Goal: Check status: Check status

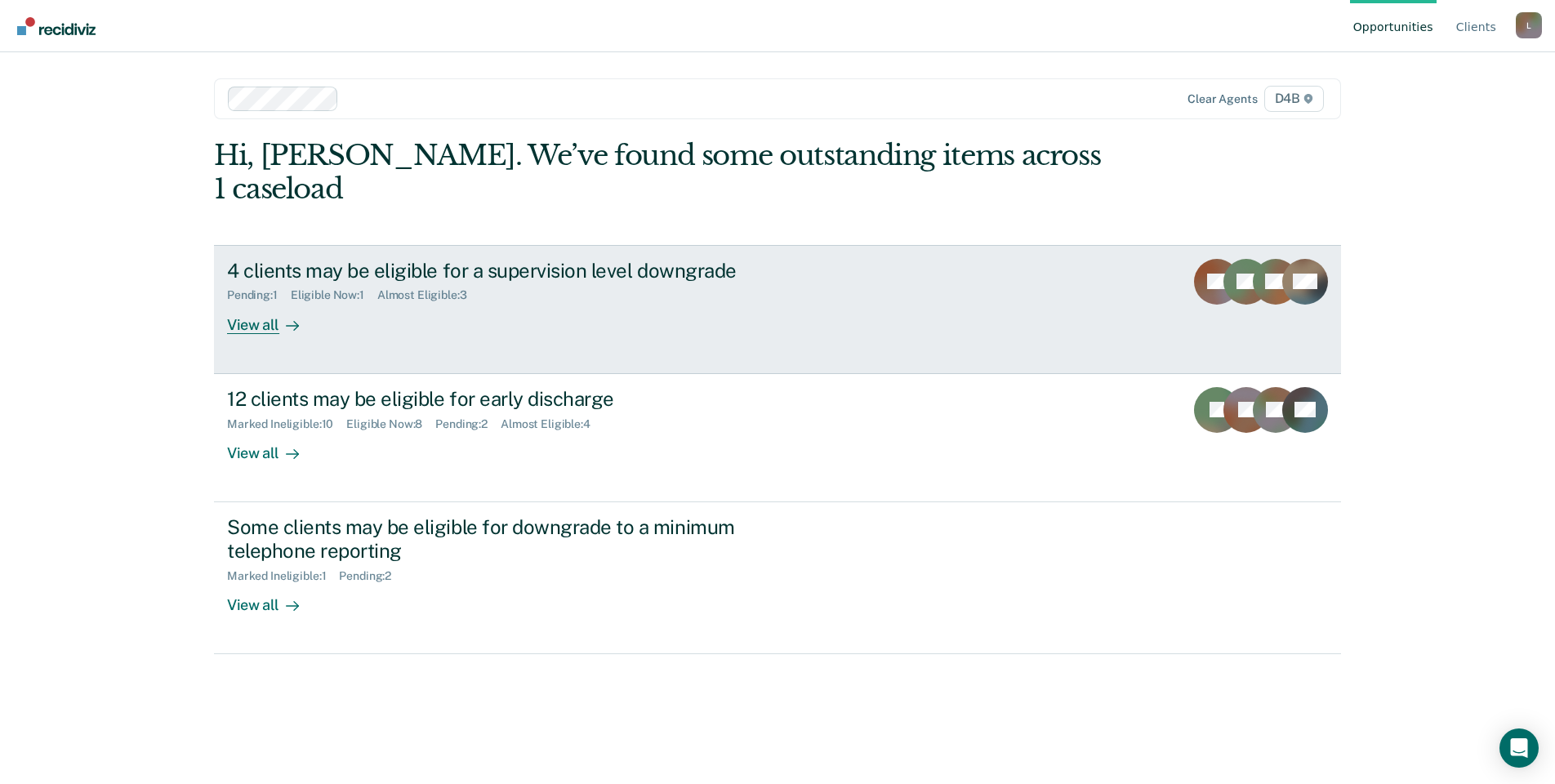
click at [736, 317] on link "4 clients may be eligible for a supervision level downgrade Pending : 1 Eligibl…" at bounding box center [778, 309] width 1127 height 129
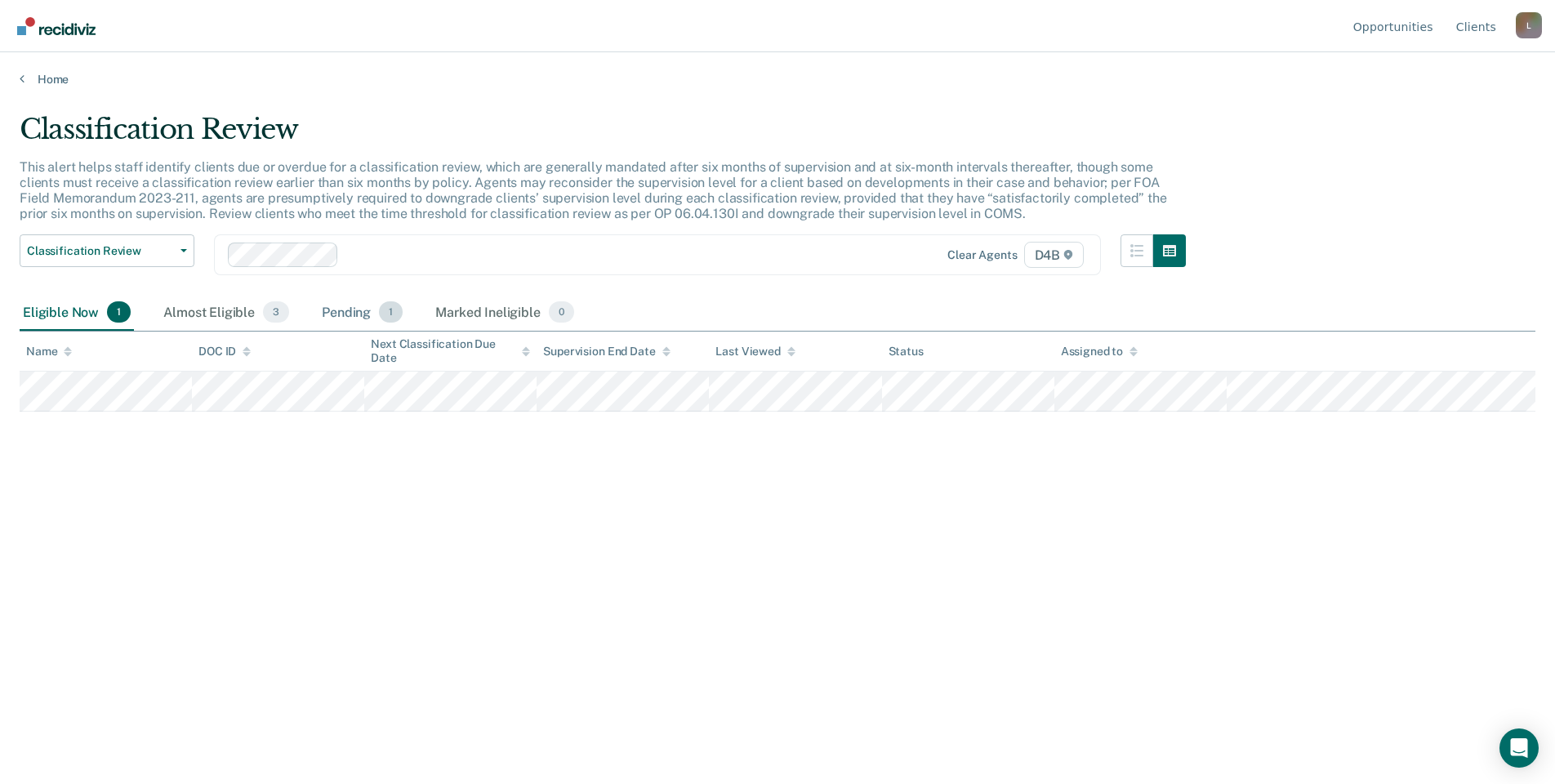
click at [371, 304] on div "Pending 1" at bounding box center [362, 312] width 88 height 36
click at [23, 78] on icon at bounding box center [22, 78] width 5 height 13
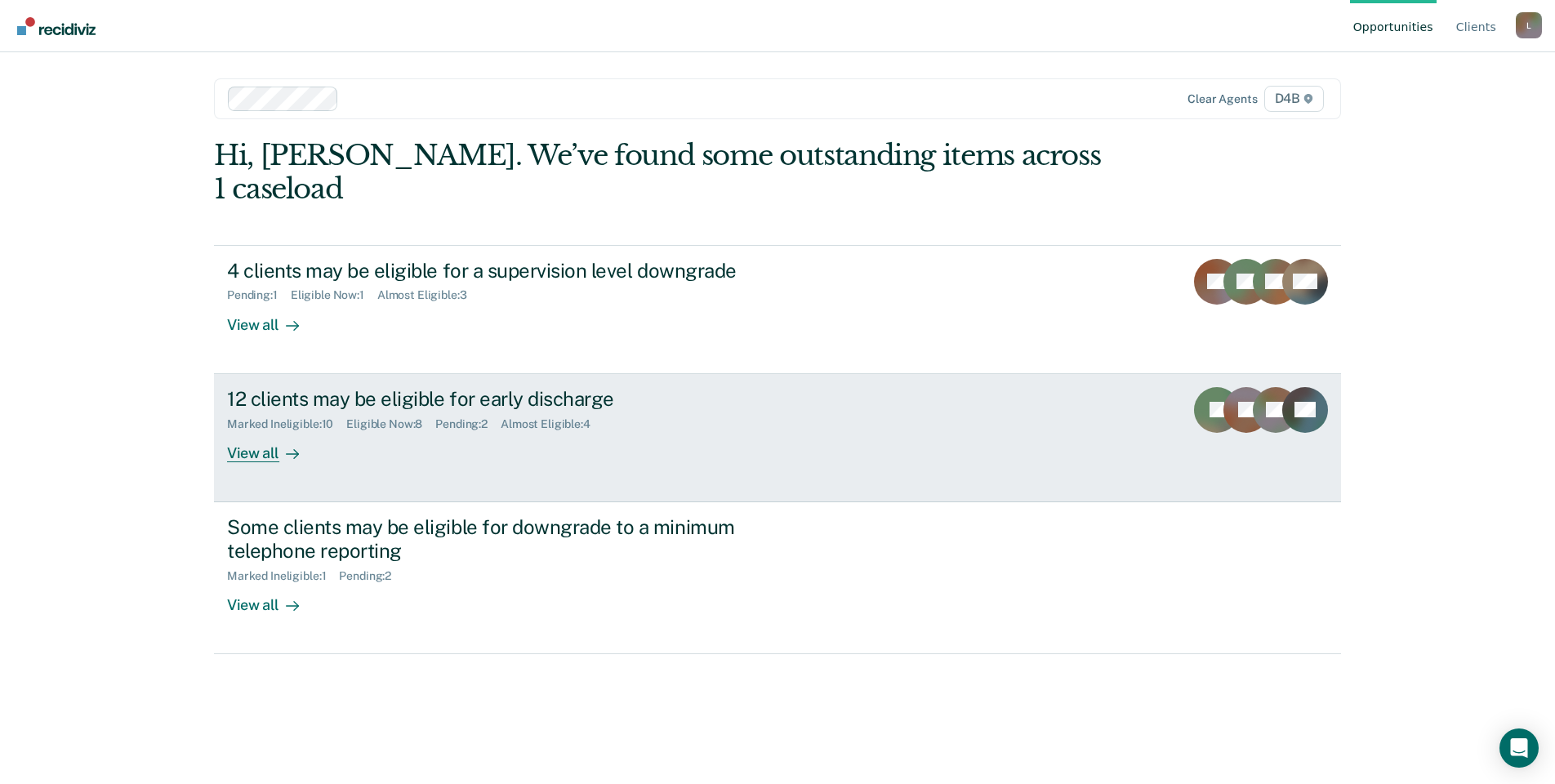
click at [271, 430] on div "View all" at bounding box center [272, 446] width 92 height 32
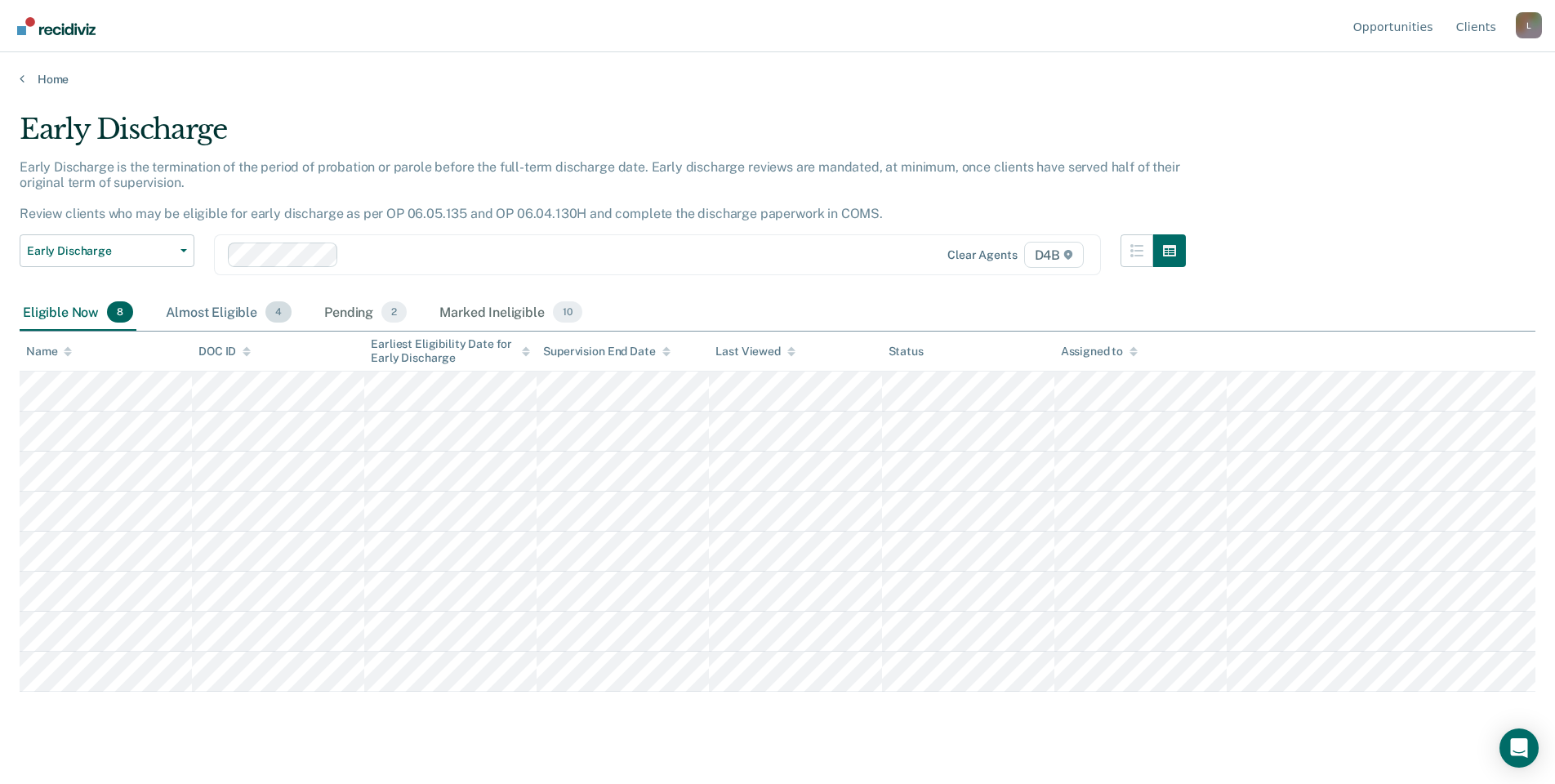
click at [199, 314] on div "Almost Eligible 4" at bounding box center [228, 312] width 132 height 36
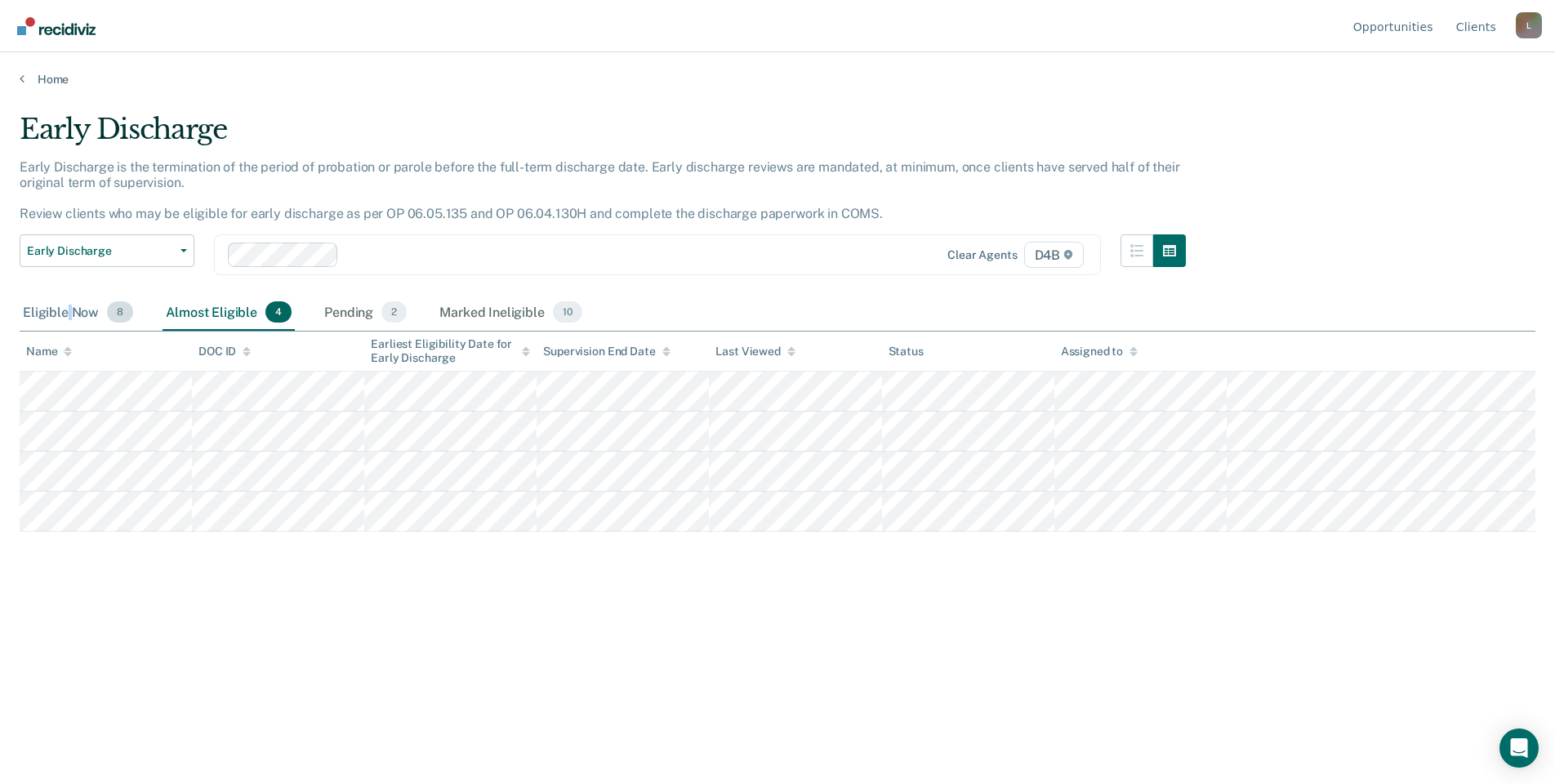
click at [69, 312] on div "Eligible Now 8" at bounding box center [77, 312] width 116 height 36
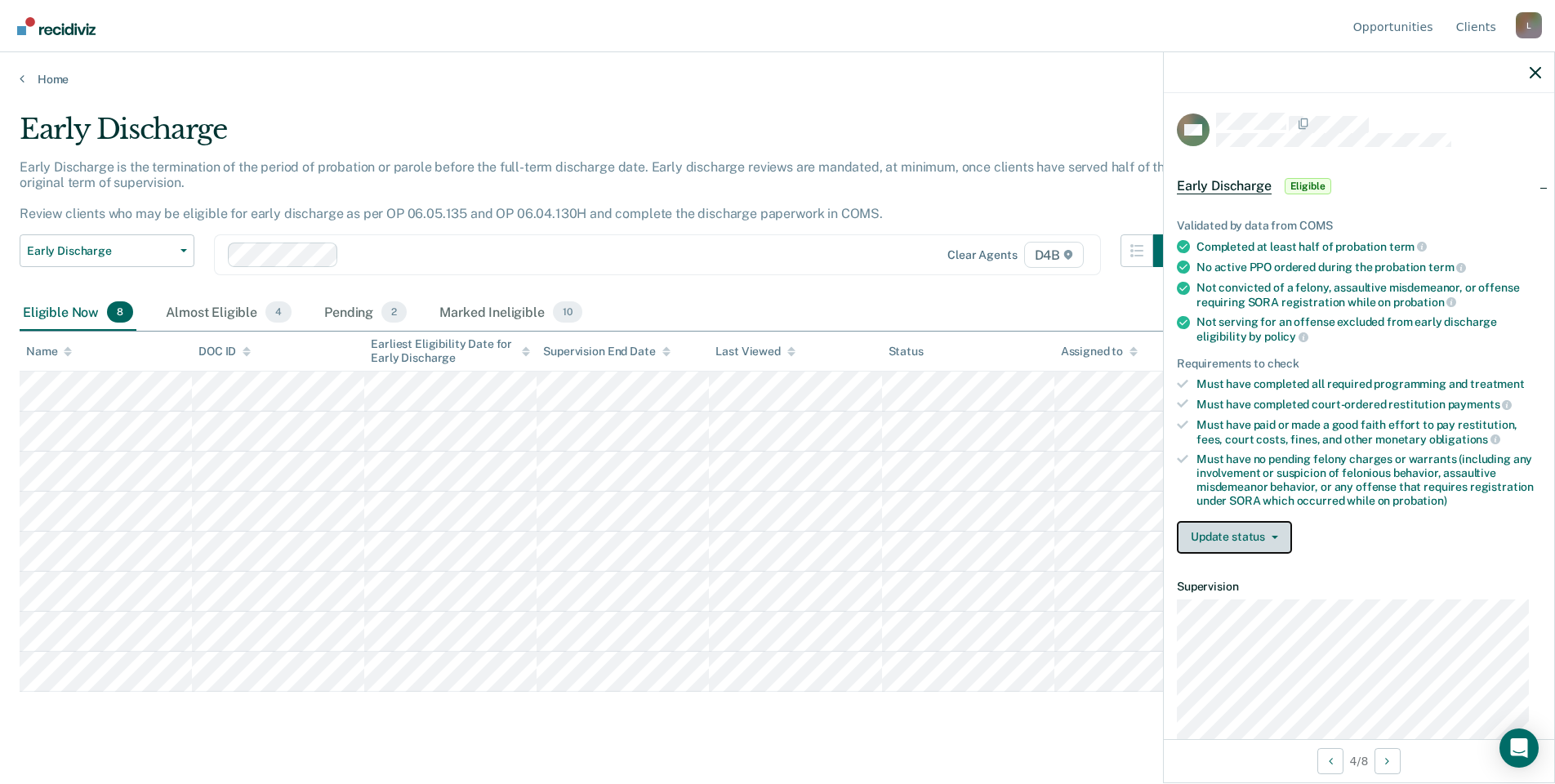
click at [1261, 534] on button "Update status" at bounding box center [1235, 537] width 116 height 32
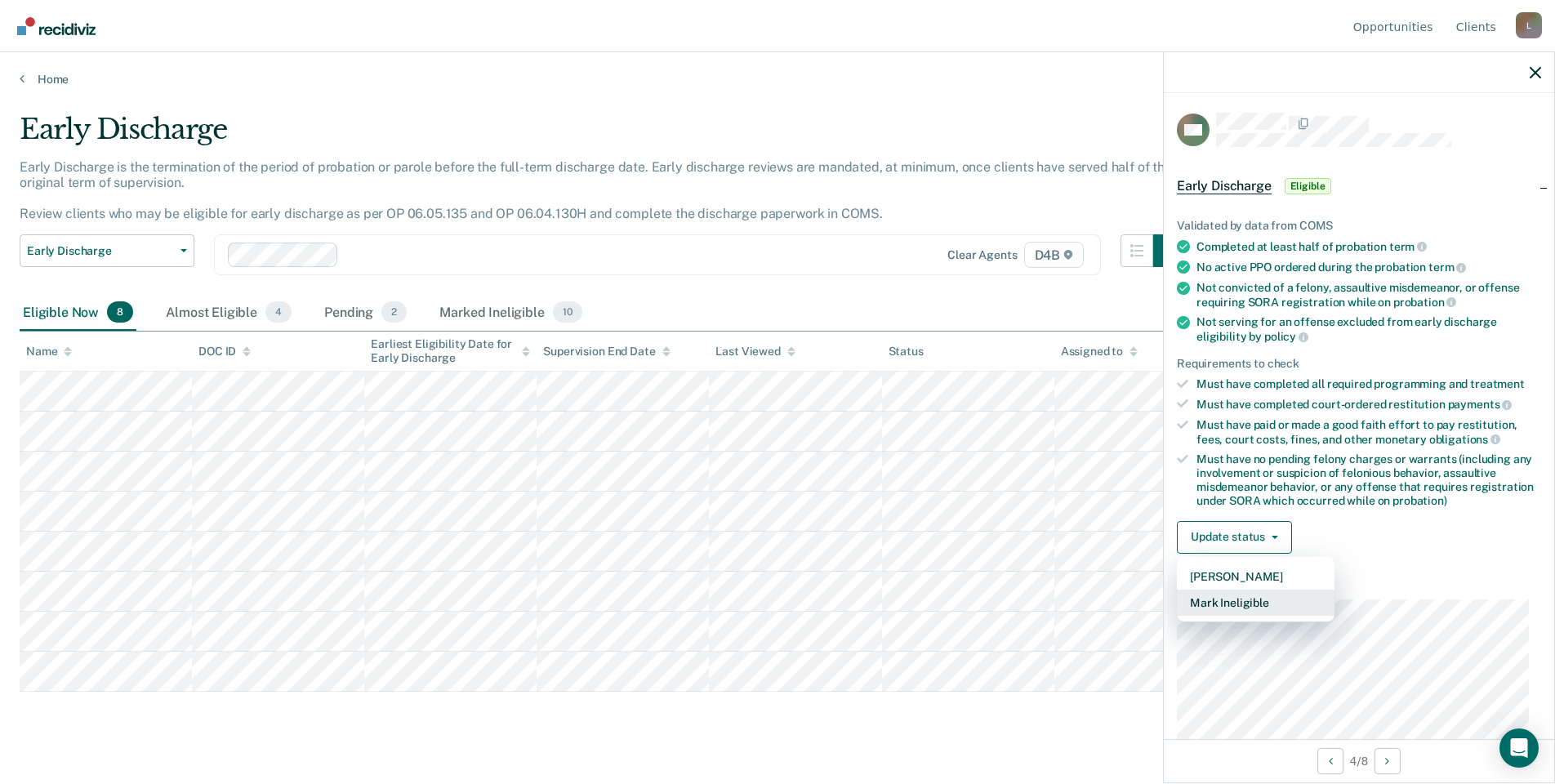
click at [1289, 597] on button "Mark Ineligible" at bounding box center [1256, 603] width 158 height 26
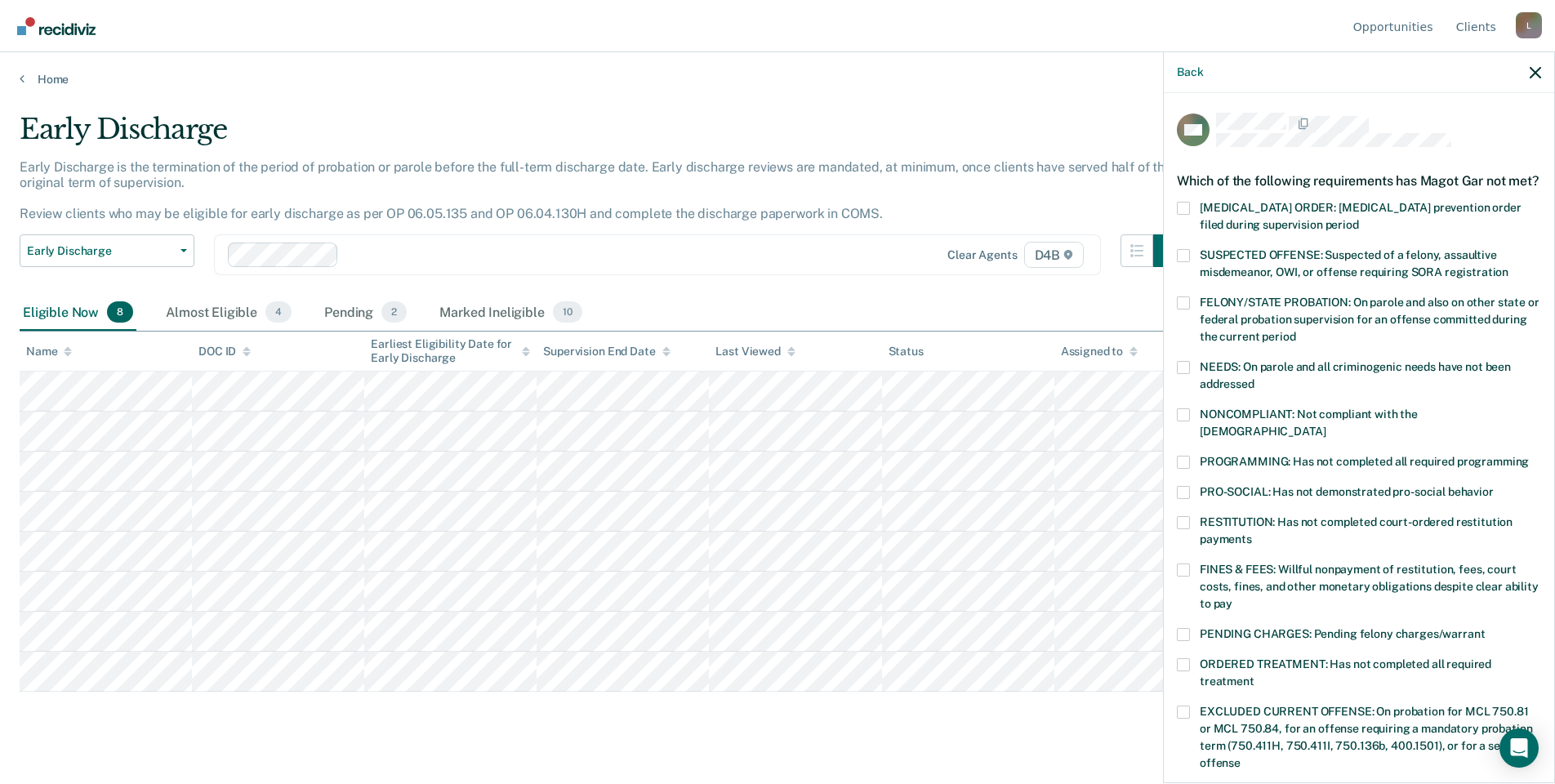
click at [1223, 515] on span "RESTITUTION: Has not completed court-ordered restitution payments" at bounding box center [1356, 530] width 313 height 31
click at [1252, 534] on input "RESTITUTION: Has not completed court-ordered restitution payments" at bounding box center [1252, 534] width 0 height 0
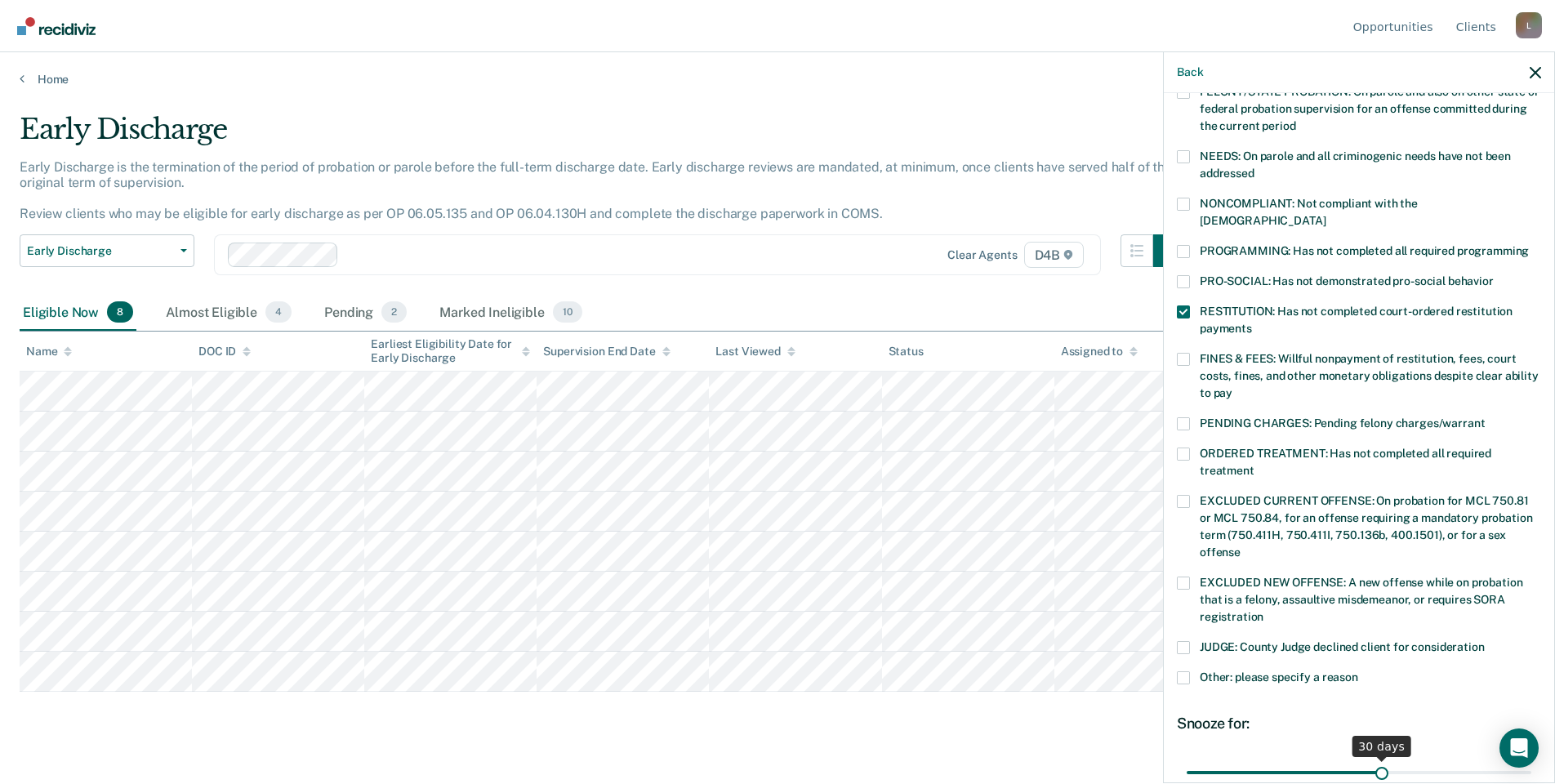
scroll to position [358, 0]
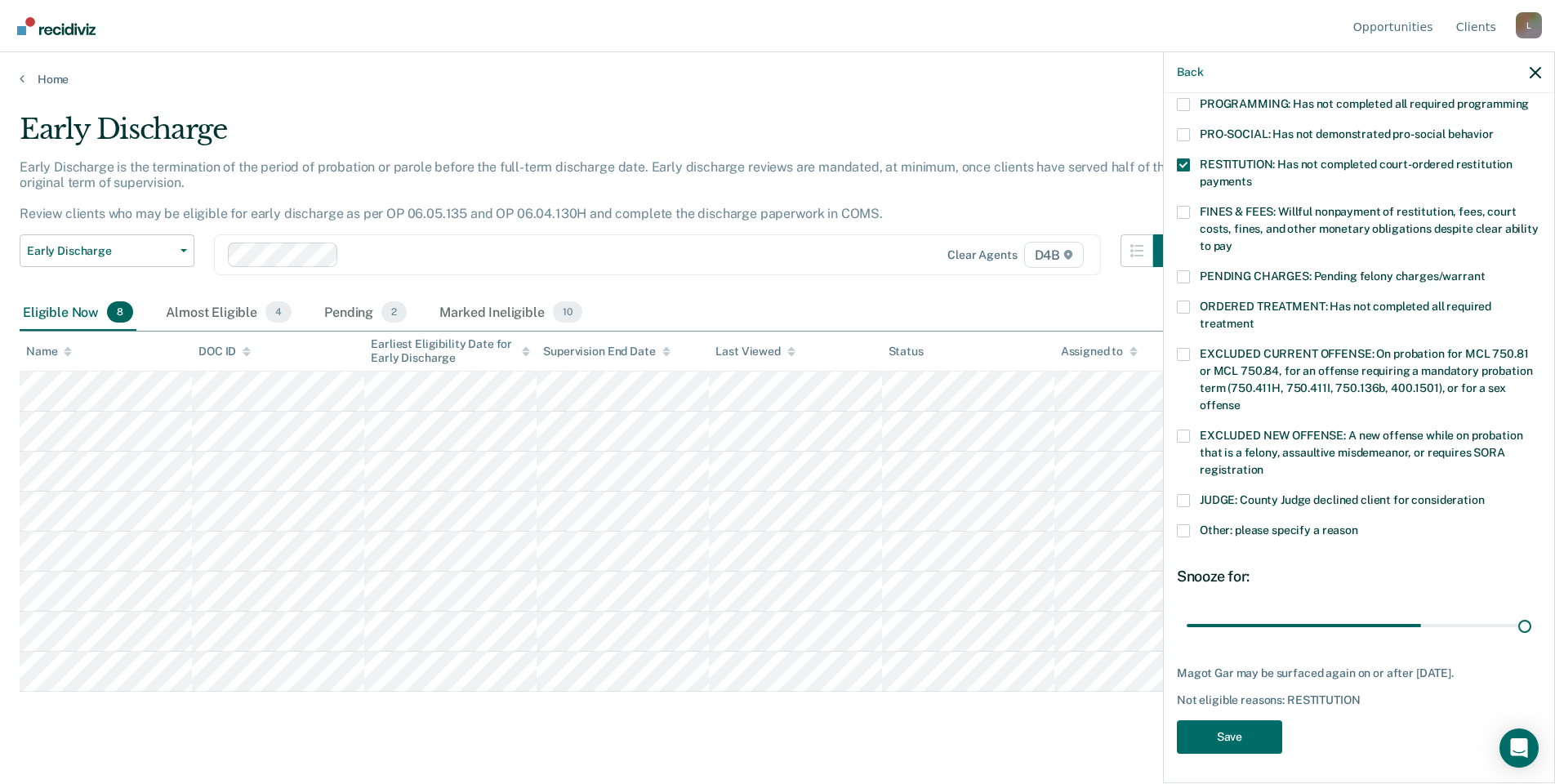
drag, startPoint x: 1374, startPoint y: 622, endPoint x: 1530, endPoint y: 626, distance: 156.1
click at [1528, 626] on input "range" at bounding box center [1359, 626] width 345 height 29
drag, startPoint x: 1518, startPoint y: 622, endPoint x: 1406, endPoint y: 627, distance: 112.1
type input "35"
click at [1406, 627] on input "range" at bounding box center [1359, 626] width 345 height 29
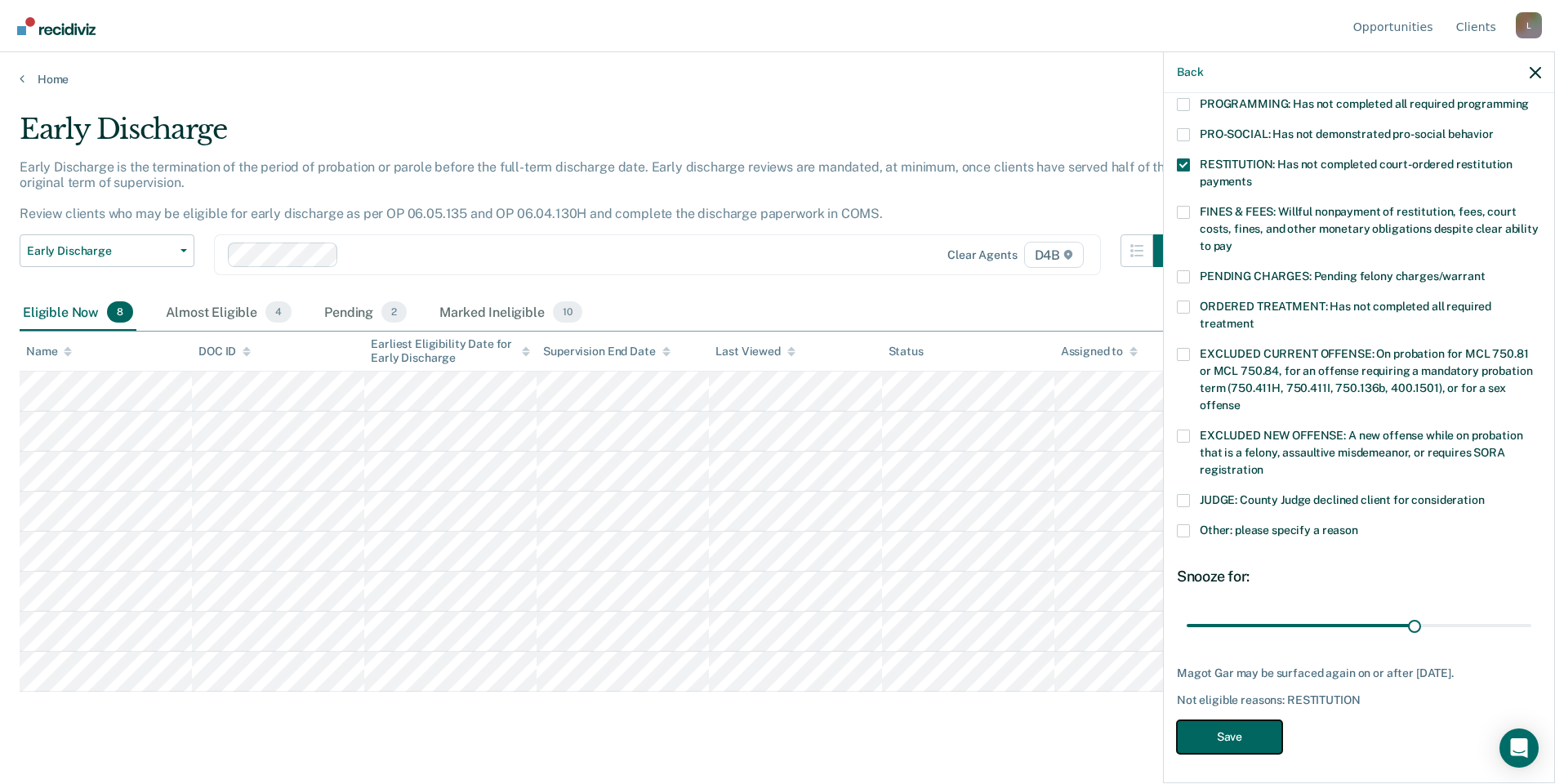
click at [1208, 740] on button "Save" at bounding box center [1229, 737] width 105 height 33
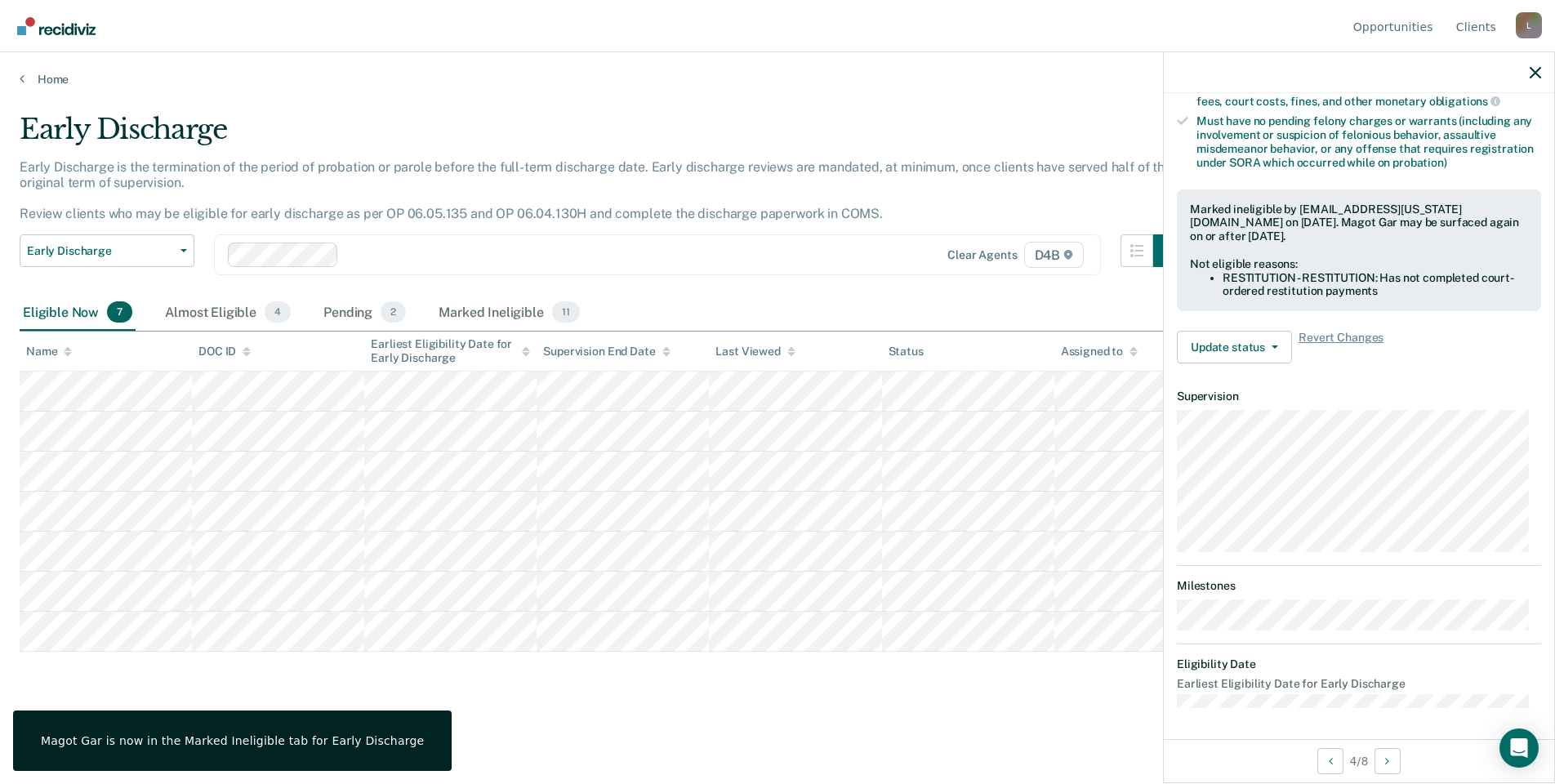
scroll to position [173, 0]
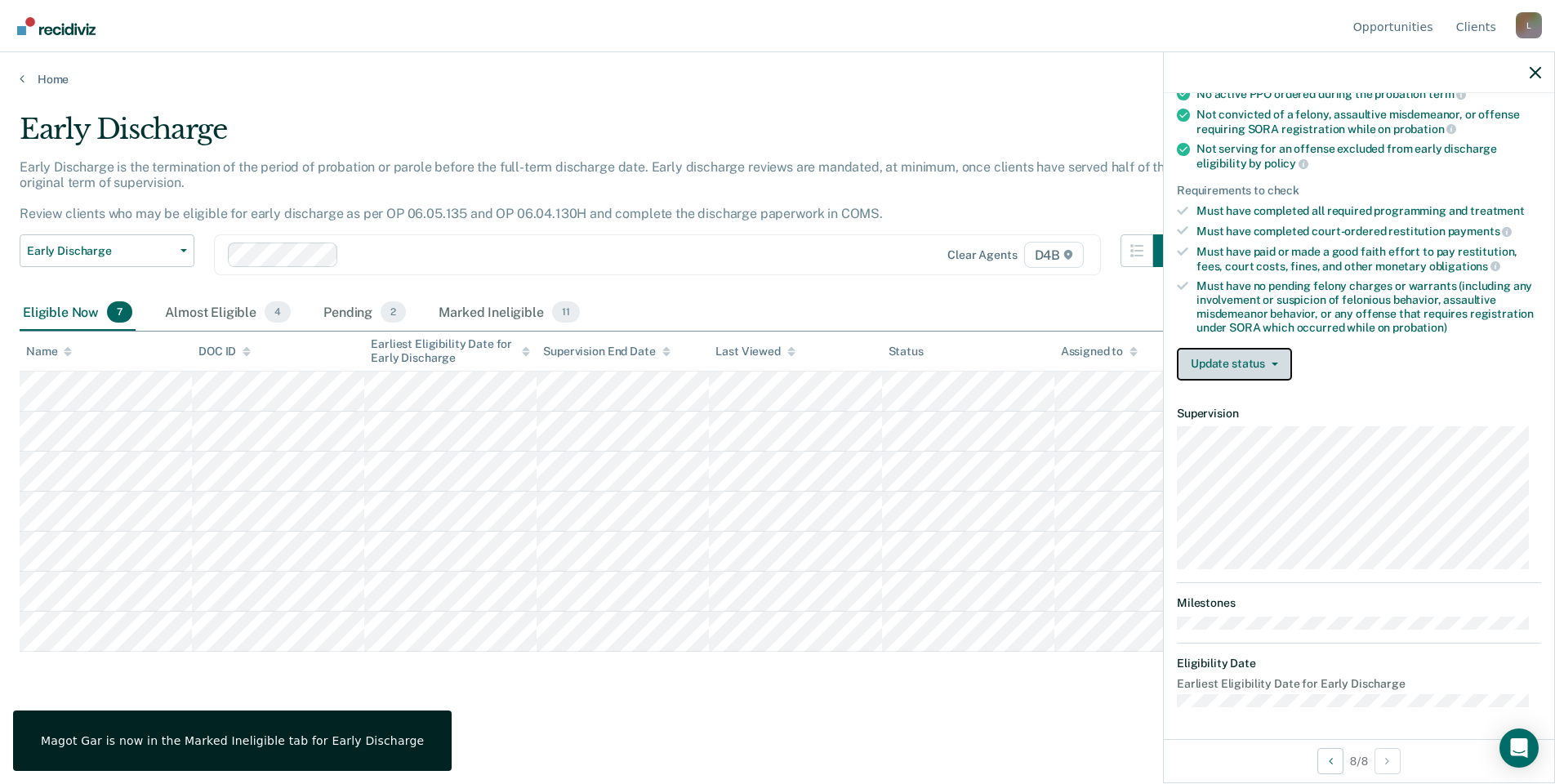
click at [1249, 354] on button "Update status" at bounding box center [1235, 364] width 116 height 32
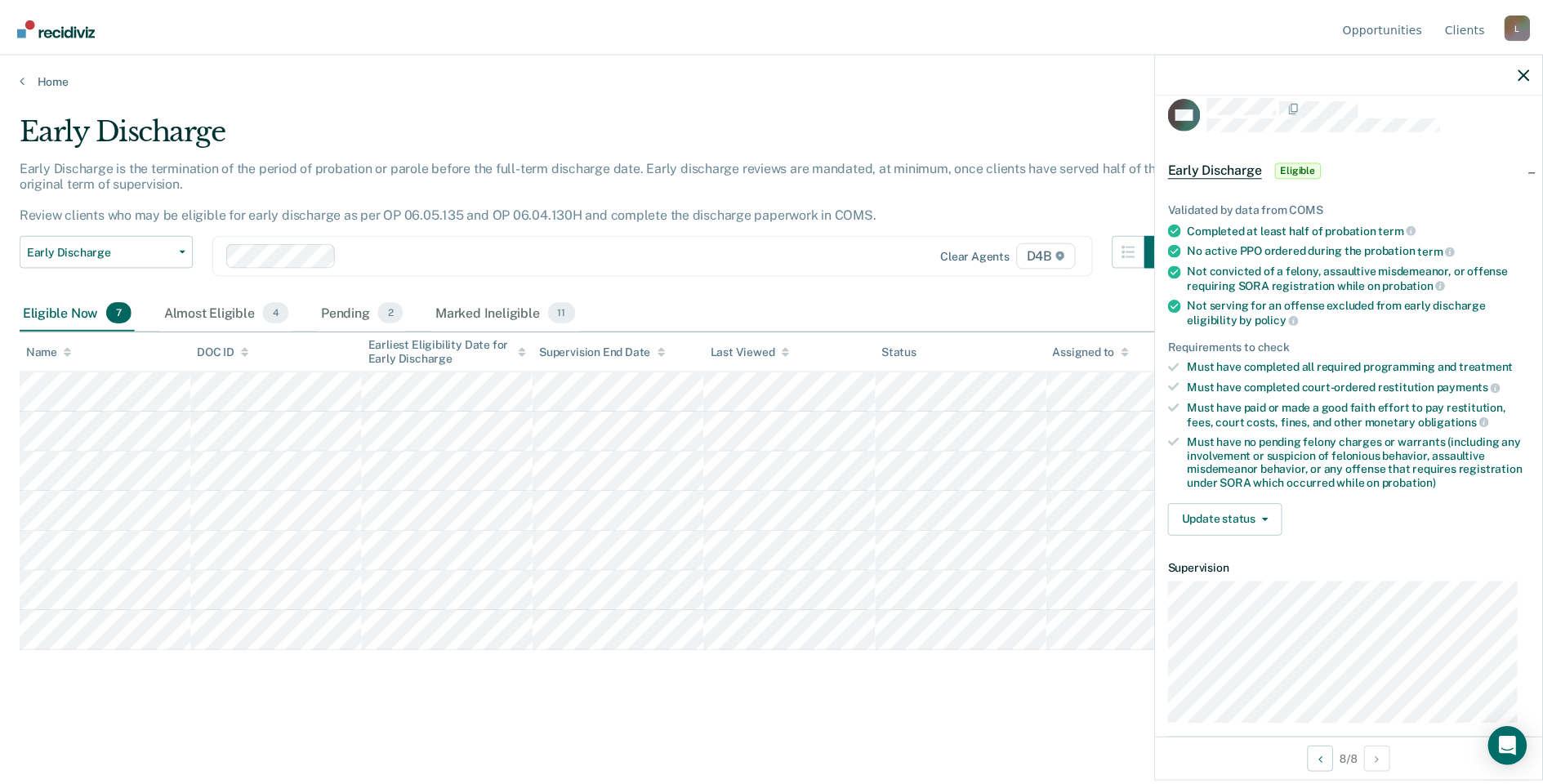
scroll to position [0, 0]
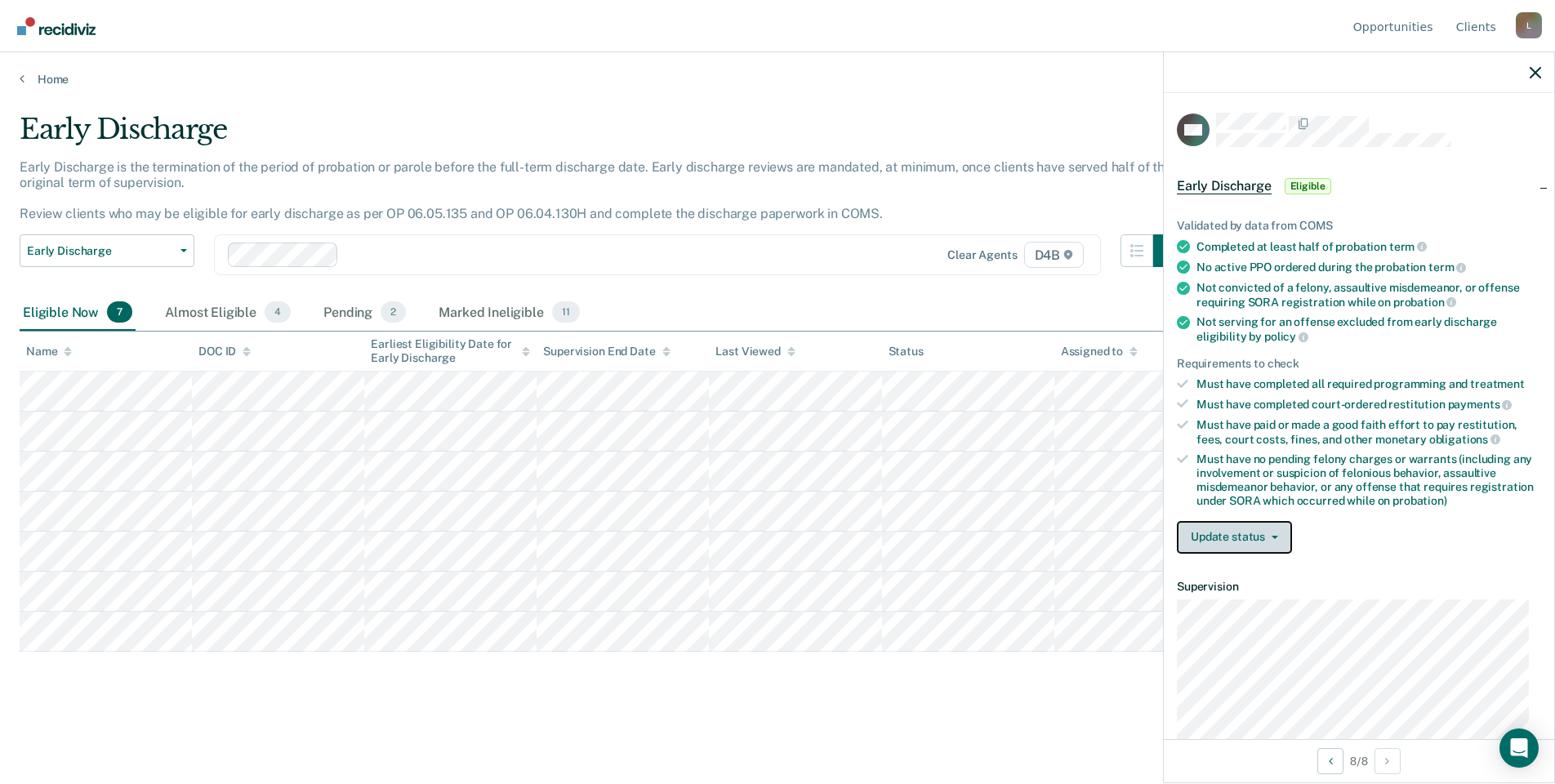
click at [1266, 536] on span "button" at bounding box center [1271, 537] width 13 height 4
click at [1378, 593] on dl "Supervision" at bounding box center [1359, 662] width 364 height 163
click at [571, 724] on main "Early Discharge Early Discharge is the termination of the period of probation o…" at bounding box center [777, 433] width 1555 height 693
click at [1536, 82] on div at bounding box center [1359, 73] width 390 height 41
click at [1530, 80] on div at bounding box center [1359, 73] width 390 height 41
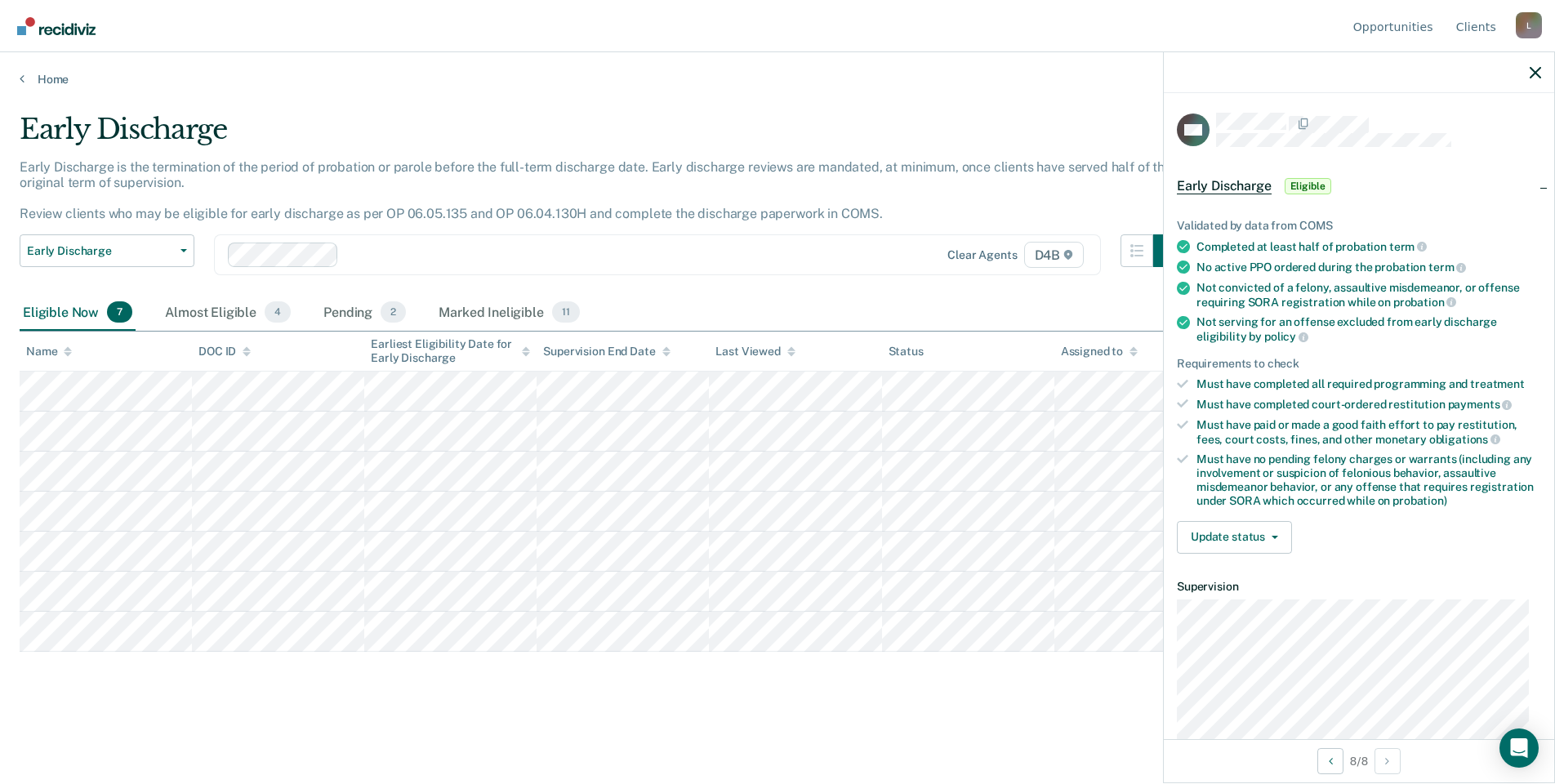
click at [1528, 78] on div at bounding box center [1359, 73] width 390 height 41
click at [1534, 74] on icon "button" at bounding box center [1535, 73] width 11 height 11
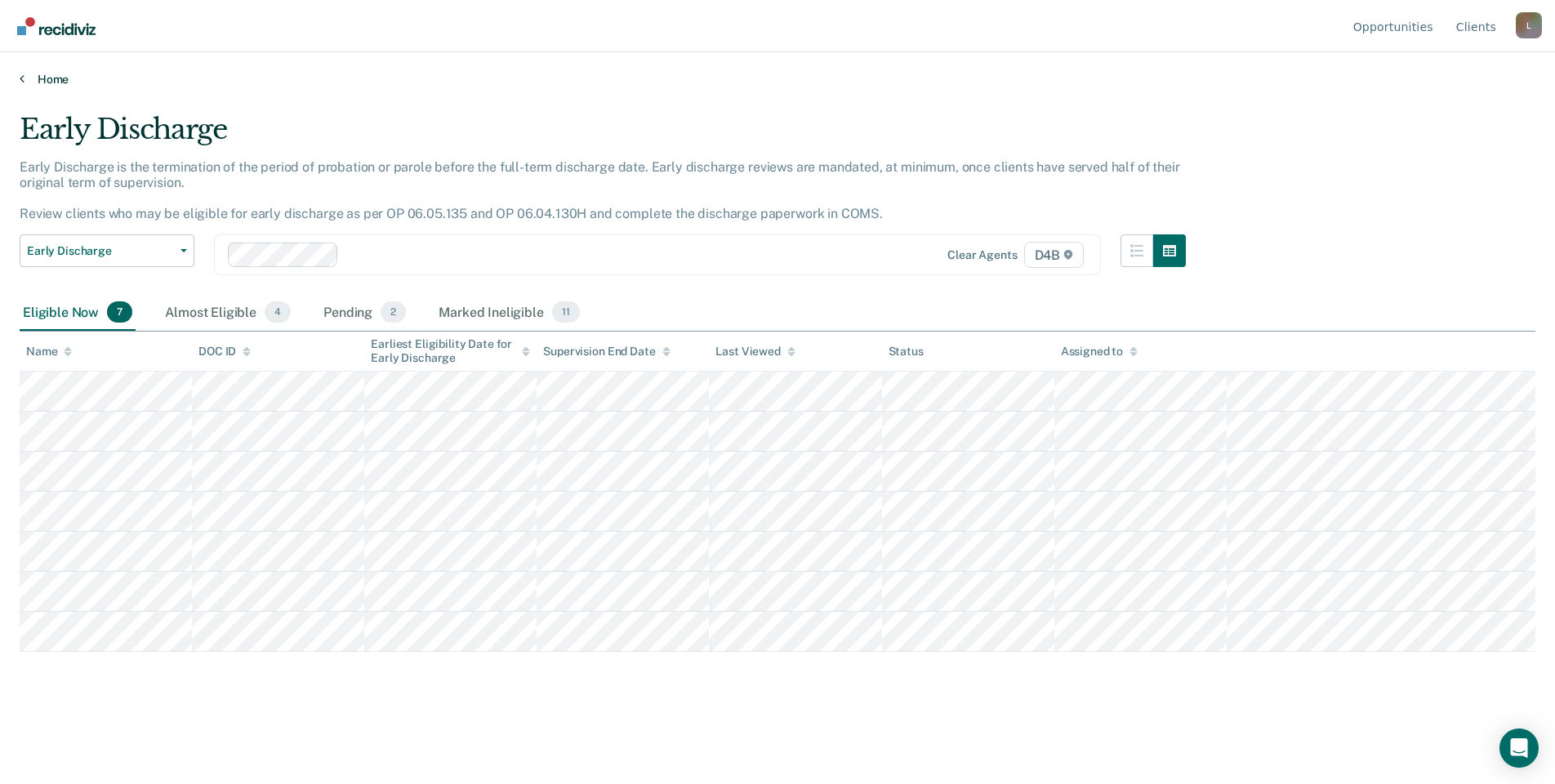
click at [22, 85] on link "Home" at bounding box center [777, 79] width 1516 height 15
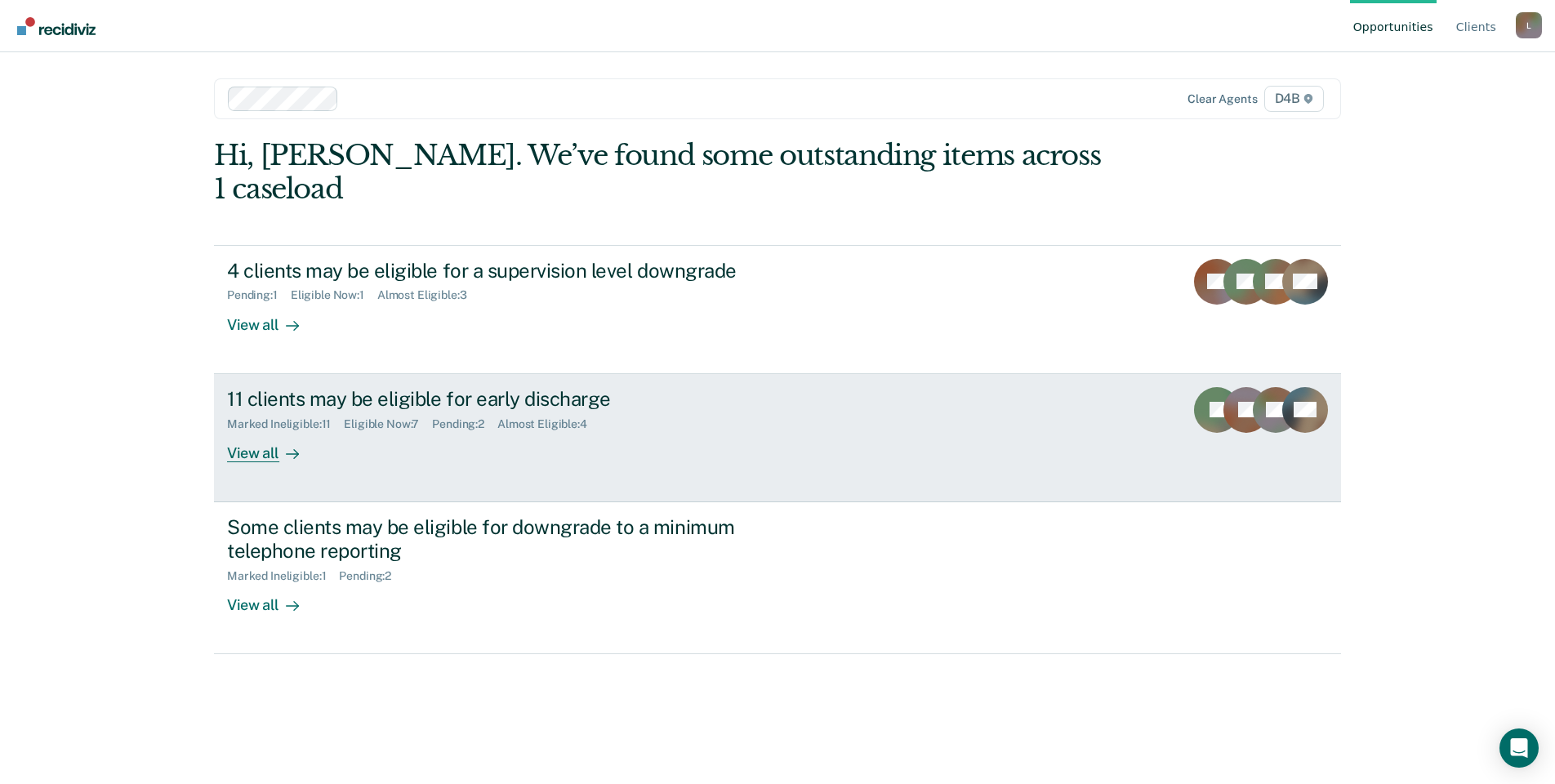
click at [252, 430] on div "View all" at bounding box center [272, 446] width 92 height 32
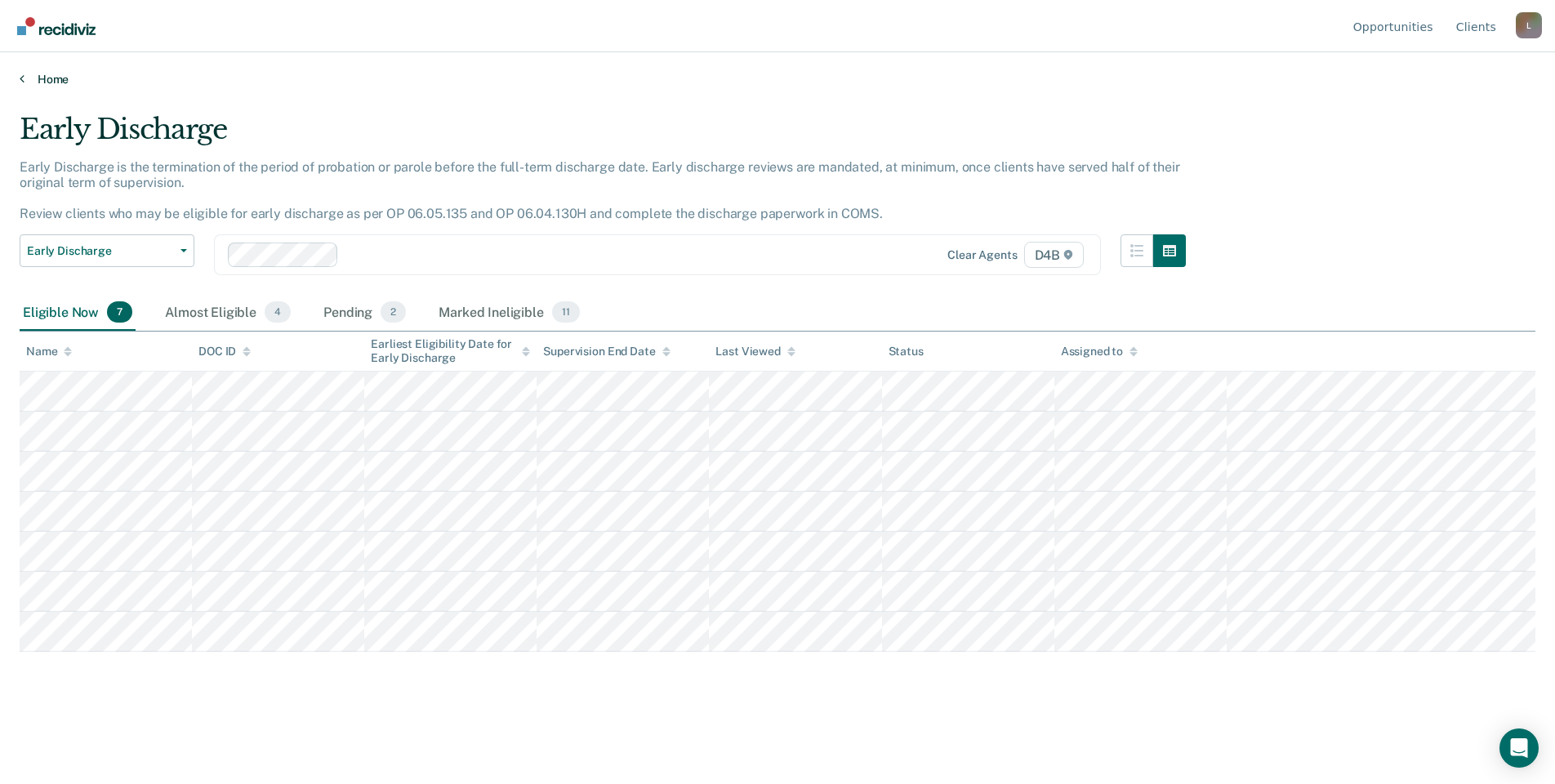
click at [22, 85] on link "Home" at bounding box center [777, 79] width 1516 height 15
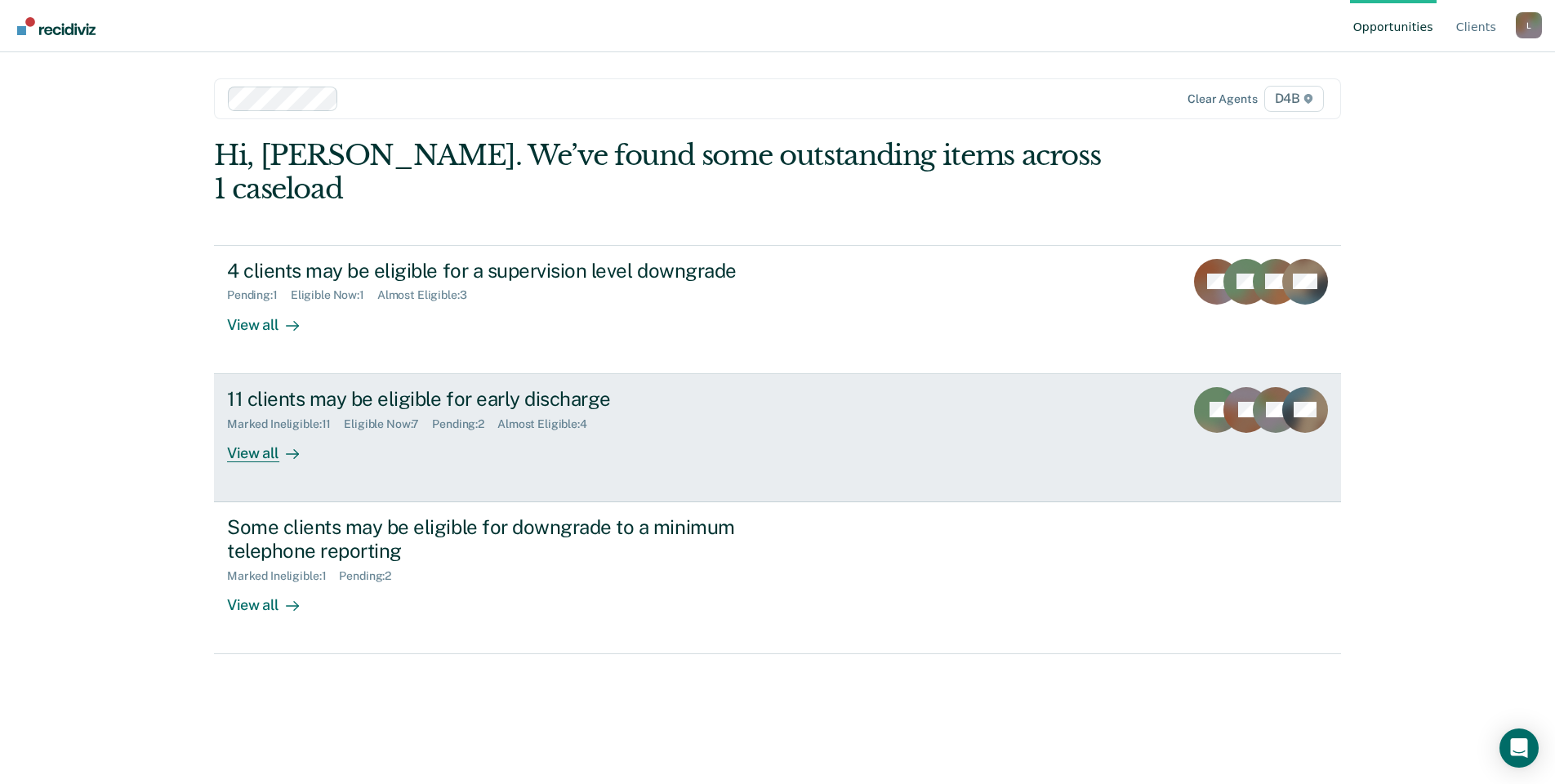
click at [256, 417] on div "Marked Ineligible : 11" at bounding box center [284, 424] width 116 height 14
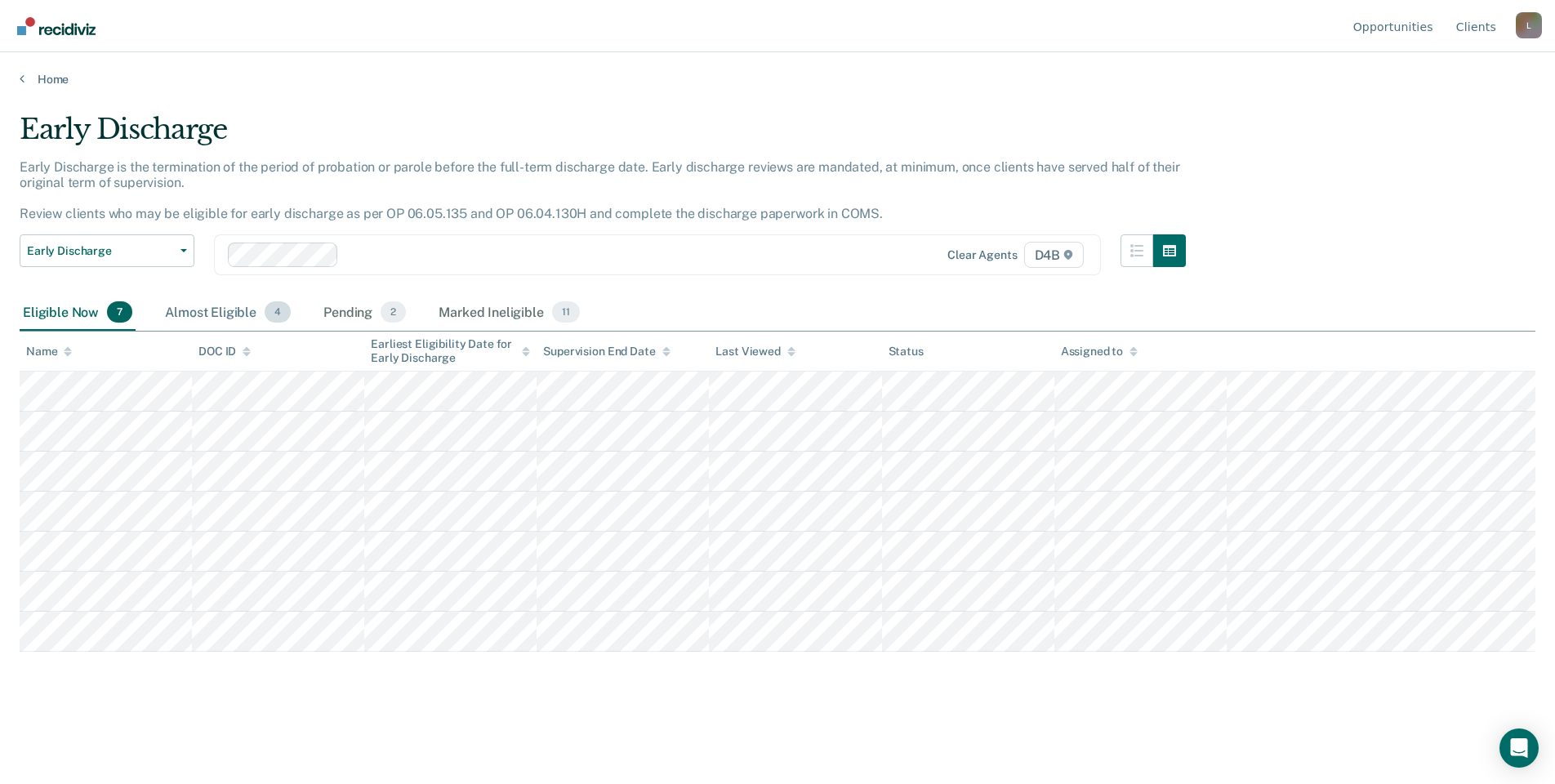
click at [227, 311] on div "Almost Eligible 4" at bounding box center [228, 312] width 132 height 36
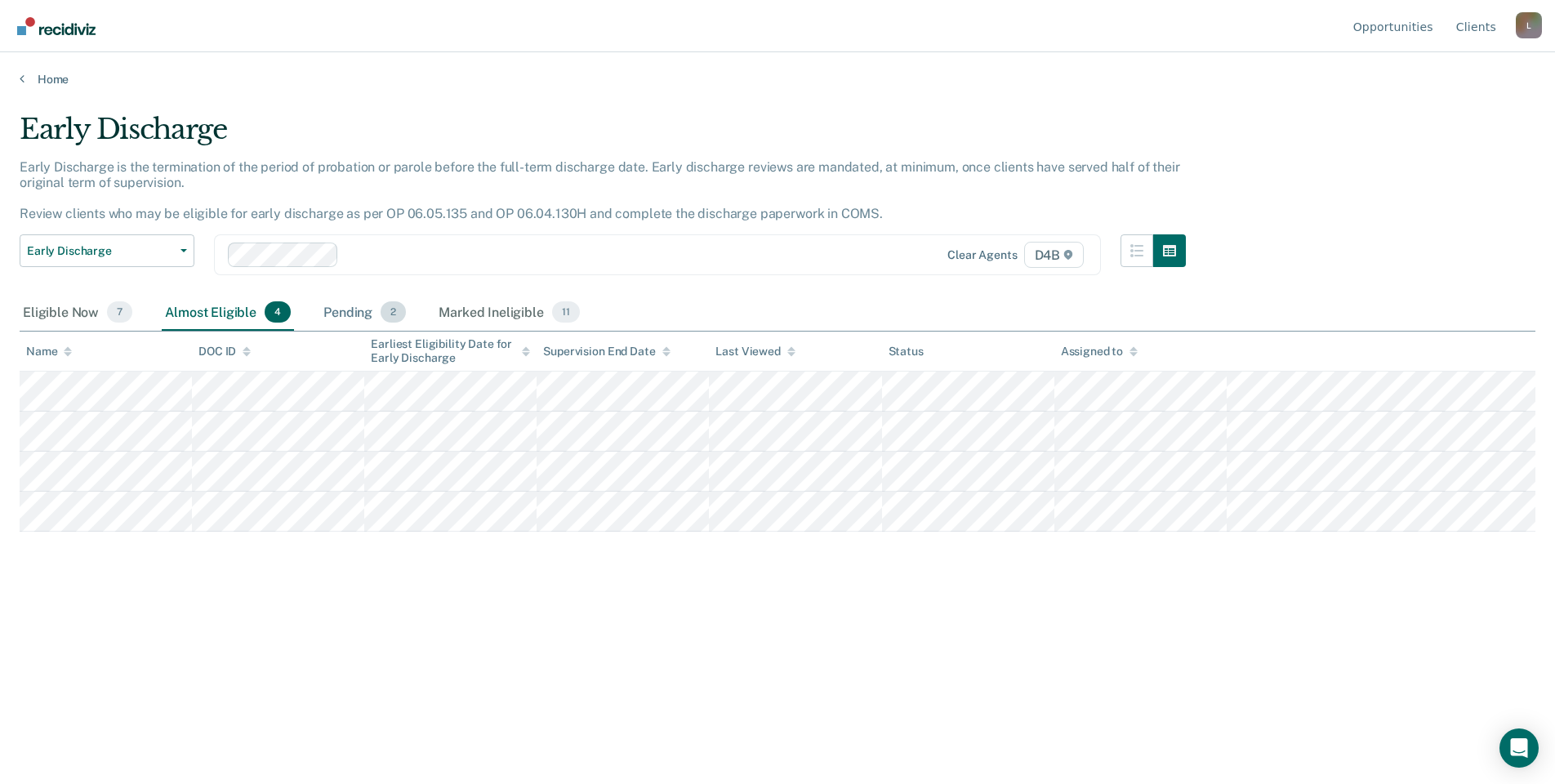
click at [368, 317] on div "Pending 2" at bounding box center [365, 312] width 89 height 36
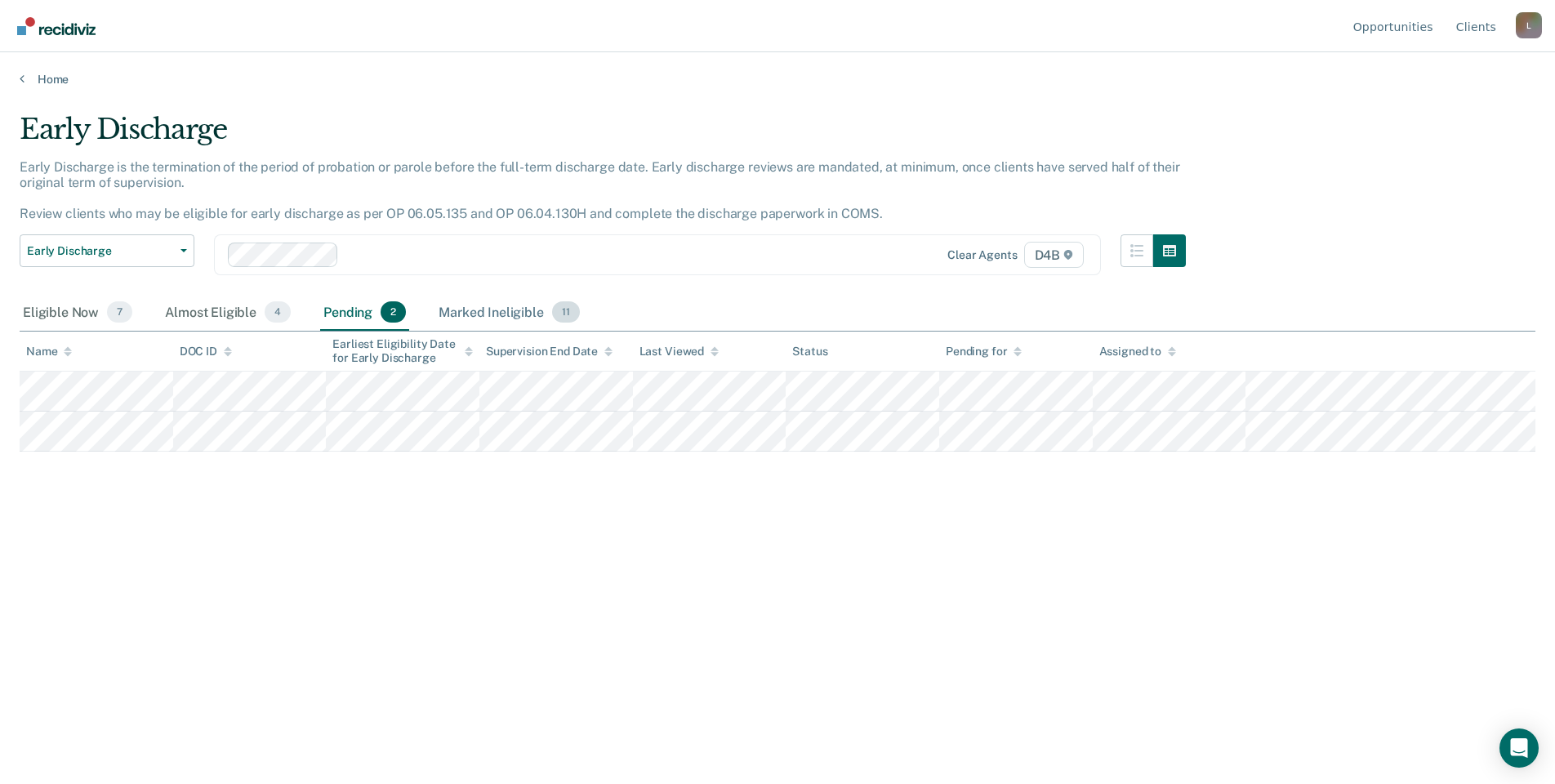
click at [459, 304] on div "Marked Ineligible 11" at bounding box center [509, 312] width 147 height 36
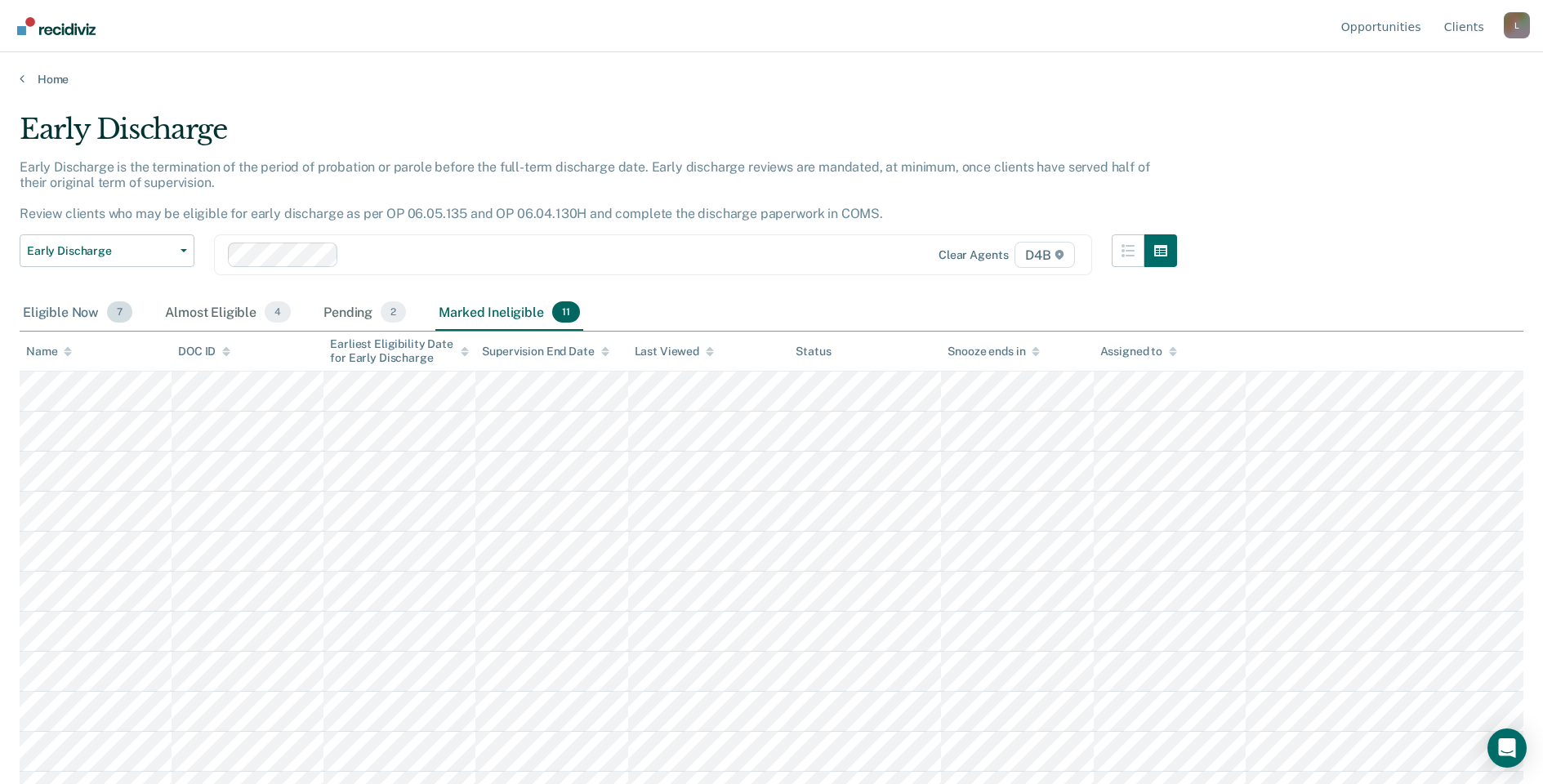
click at [76, 320] on div "Eligible Now 7" at bounding box center [77, 312] width 116 height 36
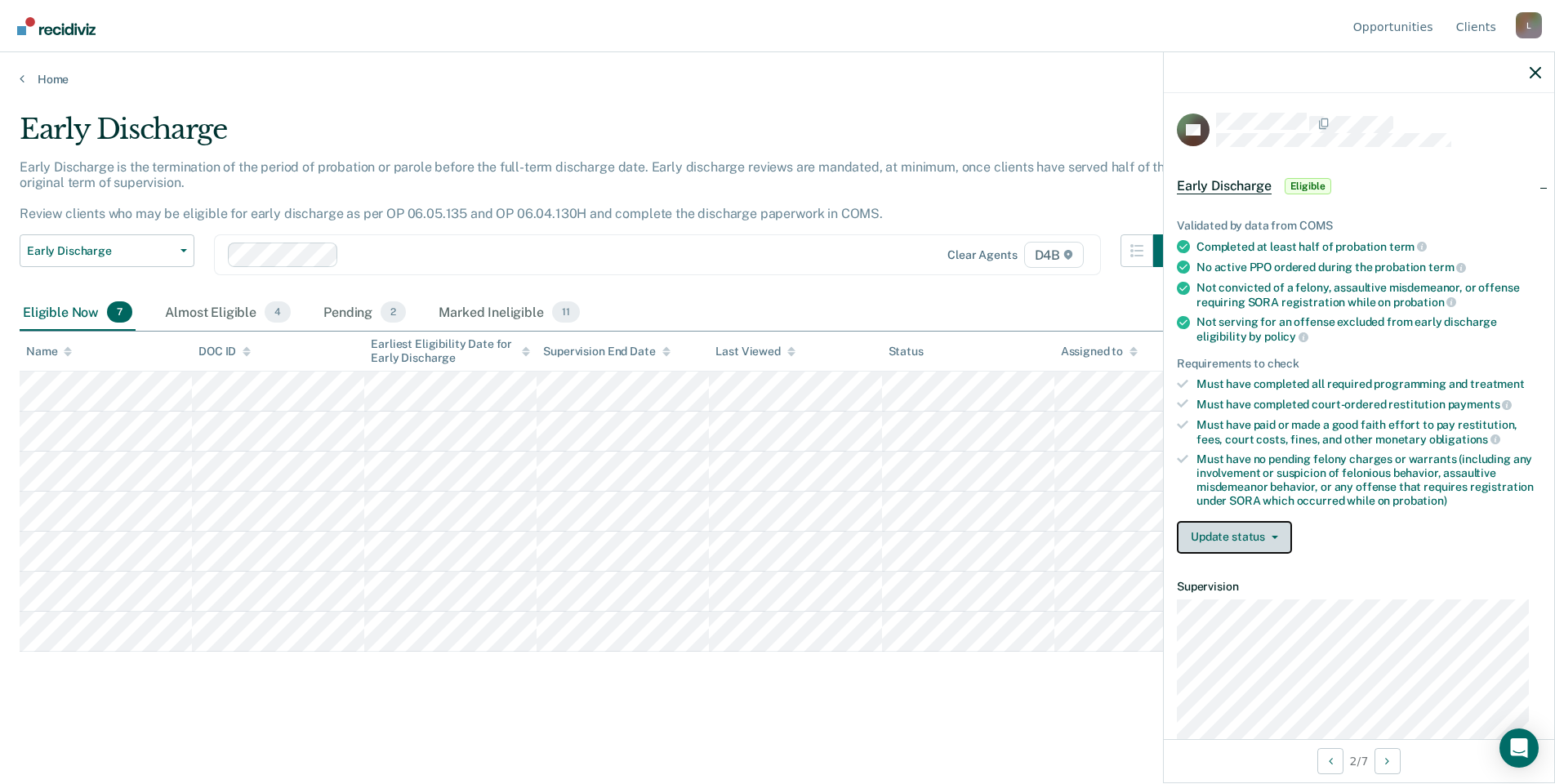
click at [1191, 524] on button "Update status" at bounding box center [1235, 537] width 116 height 32
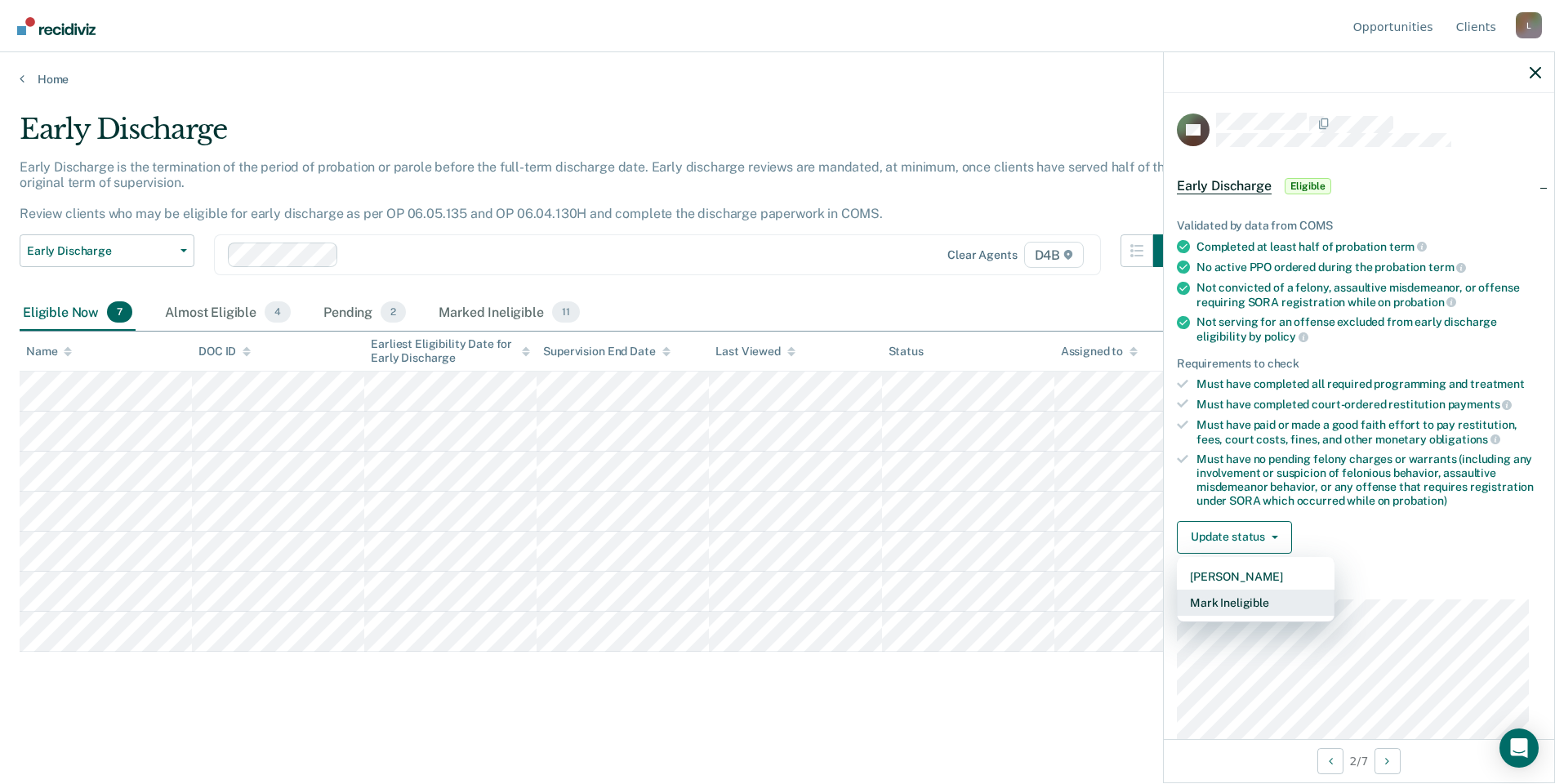
click at [1213, 598] on button "Mark Ineligible" at bounding box center [1256, 603] width 158 height 26
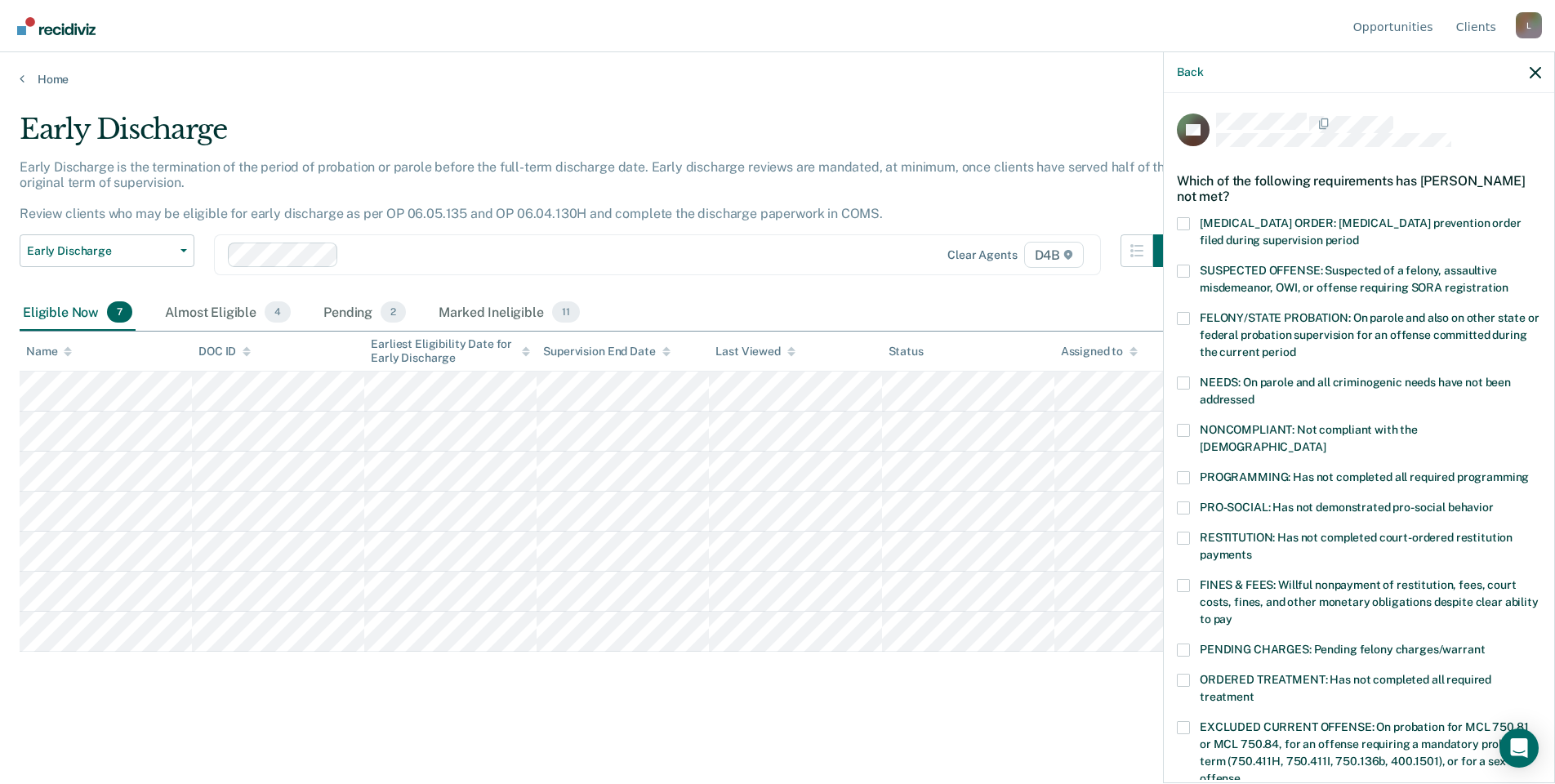
click at [1264, 471] on span "PROGRAMMING: Has not completed all required programming" at bounding box center [1364, 477] width 329 height 13
click at [1529, 472] on input "PROGRAMMING: Has not completed all required programming" at bounding box center [1529, 472] width 0 height 0
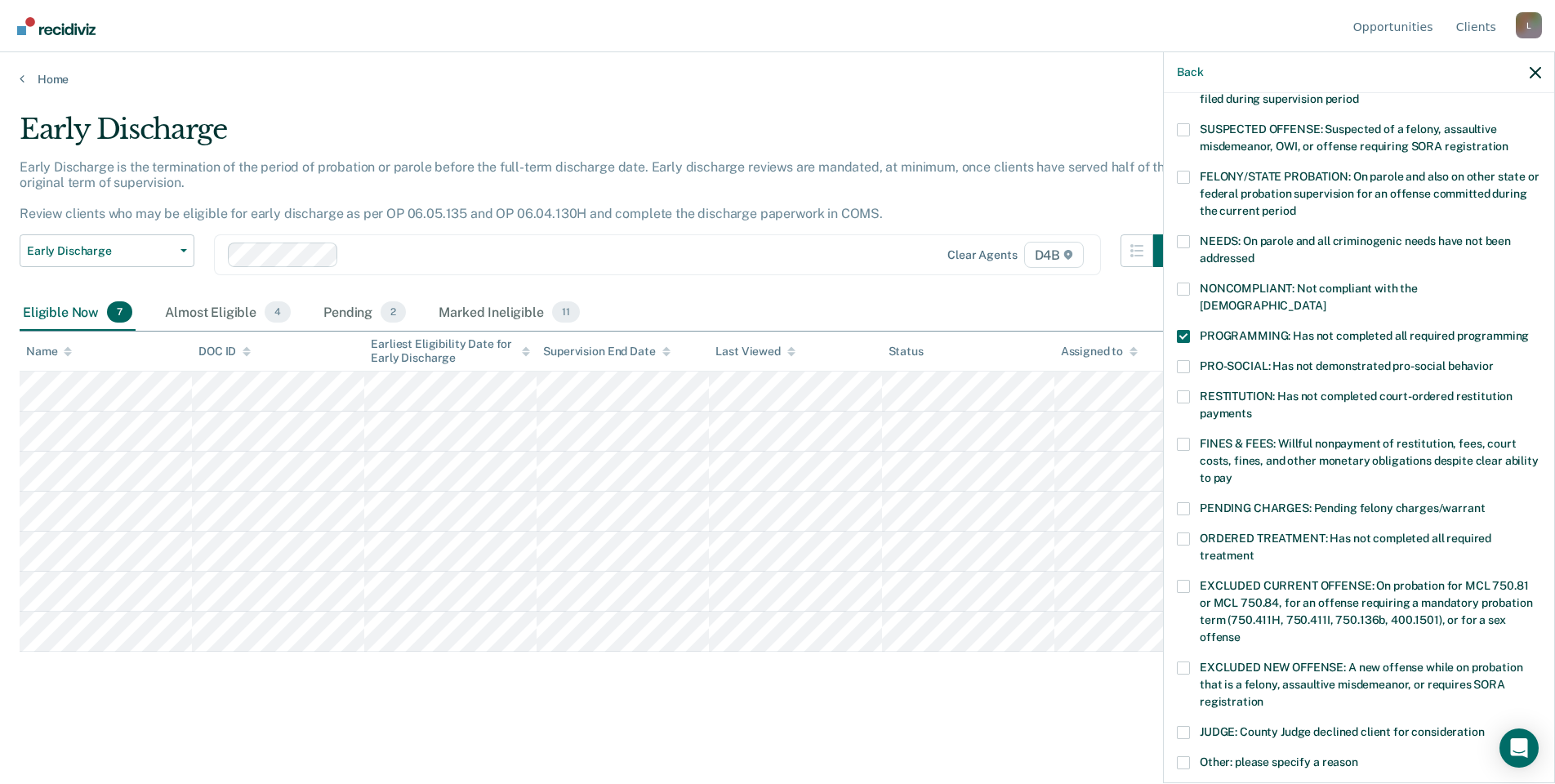
scroll to position [358, 0]
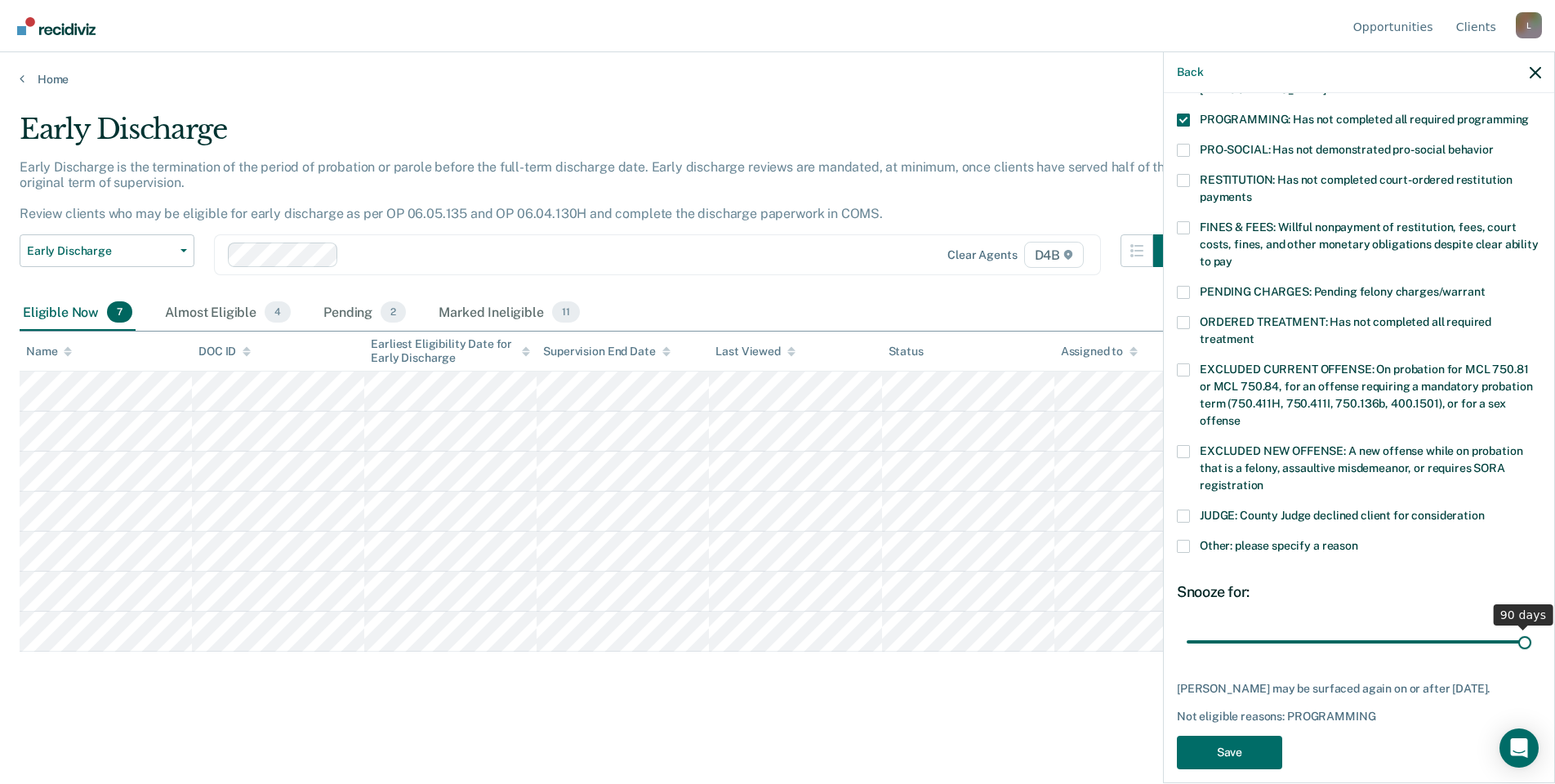
drag, startPoint x: 1293, startPoint y: 623, endPoint x: 1527, endPoint y: 621, distance: 234.0
type input "90"
click at [1527, 627] on input "range" at bounding box center [1359, 641] width 345 height 29
click at [1227, 736] on button "Save" at bounding box center [1229, 752] width 105 height 33
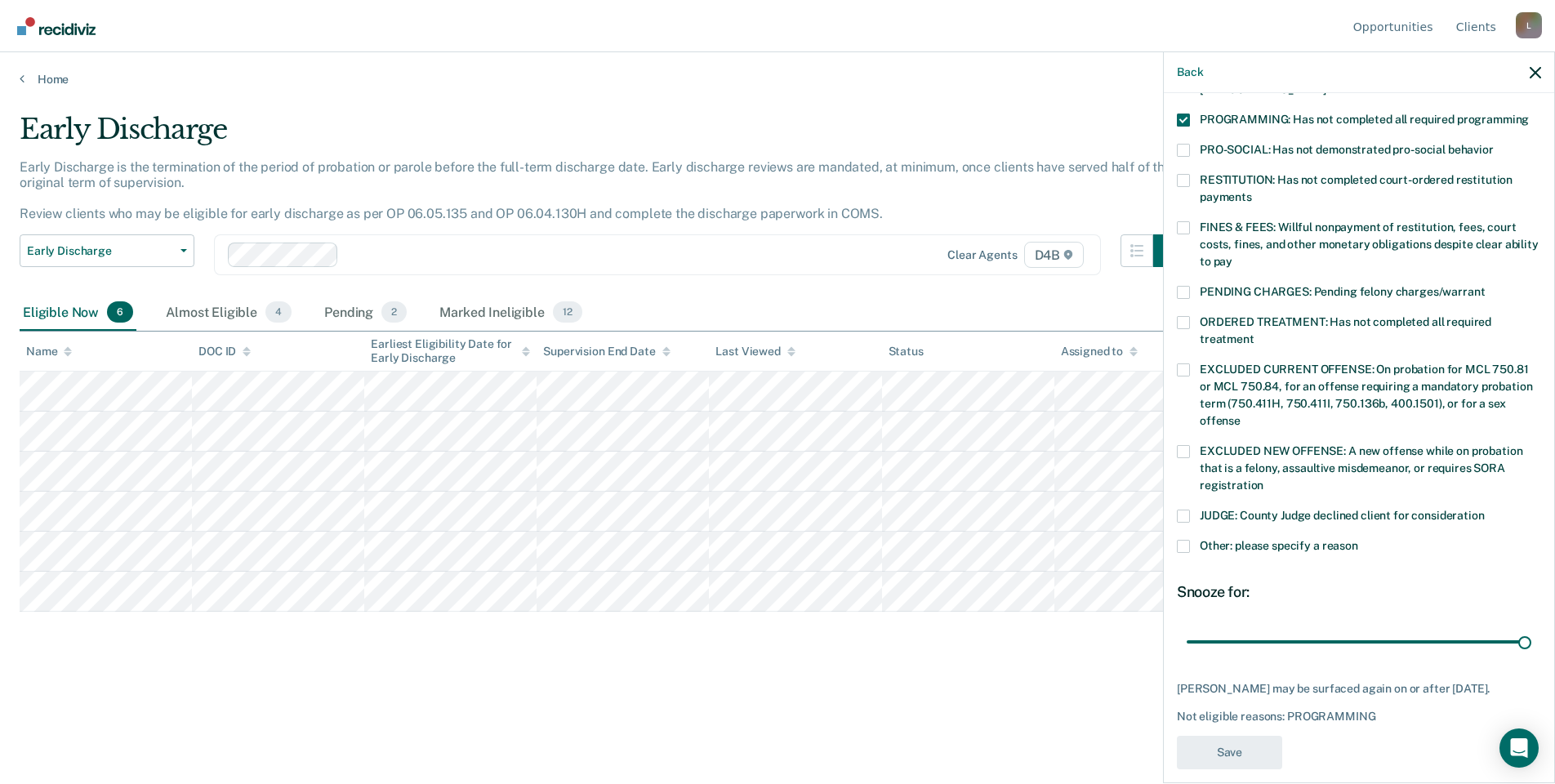
scroll to position [321, 0]
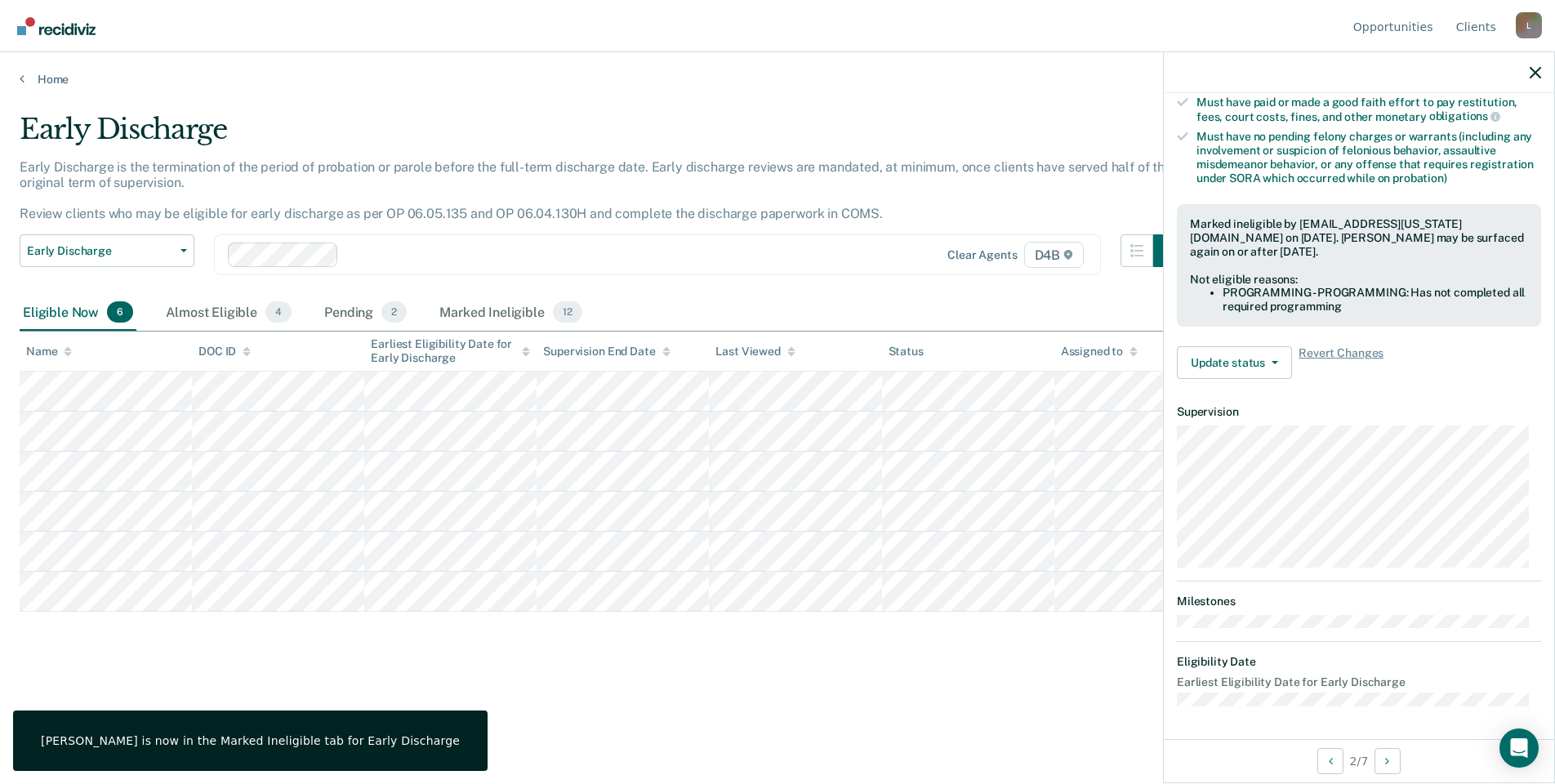
click at [616, 696] on div "Early Discharge Early Discharge is the termination of the period of probation o…" at bounding box center [777, 413] width 1516 height 601
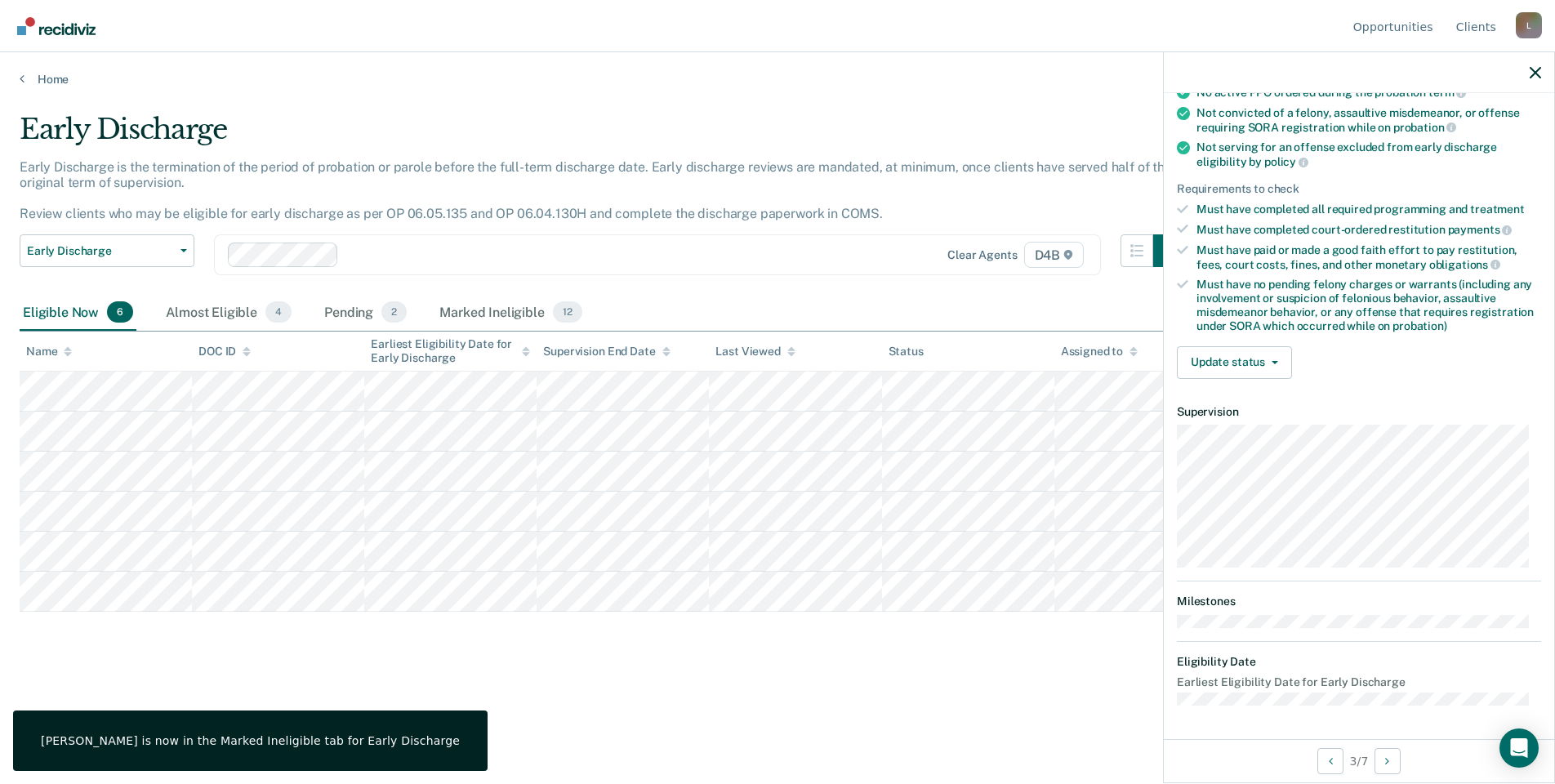
scroll to position [173, 0]
click at [1262, 372] on button "Update status" at bounding box center [1235, 364] width 116 height 32
click at [1273, 428] on button "Mark Ineligible" at bounding box center [1256, 430] width 158 height 26
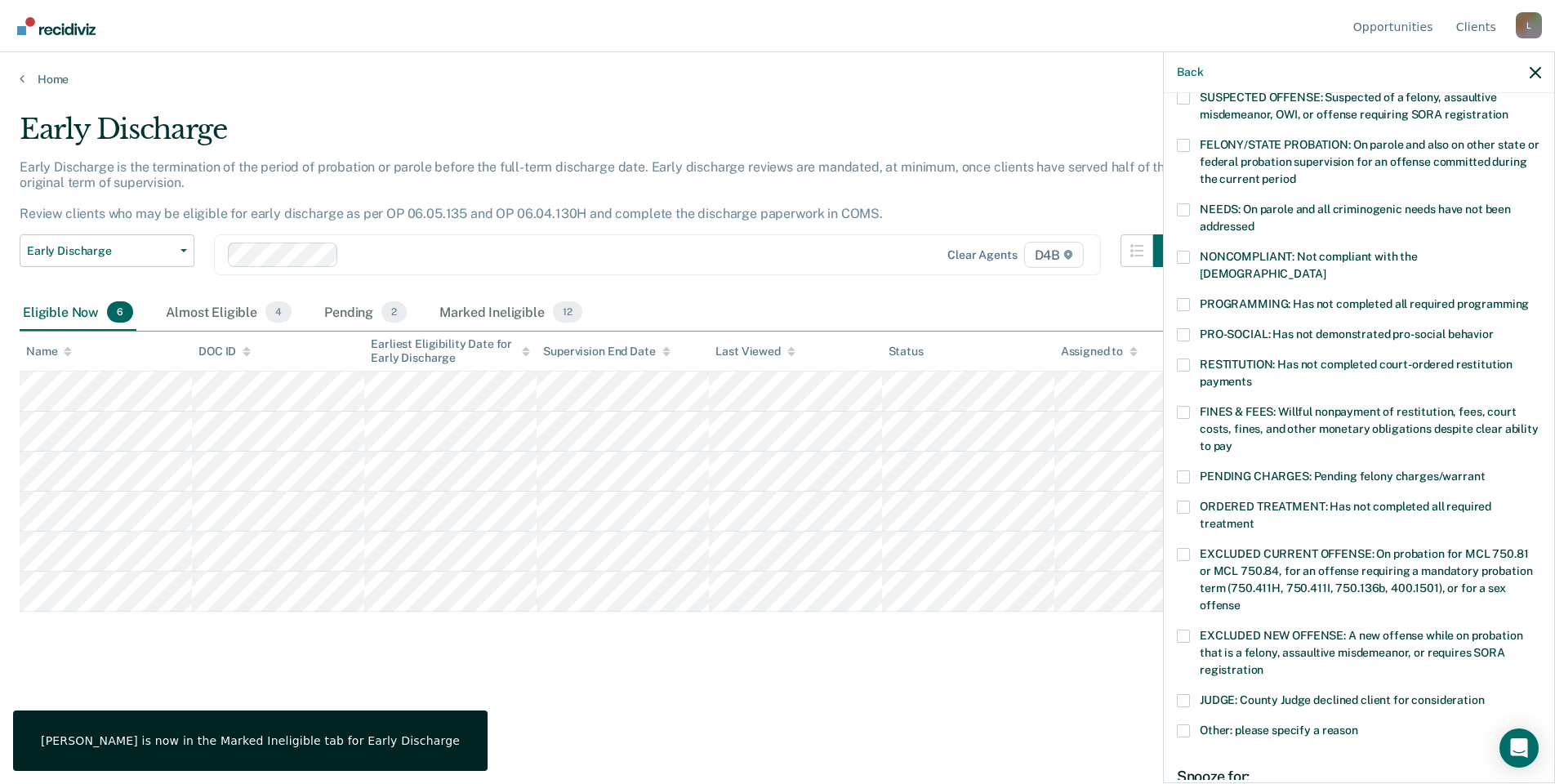
click at [1291, 298] on span "PROGRAMMING: Has not completed all required programming" at bounding box center [1364, 304] width 329 height 13
click at [1529, 298] on input "PROGRAMMING: Has not completed all required programming" at bounding box center [1529, 298] width 0 height 0
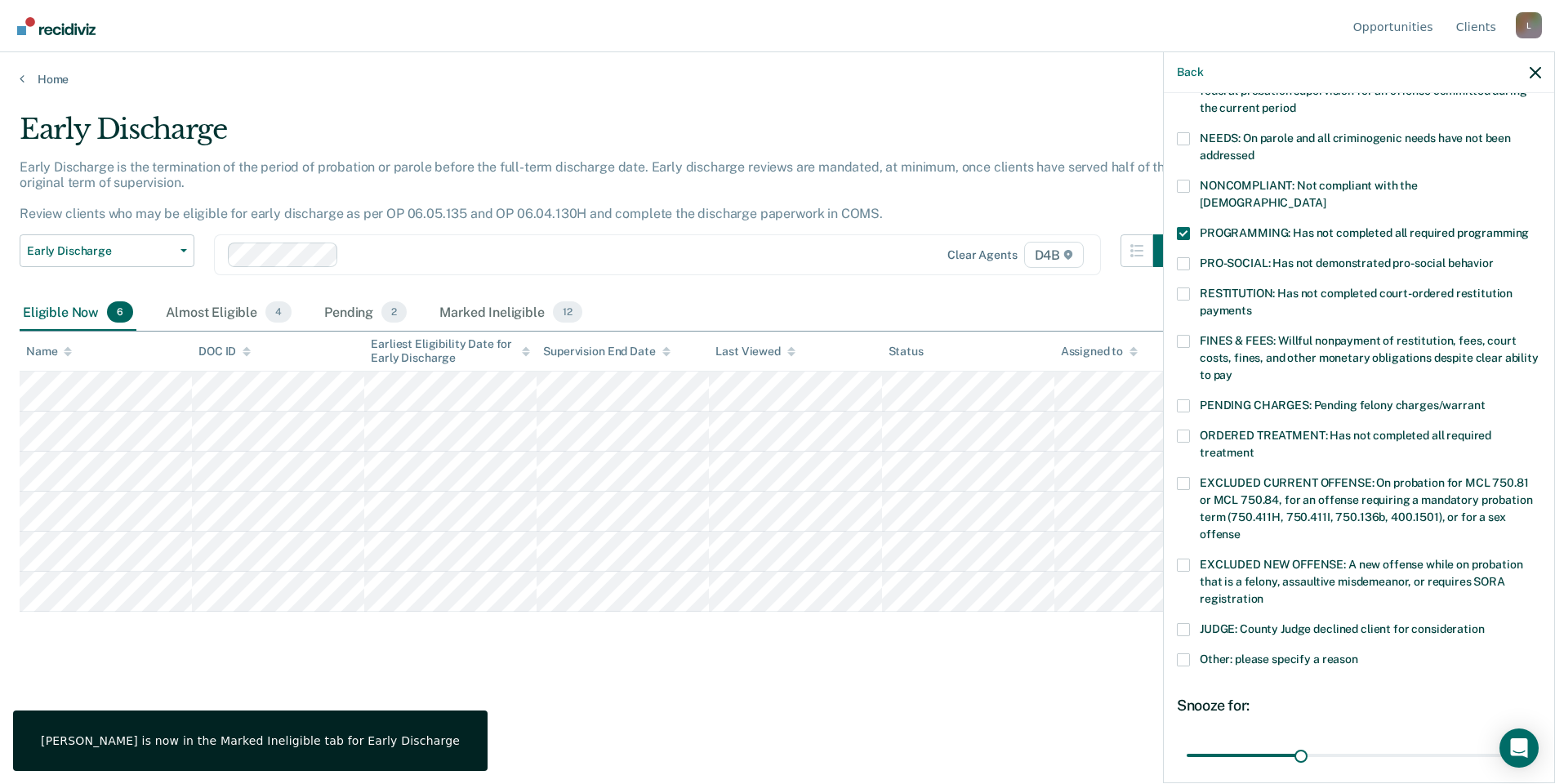
scroll to position [358, 0]
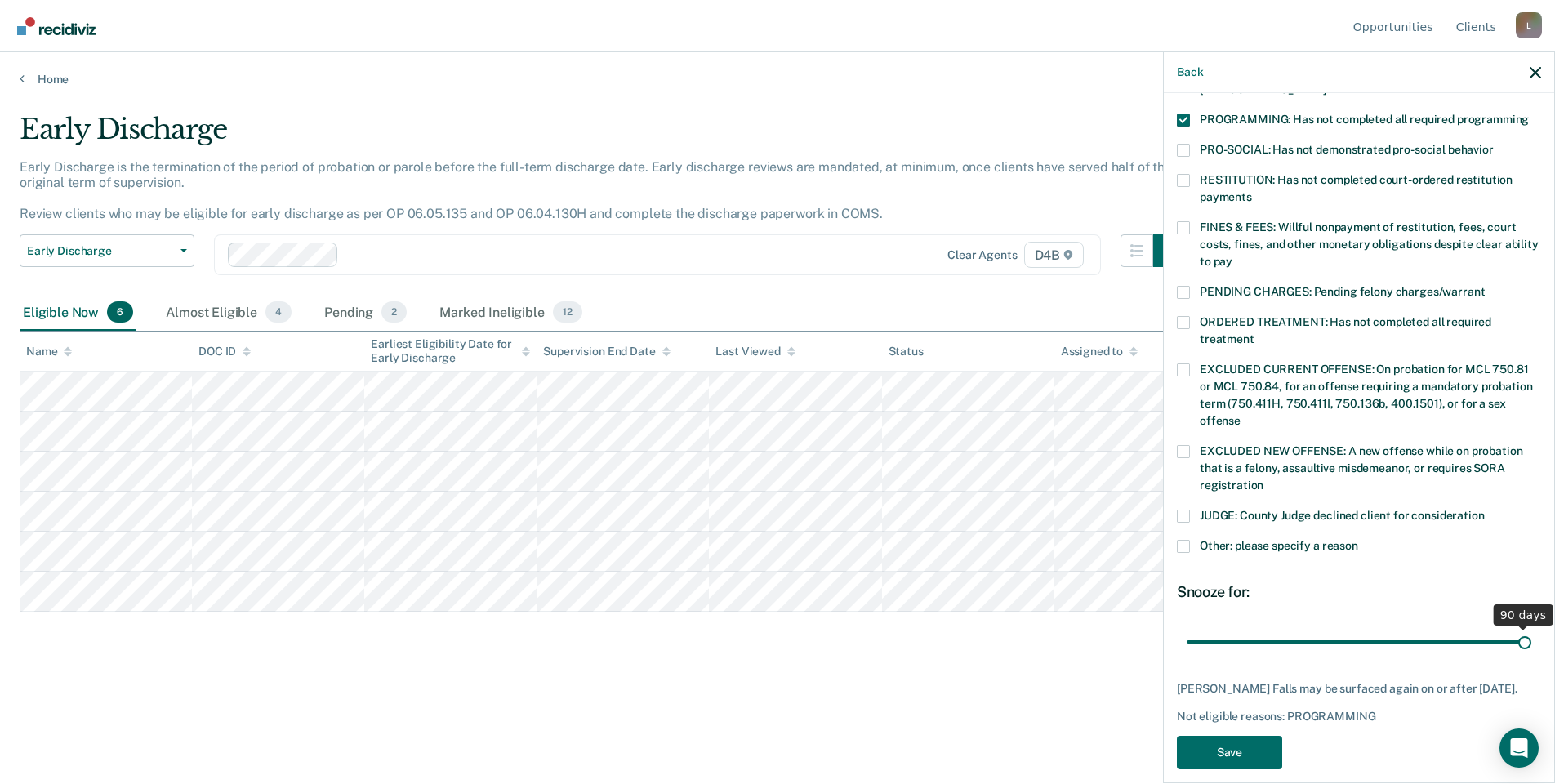
drag, startPoint x: 1295, startPoint y: 620, endPoint x: 1615, endPoint y: 635, distance: 320.4
type input "90"
click at [1531, 635] on input "range" at bounding box center [1359, 641] width 345 height 29
click at [1268, 736] on button "Save" at bounding box center [1229, 752] width 105 height 33
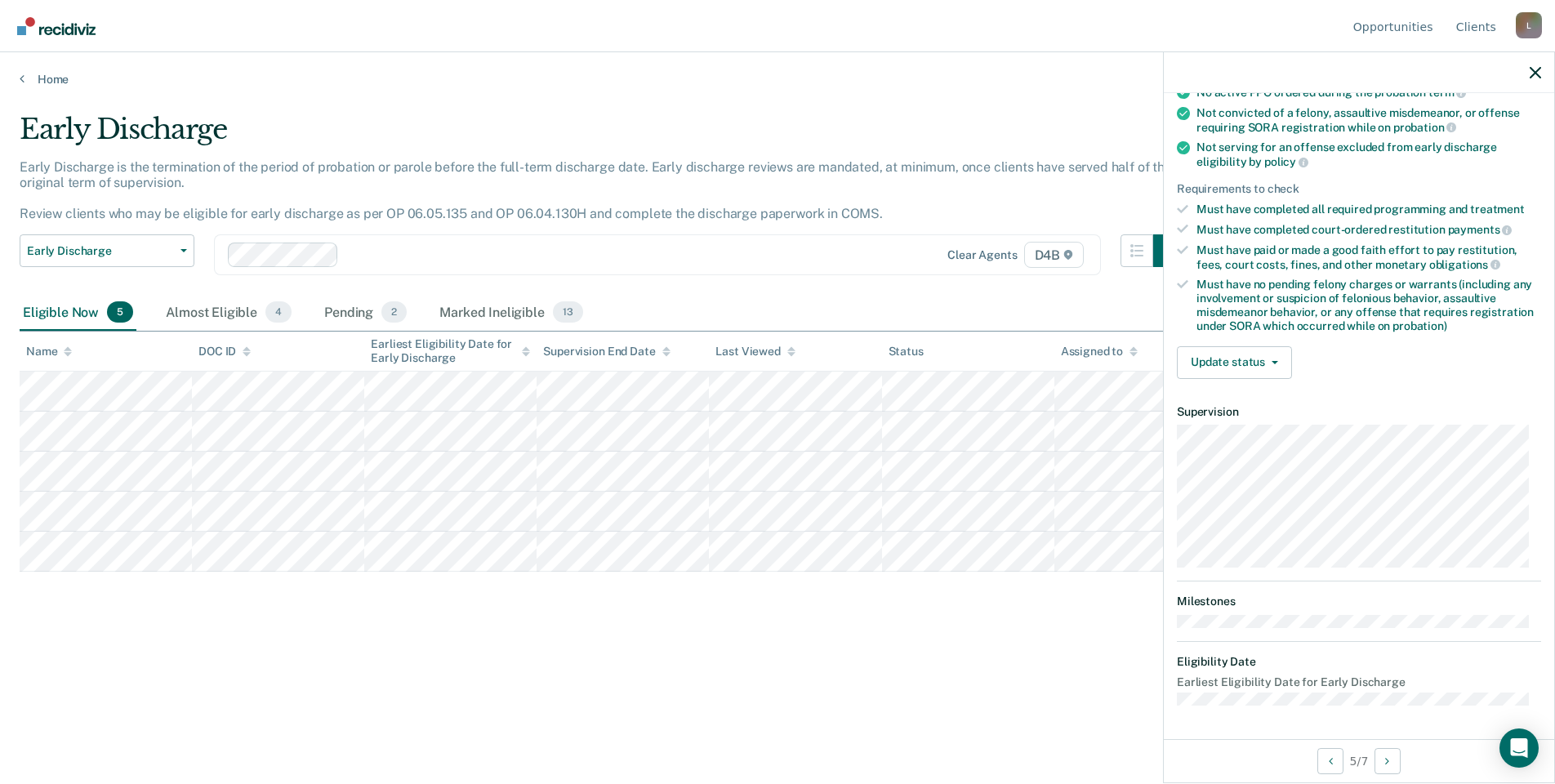
scroll to position [173, 0]
click at [1196, 362] on button "Update status" at bounding box center [1235, 364] width 116 height 32
click at [1269, 427] on button "Mark Ineligible" at bounding box center [1256, 430] width 158 height 26
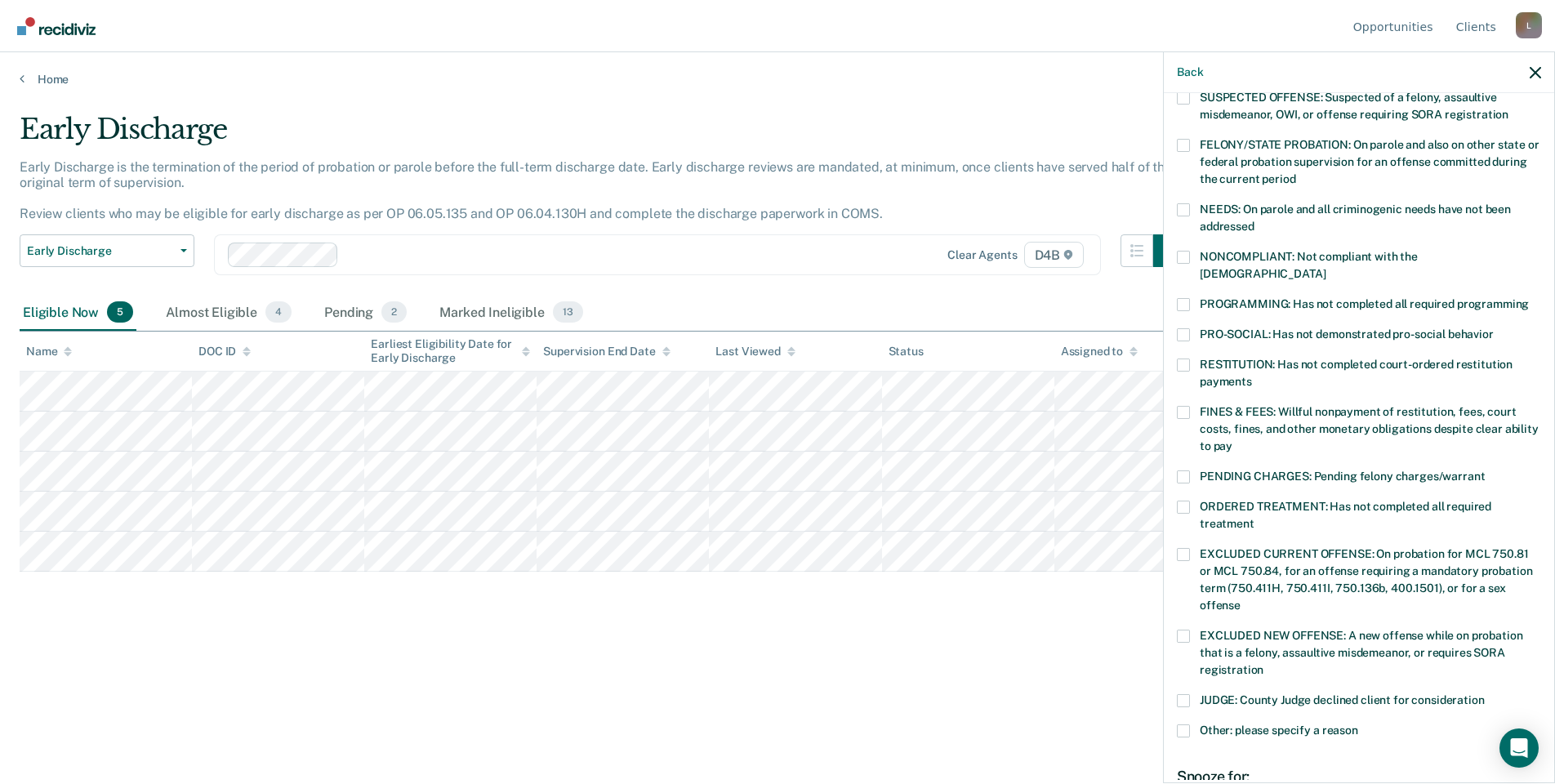
click at [1300, 470] on span "PENDING CHARGES: Pending felony charges/warrant" at bounding box center [1342, 476] width 285 height 13
click at [1485, 471] on input "PENDING CHARGES: Pending felony charges/warrant" at bounding box center [1485, 471] width 0 height 0
click at [1304, 470] on span "PENDING CHARGES: Pending felony charges/warrant" at bounding box center [1342, 476] width 285 height 13
click at [1485, 471] on input "PENDING CHARGES: Pending felony charges/warrant" at bounding box center [1485, 471] width 0 height 0
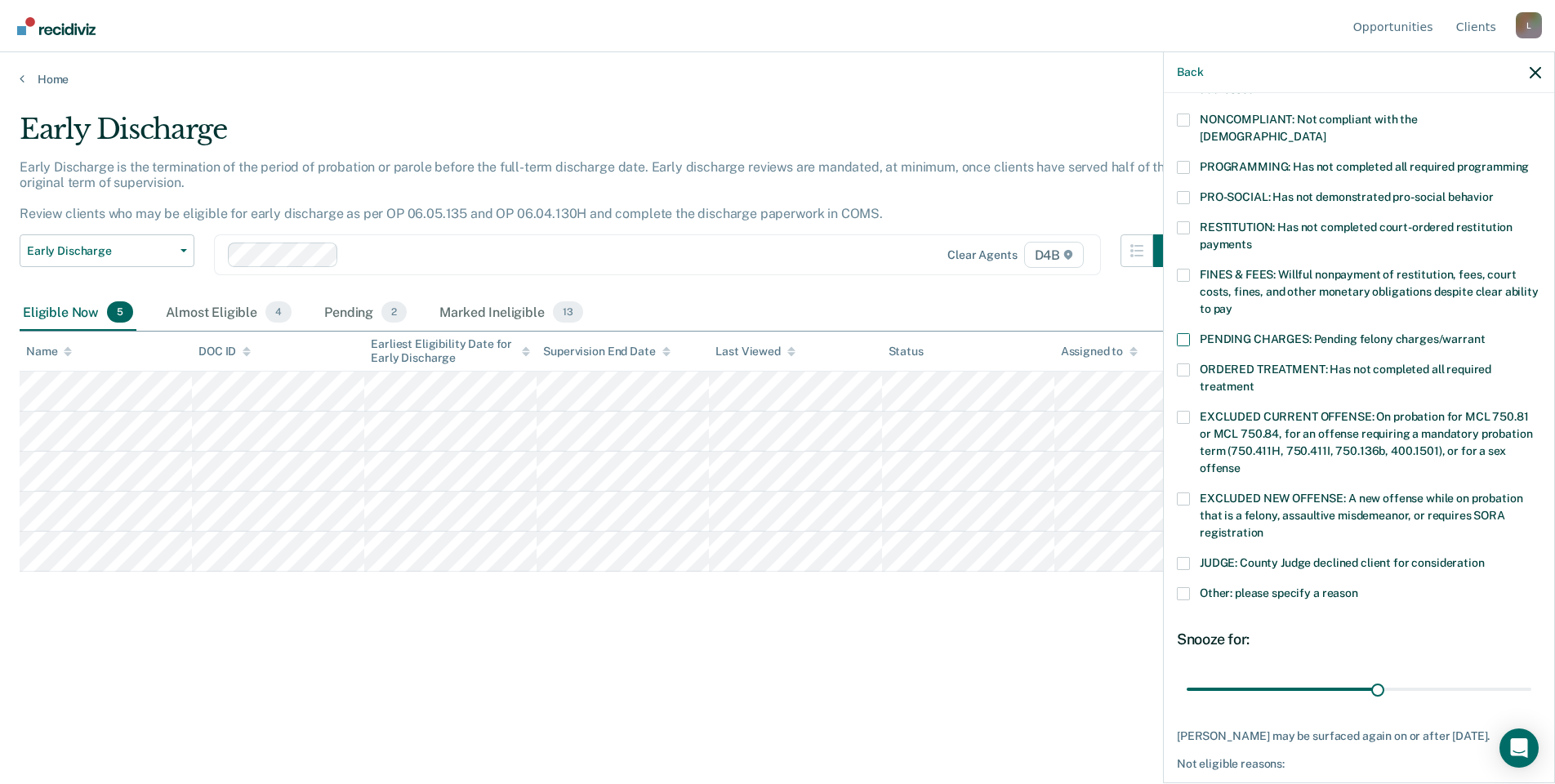
scroll to position [337, 0]
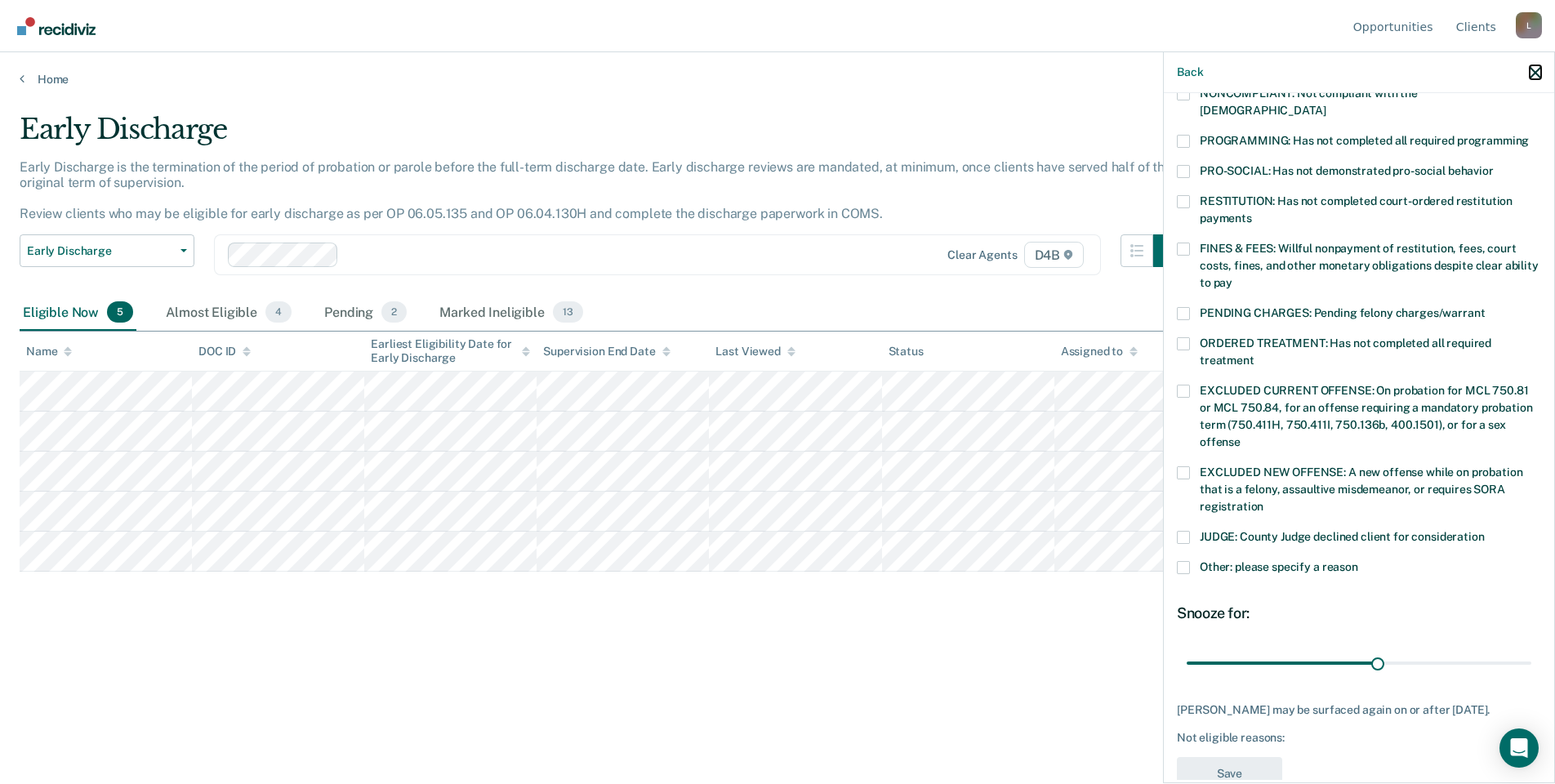
click at [1538, 72] on icon "button" at bounding box center [1535, 73] width 11 height 11
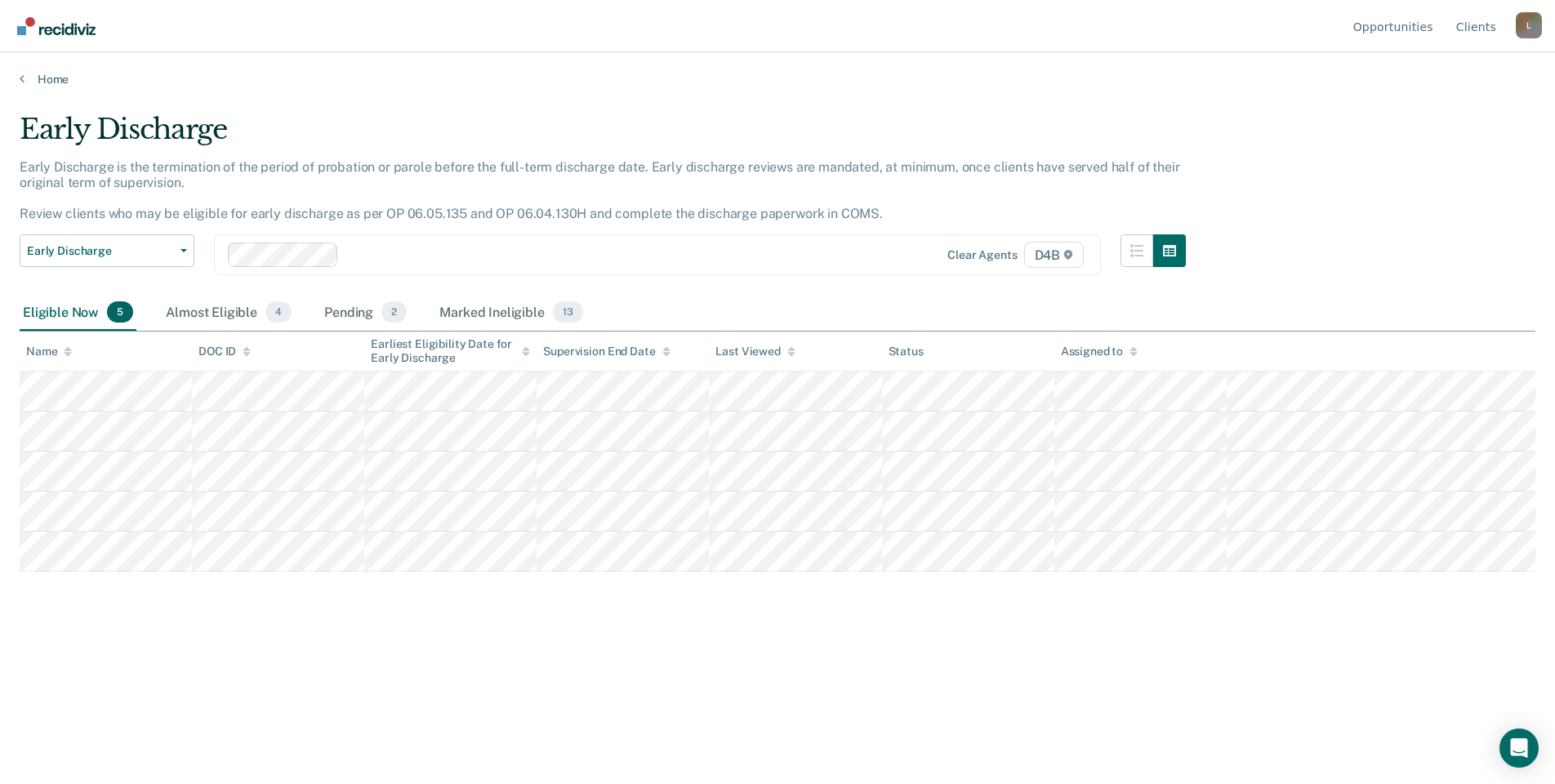
scroll to position [173, 0]
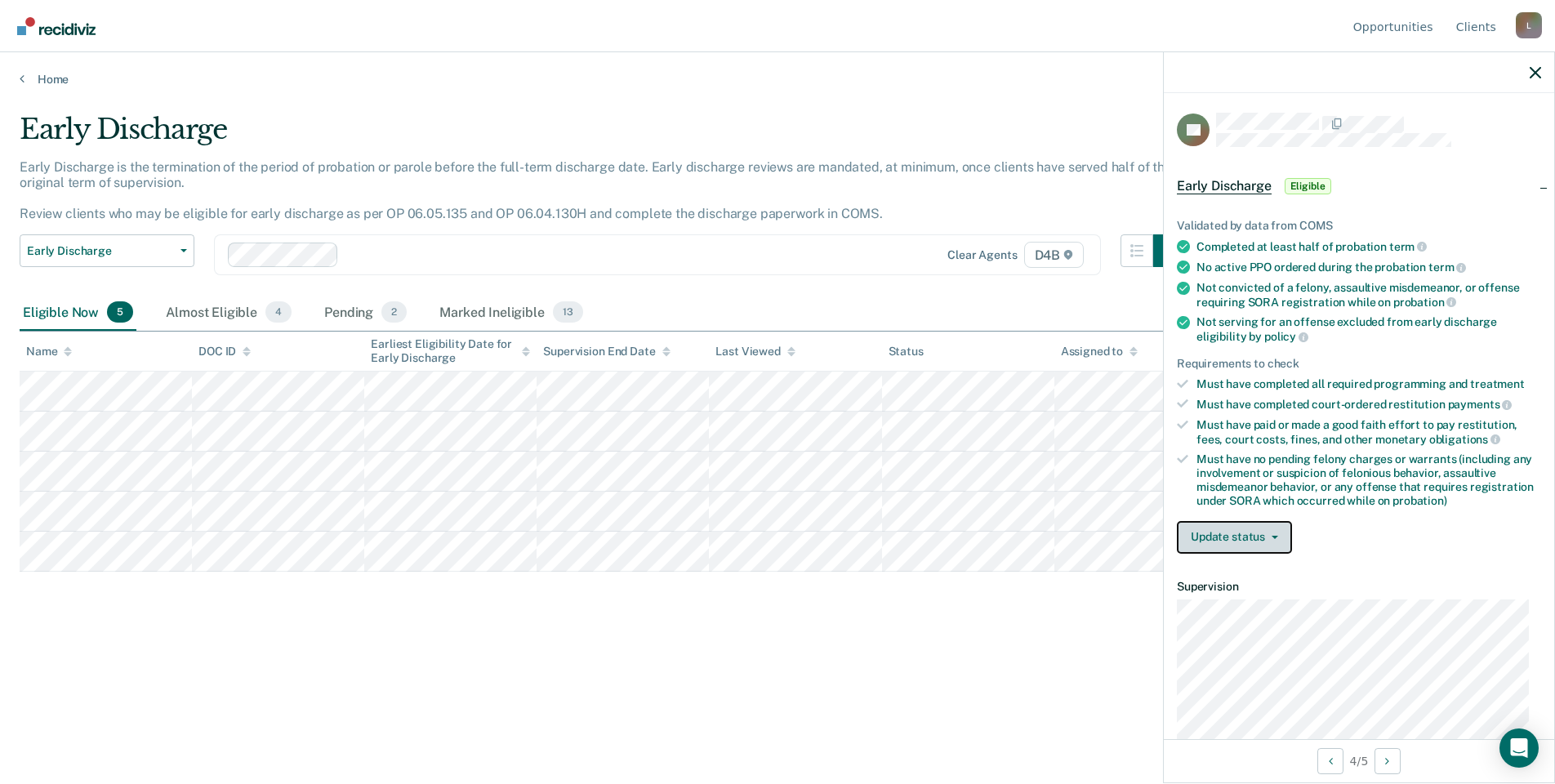
click at [1250, 529] on button "Update status" at bounding box center [1235, 537] width 116 height 32
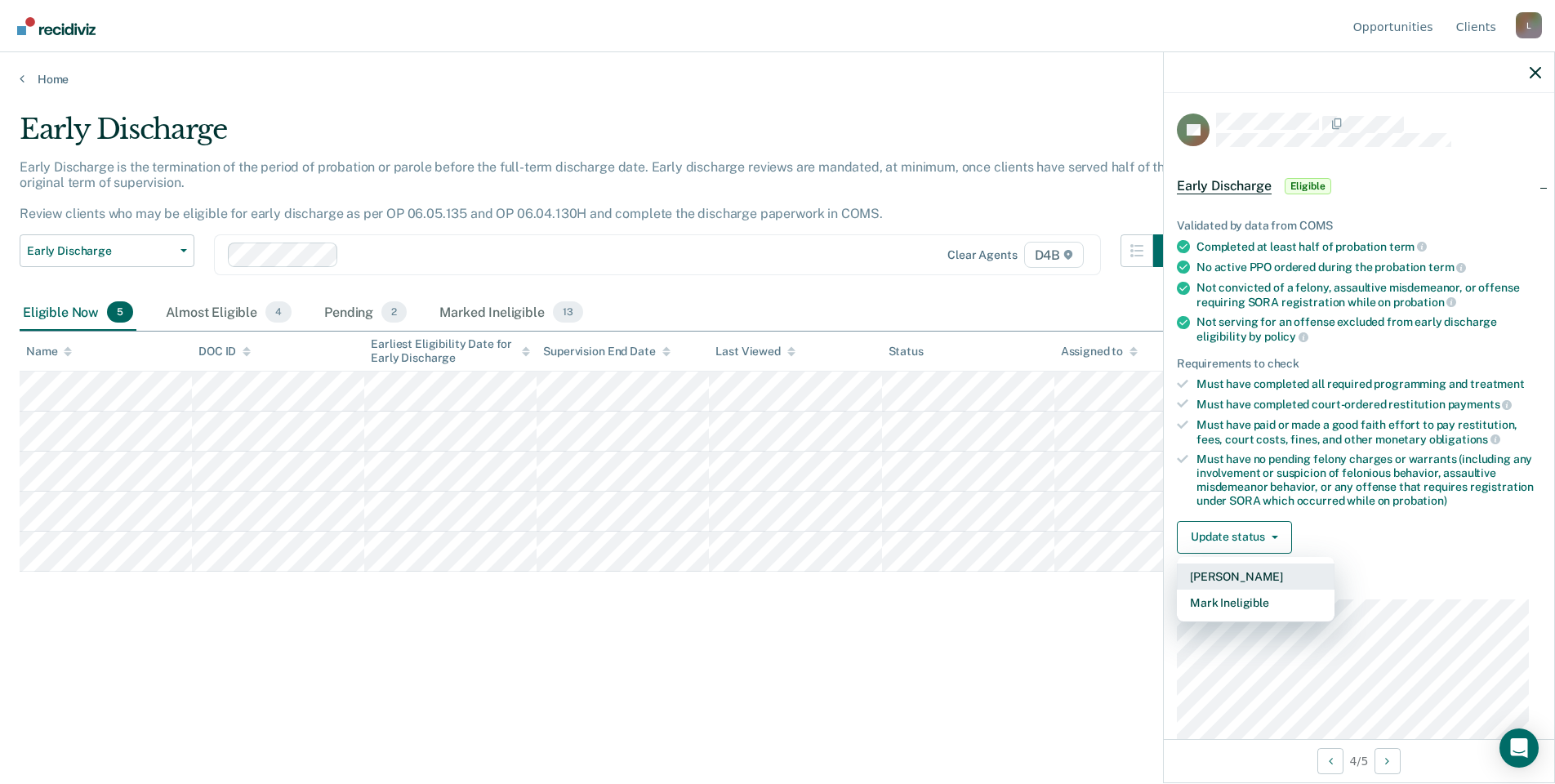
click at [1236, 568] on button "[PERSON_NAME]" at bounding box center [1256, 577] width 158 height 26
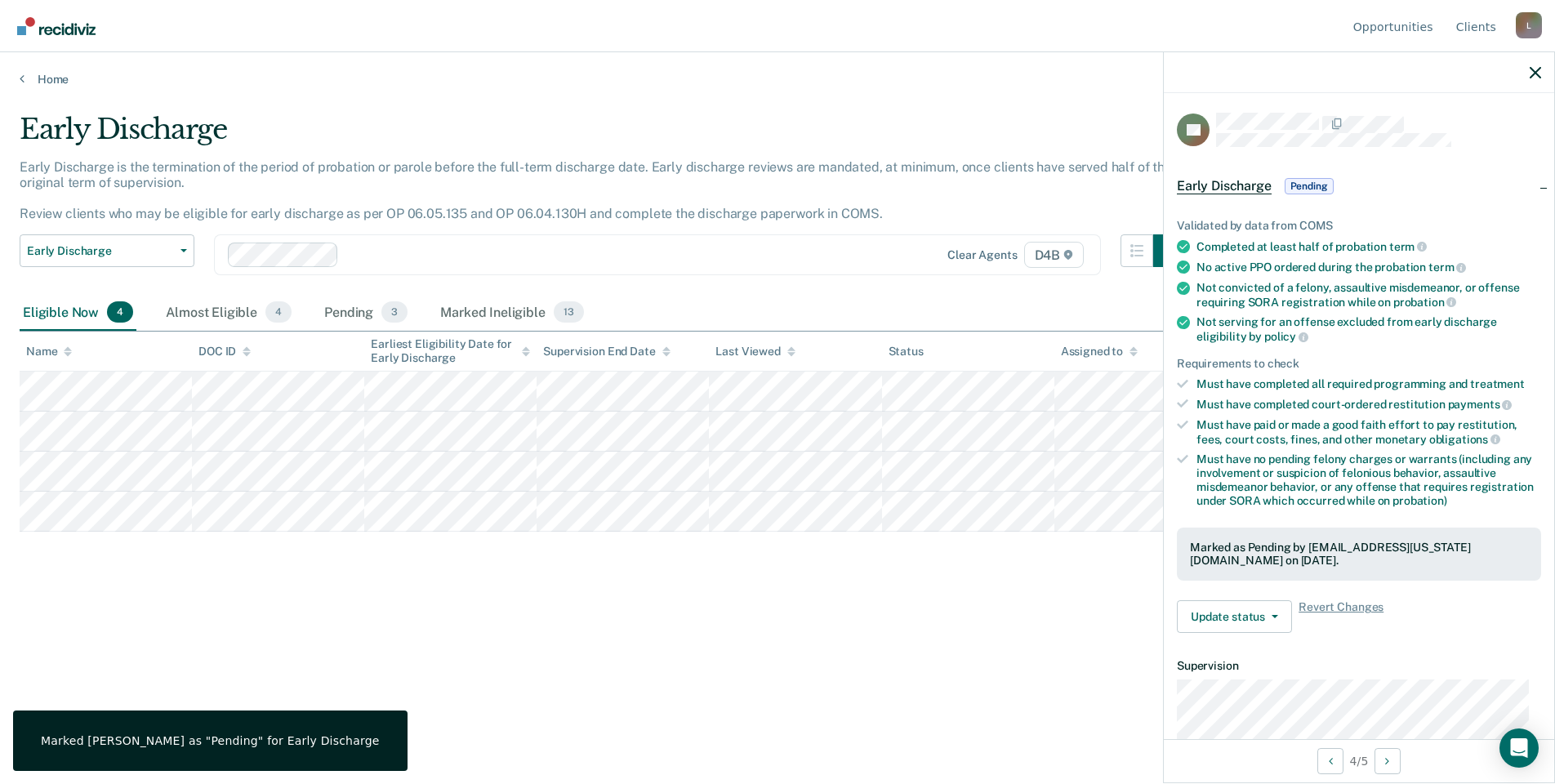
click at [729, 611] on div "Early Discharge Early Discharge is the termination of the period of probation o…" at bounding box center [777, 387] width 1516 height 549
click at [344, 324] on div "Pending 3" at bounding box center [366, 312] width 90 height 36
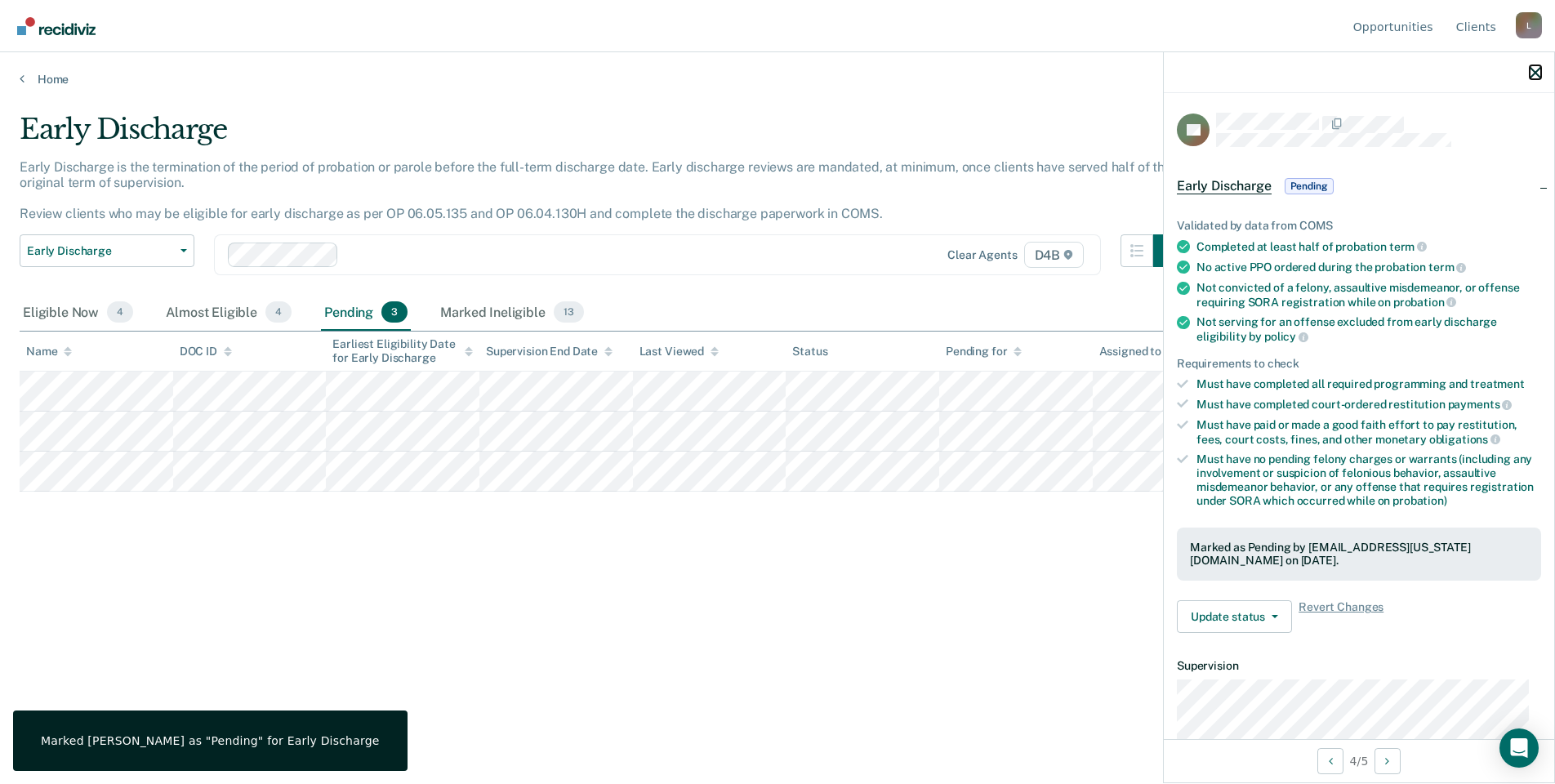
click at [1535, 67] on icon "button" at bounding box center [1535, 73] width 11 height 11
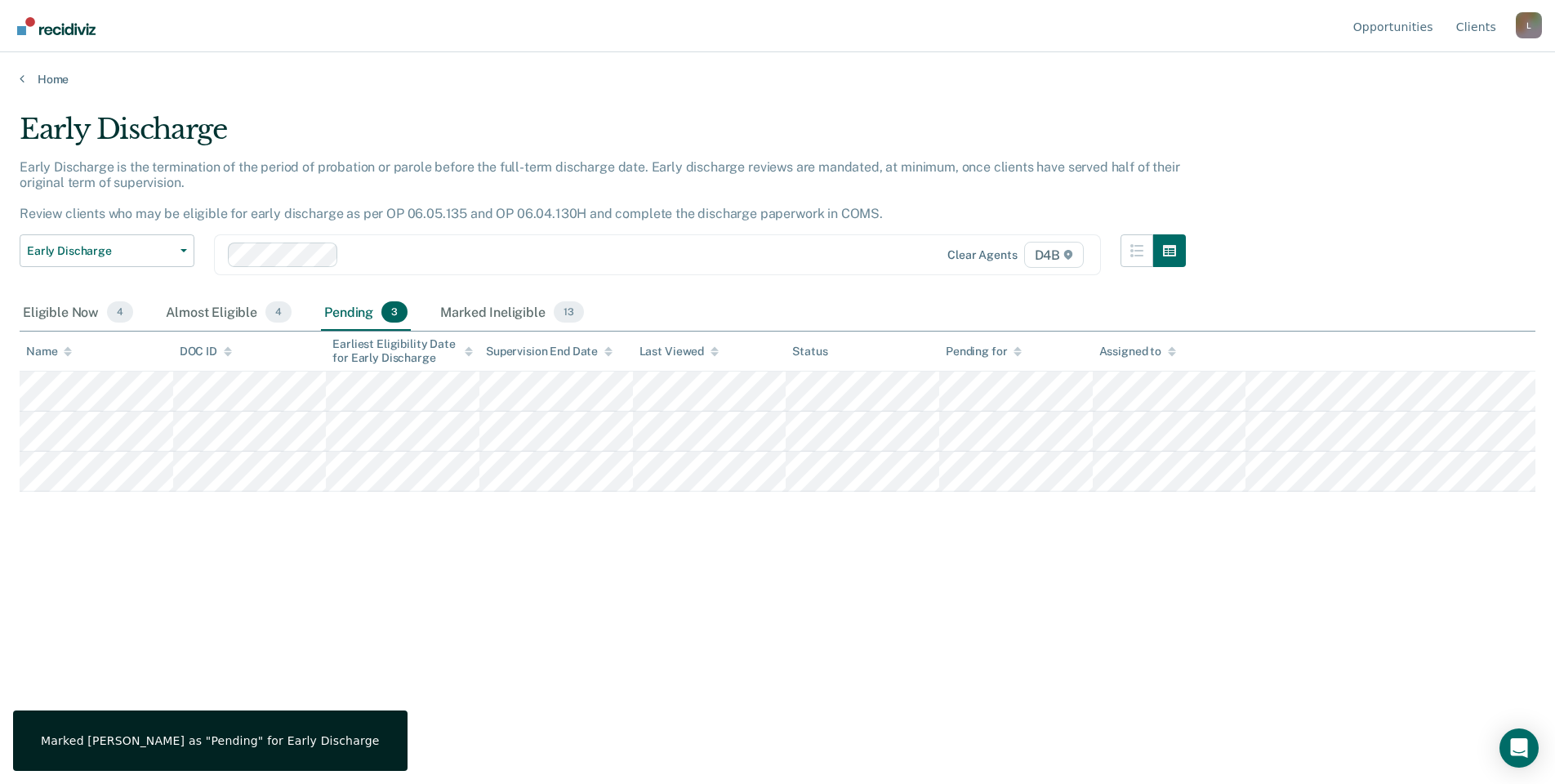
click at [676, 282] on div "Early Discharge Classification Review Early Discharge Minimum Telephone Reporti…" at bounding box center [602, 264] width 1166 height 60
click at [226, 312] on div "Almost Eligible 4" at bounding box center [228, 312] width 132 height 36
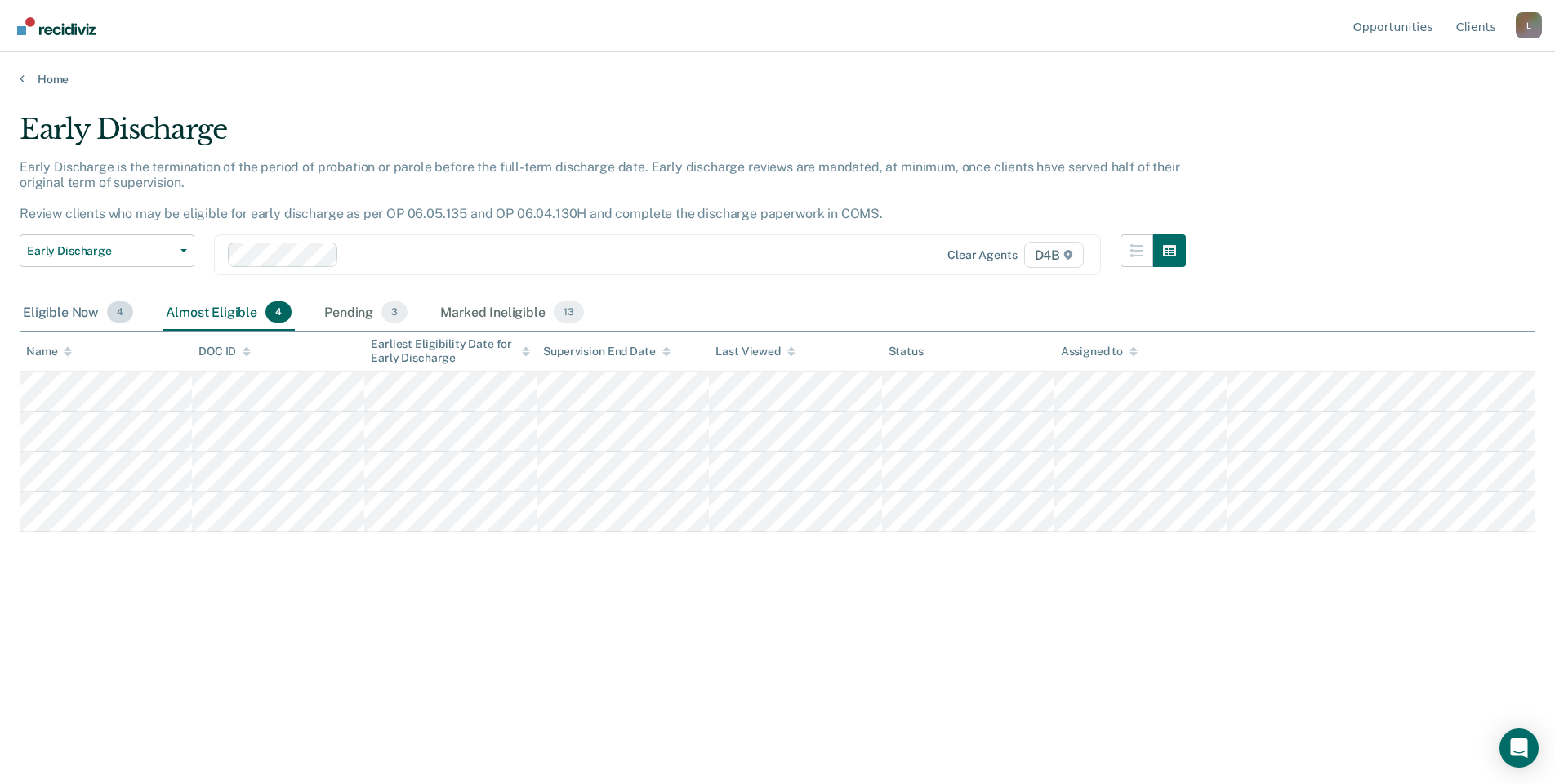
click at [57, 306] on div "Eligible Now 4" at bounding box center [77, 312] width 116 height 36
click at [28, 76] on link "Home" at bounding box center [777, 79] width 1516 height 15
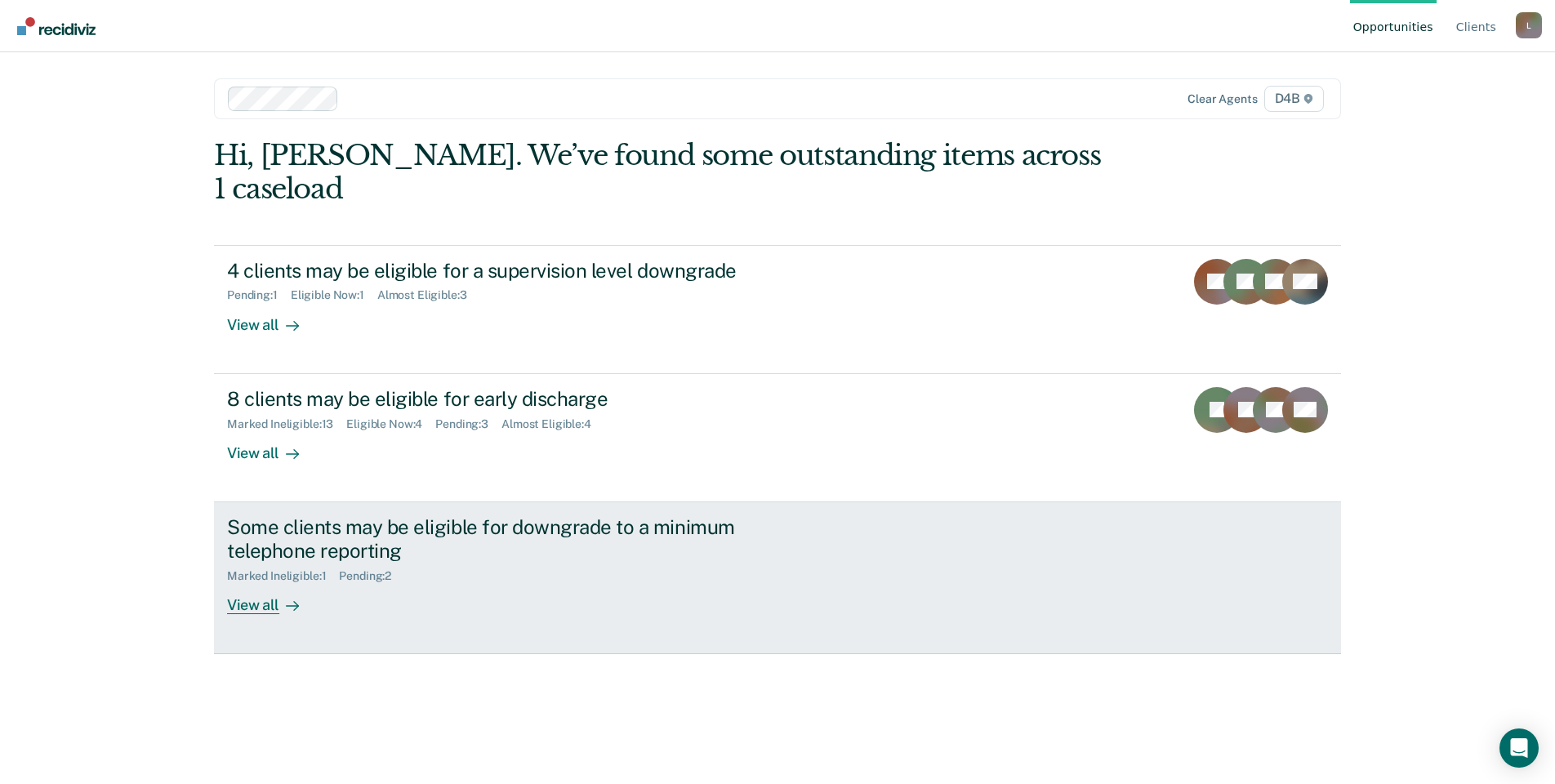
click at [258, 583] on div "View all" at bounding box center [272, 598] width 92 height 32
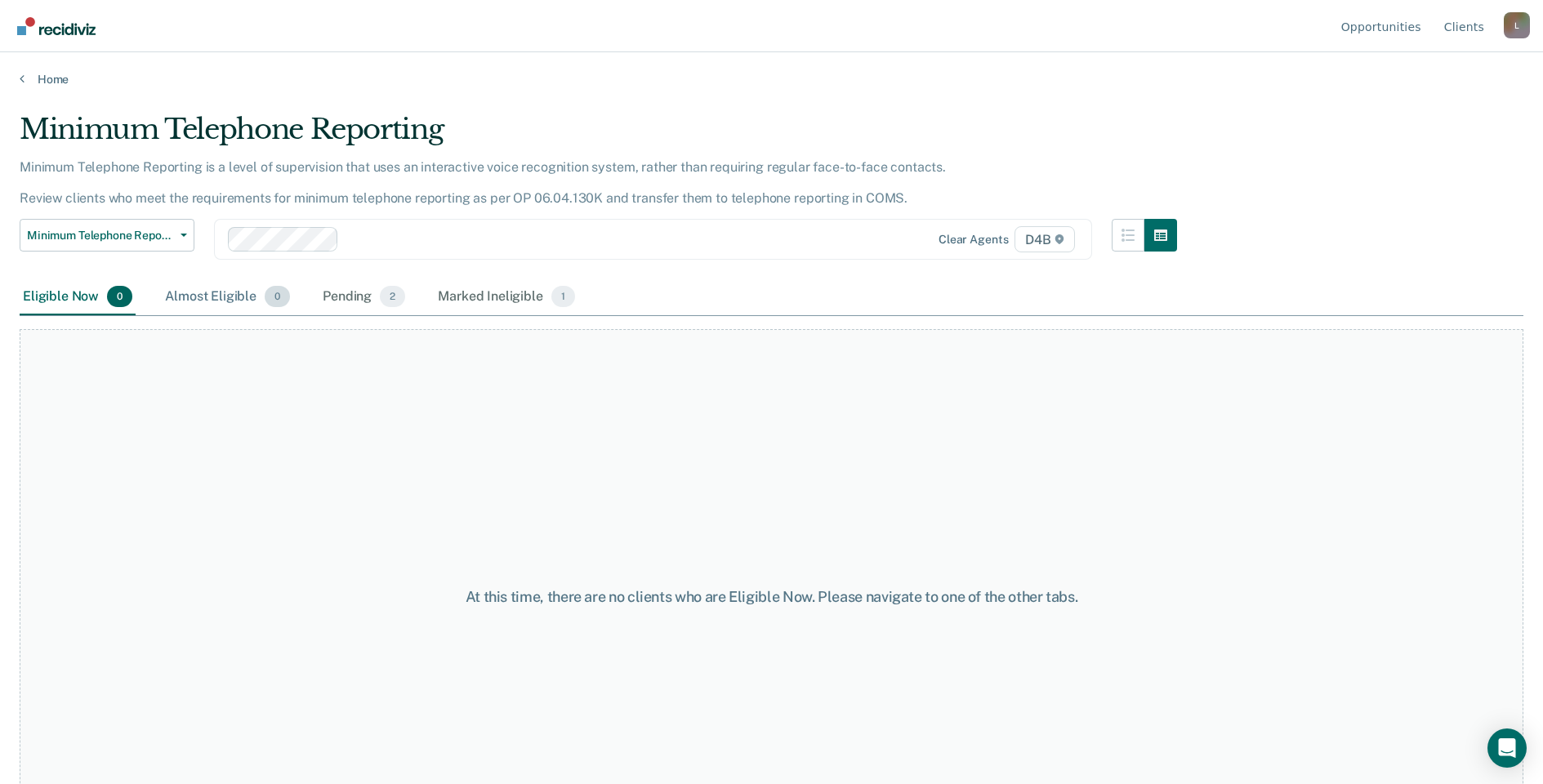
click at [208, 301] on div "Almost Eligible 0" at bounding box center [228, 297] width 131 height 36
click at [309, 296] on div "Eligible Now 0 Almost Eligible 0 Pending 2 Marked Ineligible 1" at bounding box center [298, 297] width 558 height 36
click at [339, 298] on div "Pending 2" at bounding box center [364, 297] width 89 height 36
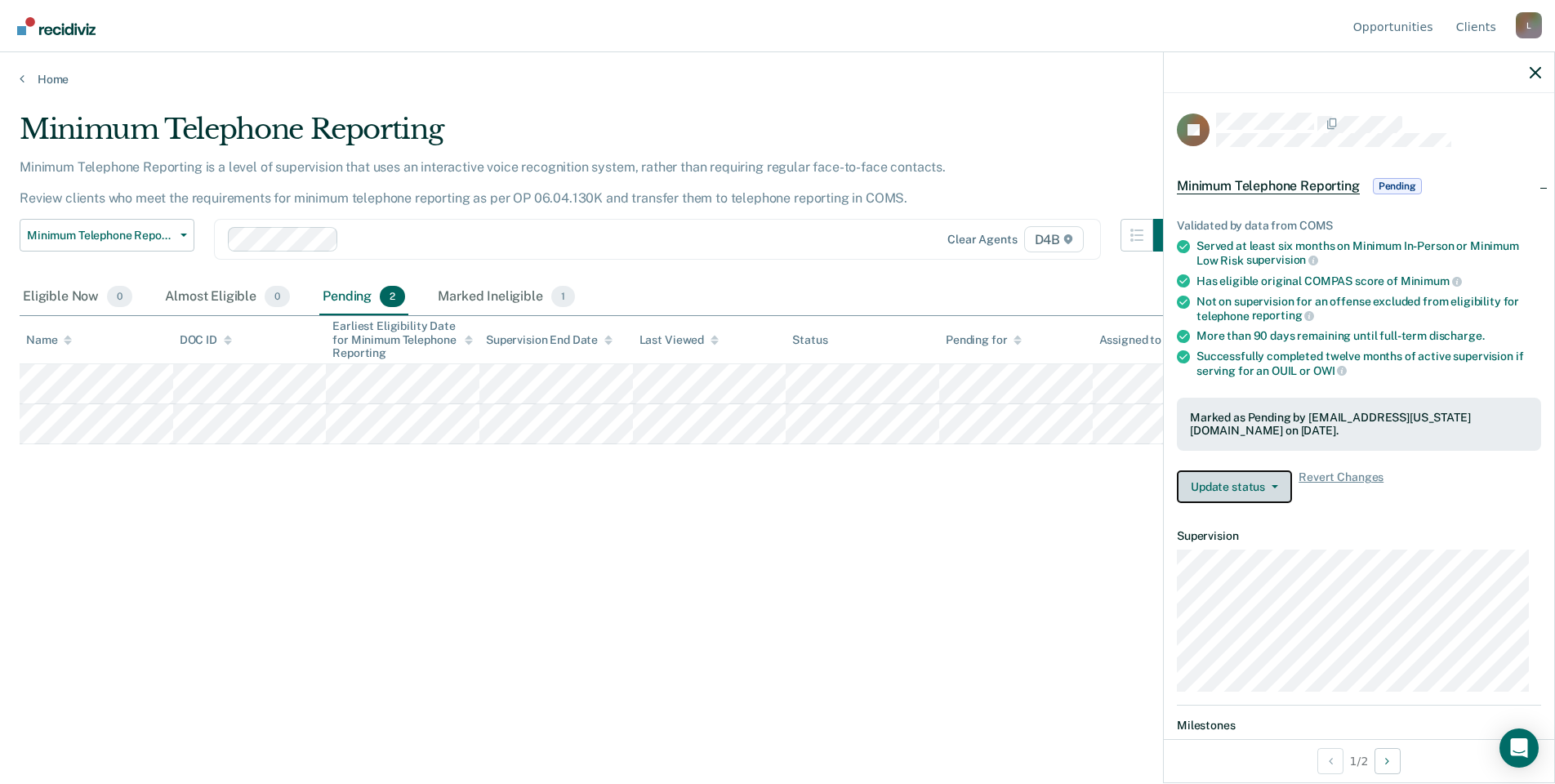
click at [1276, 474] on button "Update status" at bounding box center [1235, 486] width 116 height 32
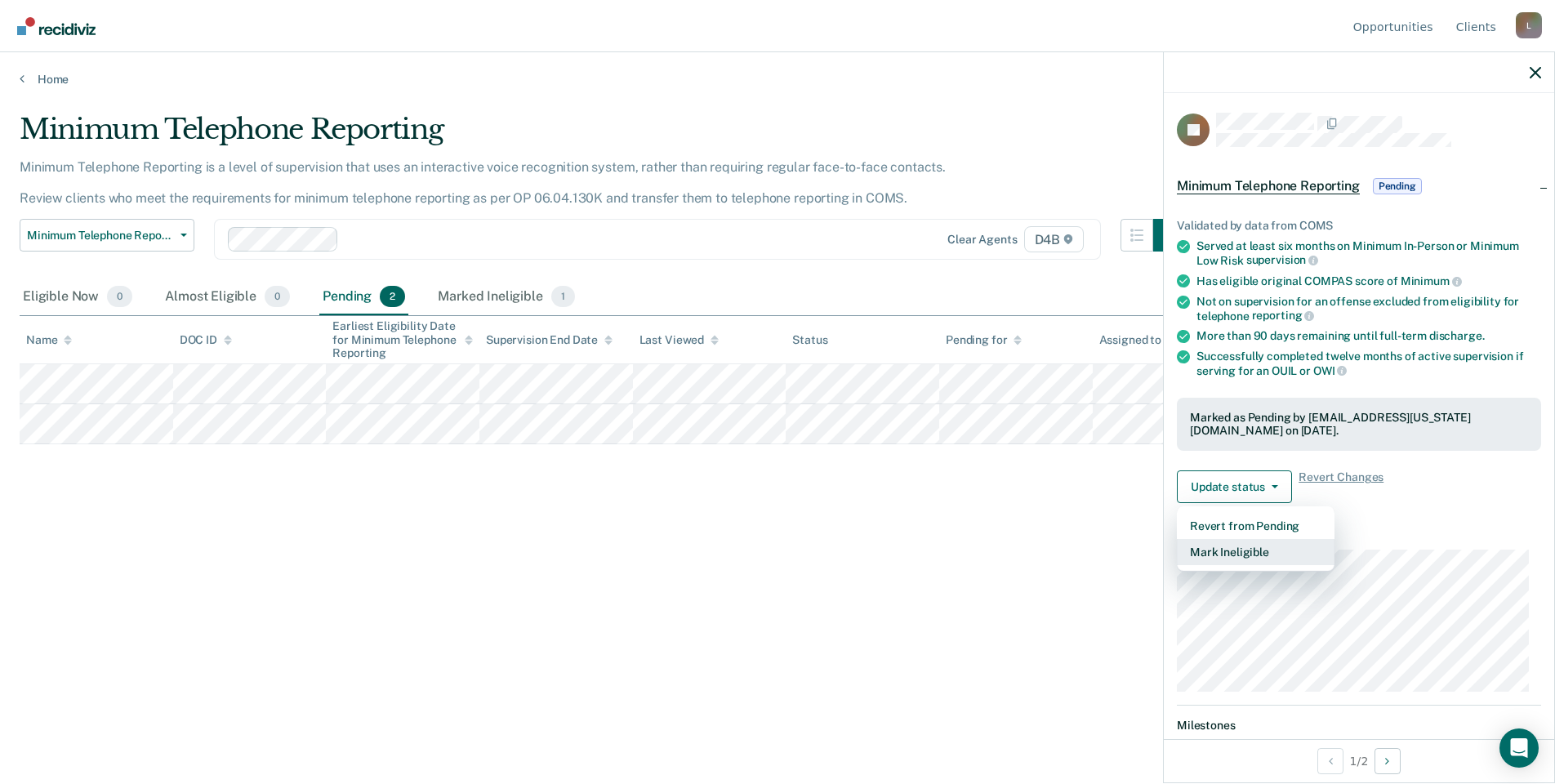
click at [1273, 553] on button "Mark Ineligible" at bounding box center [1256, 552] width 158 height 26
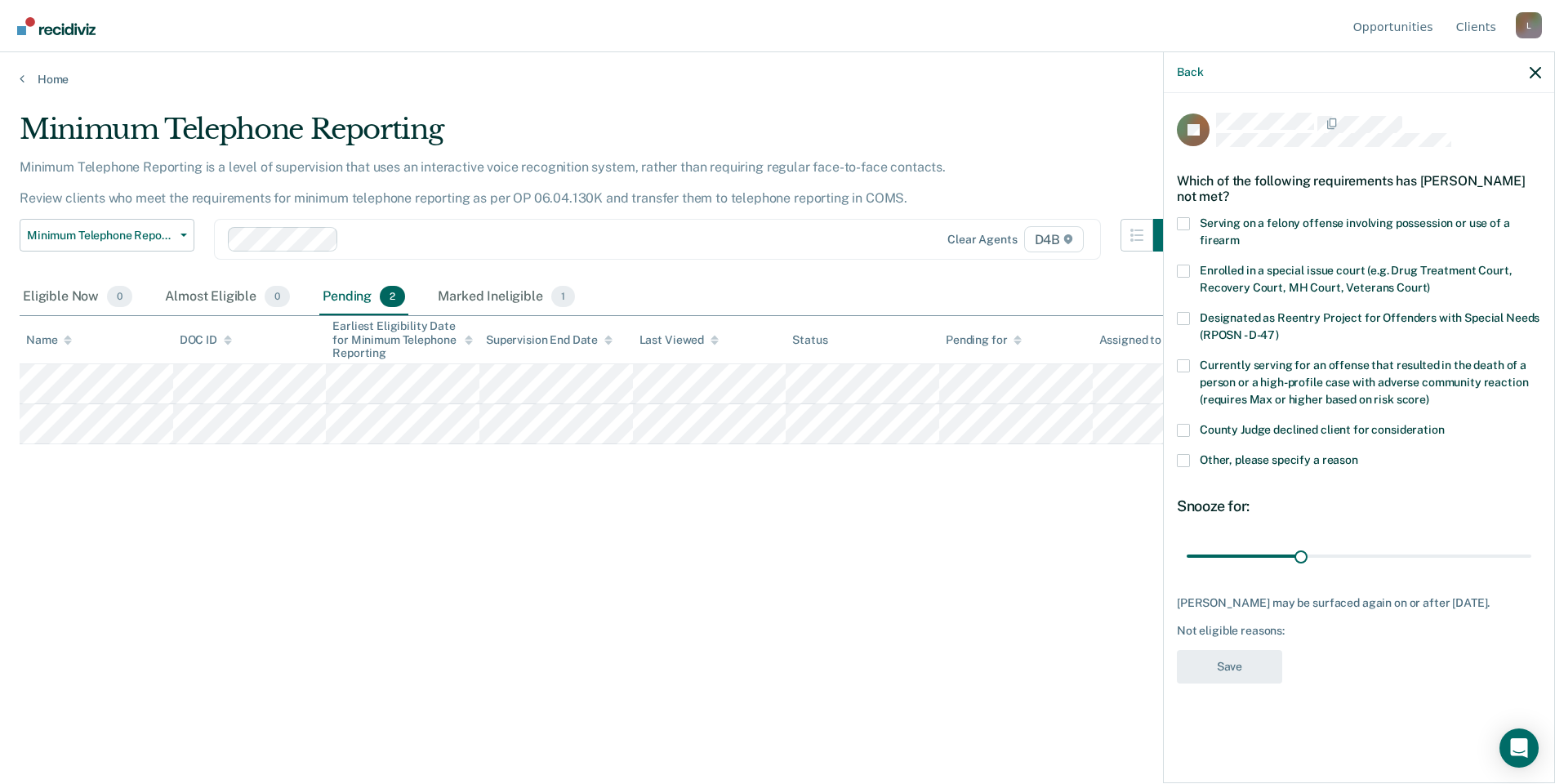
click at [1267, 362] on span "Currently serving for an offense that resulted in the death of a person or a hi…" at bounding box center [1363, 382] width 328 height 47
click at [1430, 394] on input "Currently serving for an offense that resulted in the death of a person or a hi…" at bounding box center [1430, 394] width 0 height 0
click at [1267, 363] on span "Currently serving for an offense that resulted in the death of a person or a hi…" at bounding box center [1363, 382] width 328 height 47
click at [1430, 394] on input "Currently serving for an offense that resulted in the death of a person or a hi…" at bounding box center [1430, 394] width 0 height 0
click at [1247, 461] on span "Other, please specify a reason" at bounding box center [1278, 459] width 158 height 13
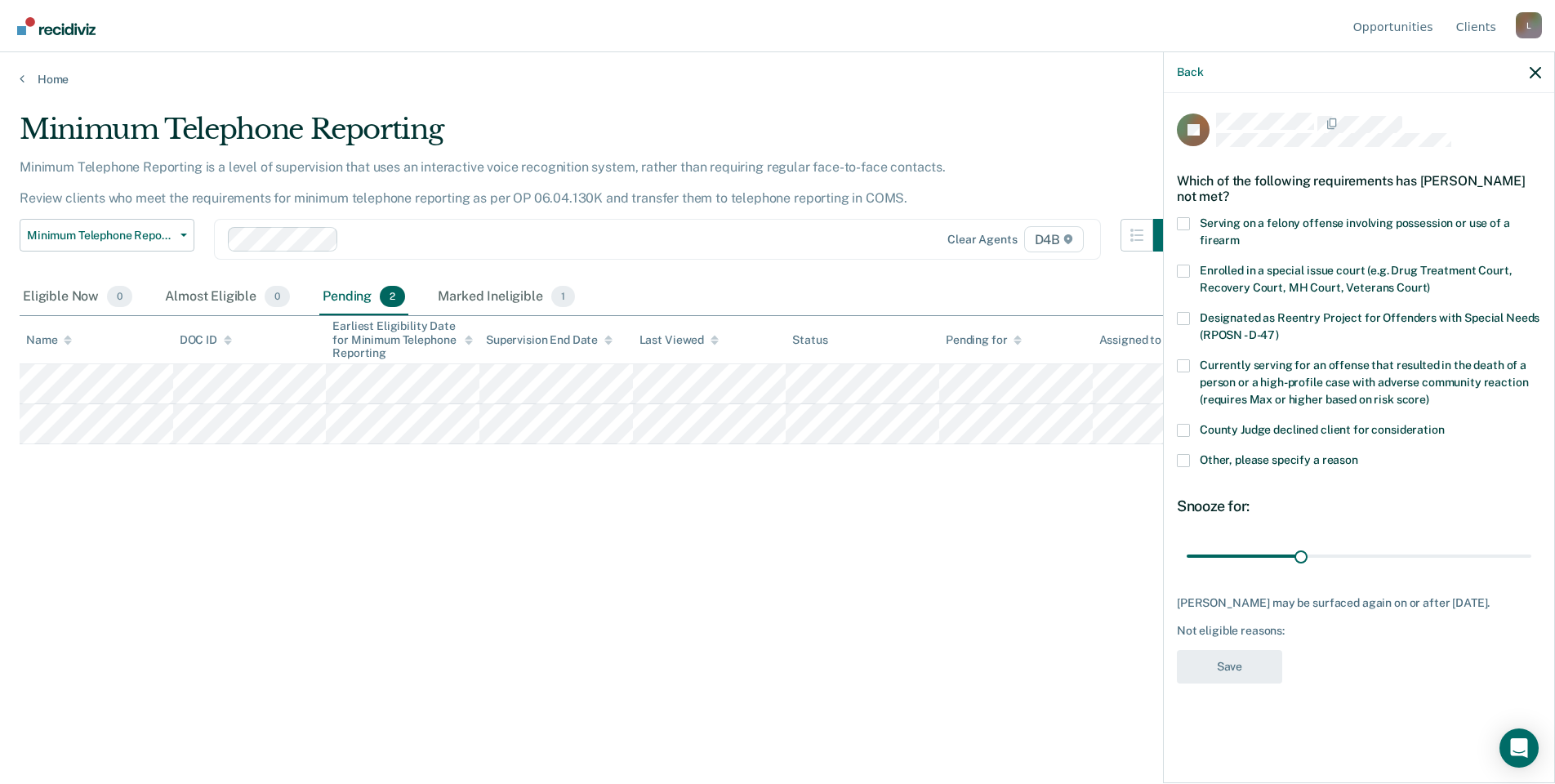
click at [1358, 454] on input "Other, please specify a reason" at bounding box center [1358, 454] width 0 height 0
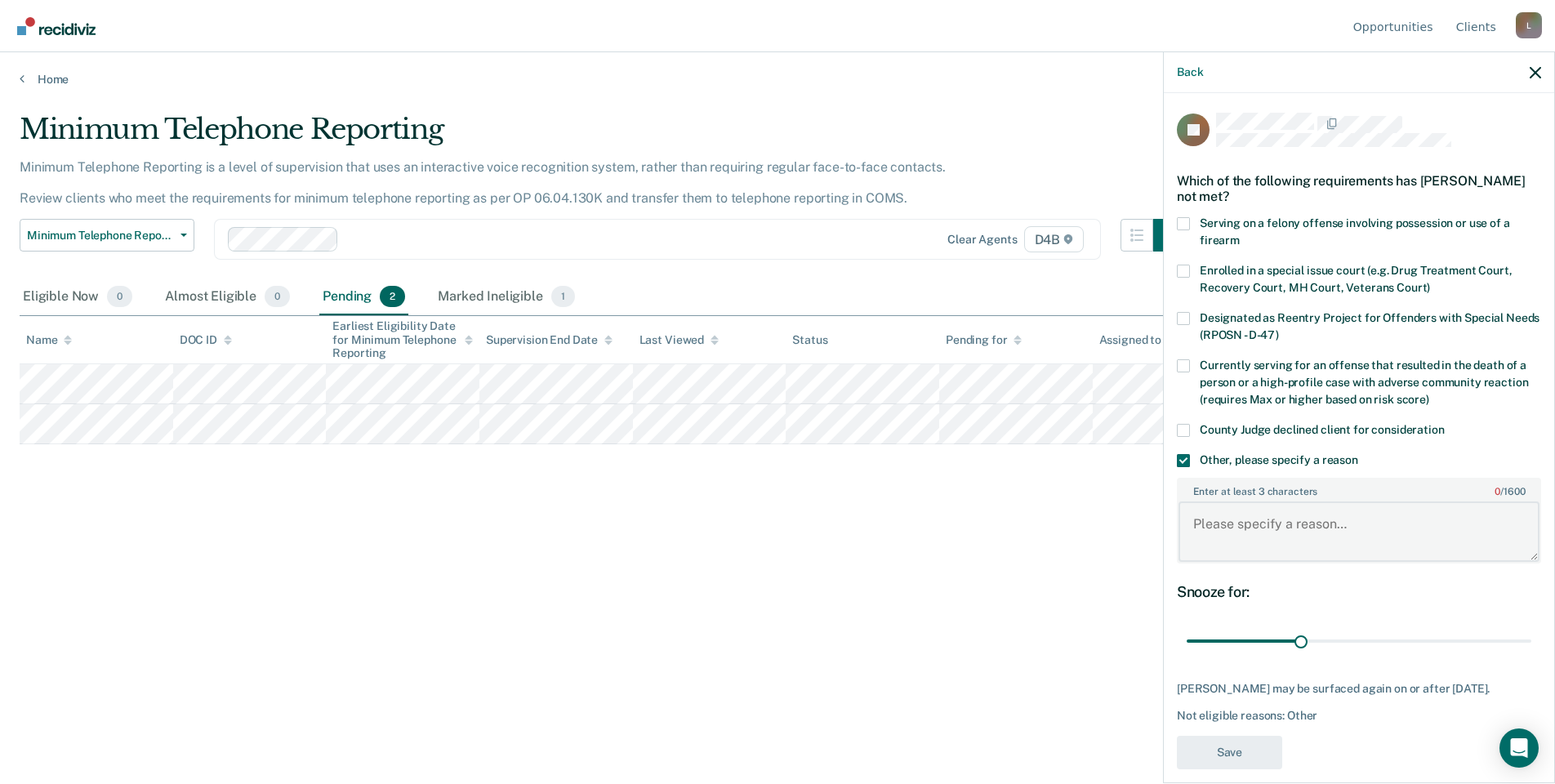
click at [1263, 520] on textarea "Enter at least 3 characters 0 / 1600" at bounding box center [1359, 531] width 361 height 60
click at [1285, 428] on span "County Judge declined client for consideration" at bounding box center [1322, 430] width 245 height 13
click at [1445, 424] on input "County Judge declined client for consideration" at bounding box center [1445, 424] width 0 height 0
click at [1259, 458] on span "Other, please specify a reason" at bounding box center [1278, 459] width 158 height 13
click at [1358, 454] on input "Other, please specify a reason" at bounding box center [1358, 454] width 0 height 0
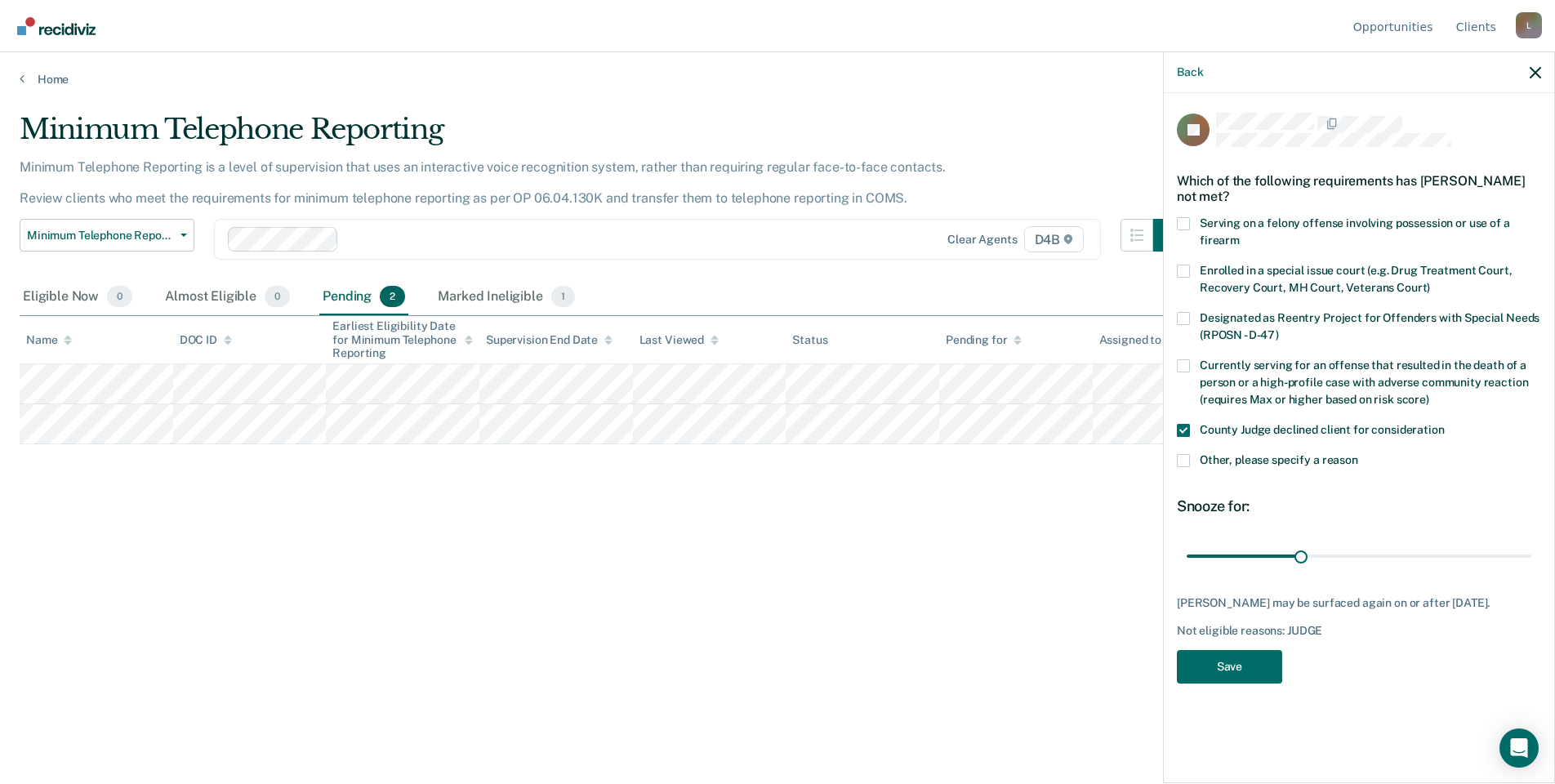
click at [1274, 419] on div "Currently serving for an offense that resulted in the death of a person or a hi…" at bounding box center [1359, 392] width 364 height 65
click at [1269, 461] on span "Other, please specify a reason" at bounding box center [1278, 459] width 158 height 13
click at [1358, 454] on input "Other, please specify a reason" at bounding box center [1358, 454] width 0 height 0
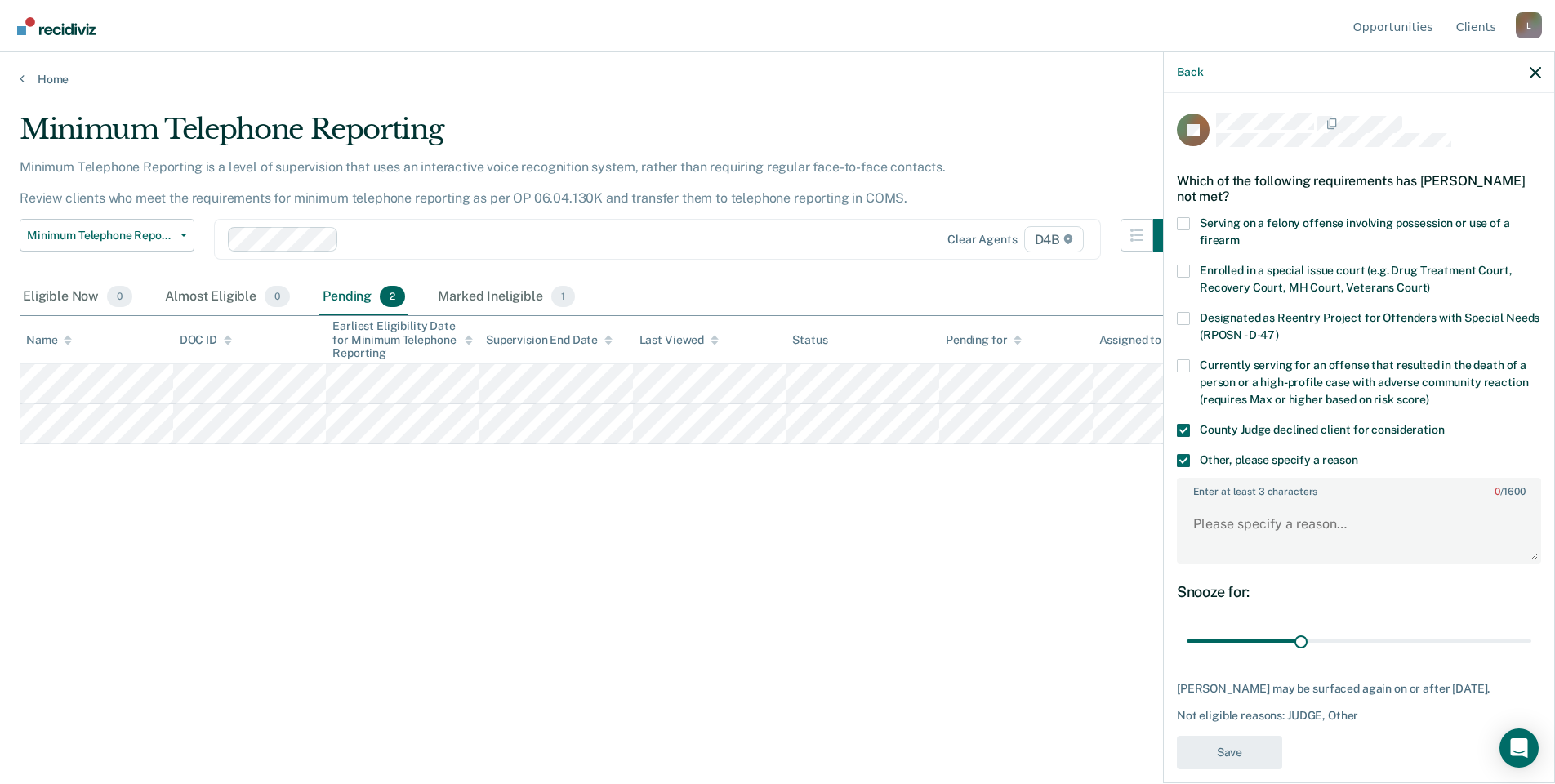
click at [1269, 429] on span "County Judge declined client for consideration" at bounding box center [1322, 430] width 245 height 13
click at [1445, 424] on input "County Judge declined client for consideration" at bounding box center [1445, 424] width 0 height 0
click at [1271, 514] on textarea "Enter at least 3 characters 0 / 1600" at bounding box center [1359, 531] width 361 height 60
type textarea "I"
type textarea "C"
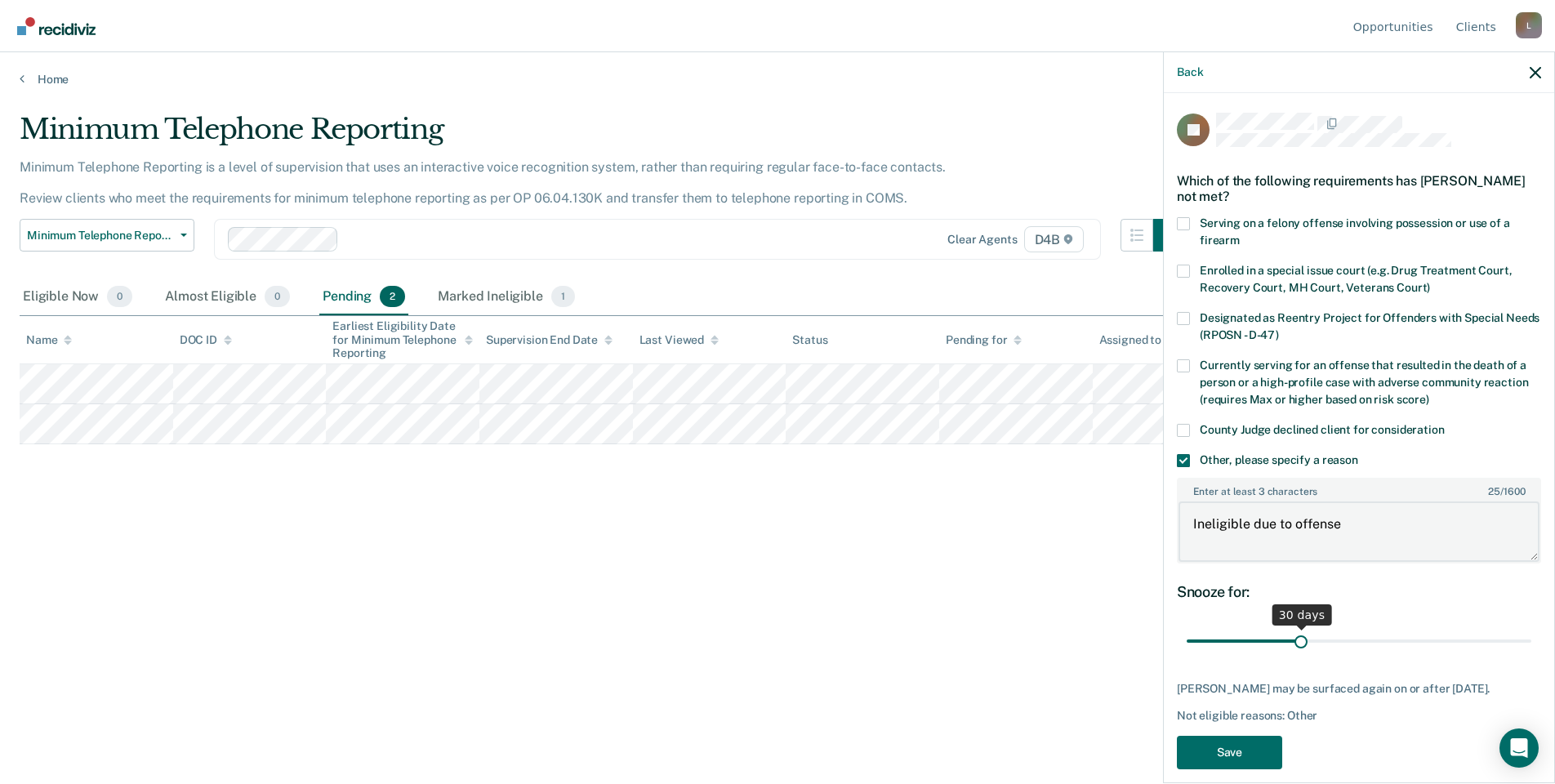
type textarea "Ineligible due to offense"
drag, startPoint x: 1297, startPoint y: 634, endPoint x: 1566, endPoint y: 657, distance: 270.0
type input "90"
click at [1531, 656] on input "range" at bounding box center [1359, 641] width 345 height 29
click at [1274, 757] on button "Save" at bounding box center [1229, 752] width 105 height 33
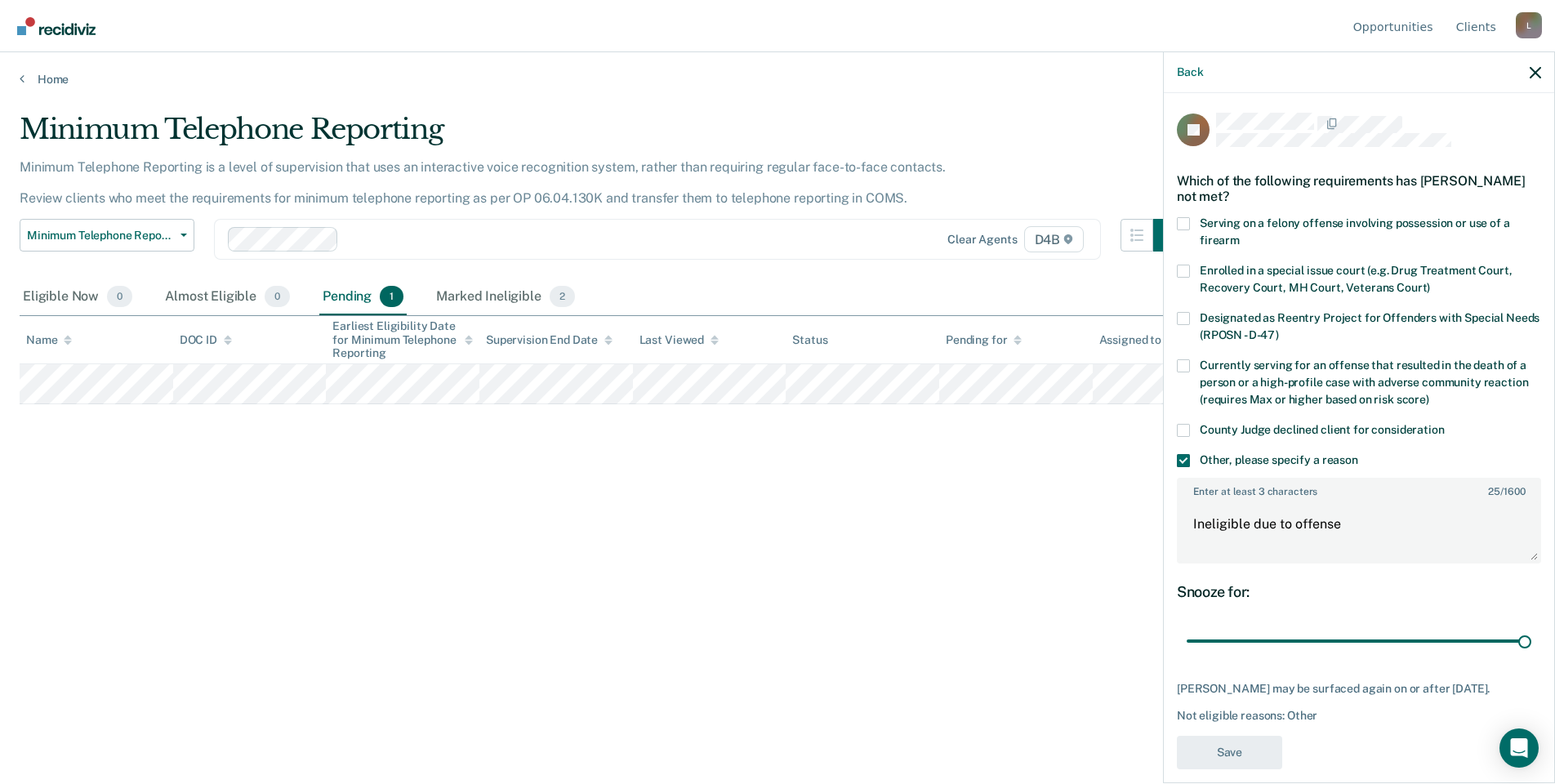
click at [765, 581] on div "Minimum Telephone Reporting Minimum Telephone Reporting is a level of supervisi…" at bounding box center [777, 387] width 1516 height 549
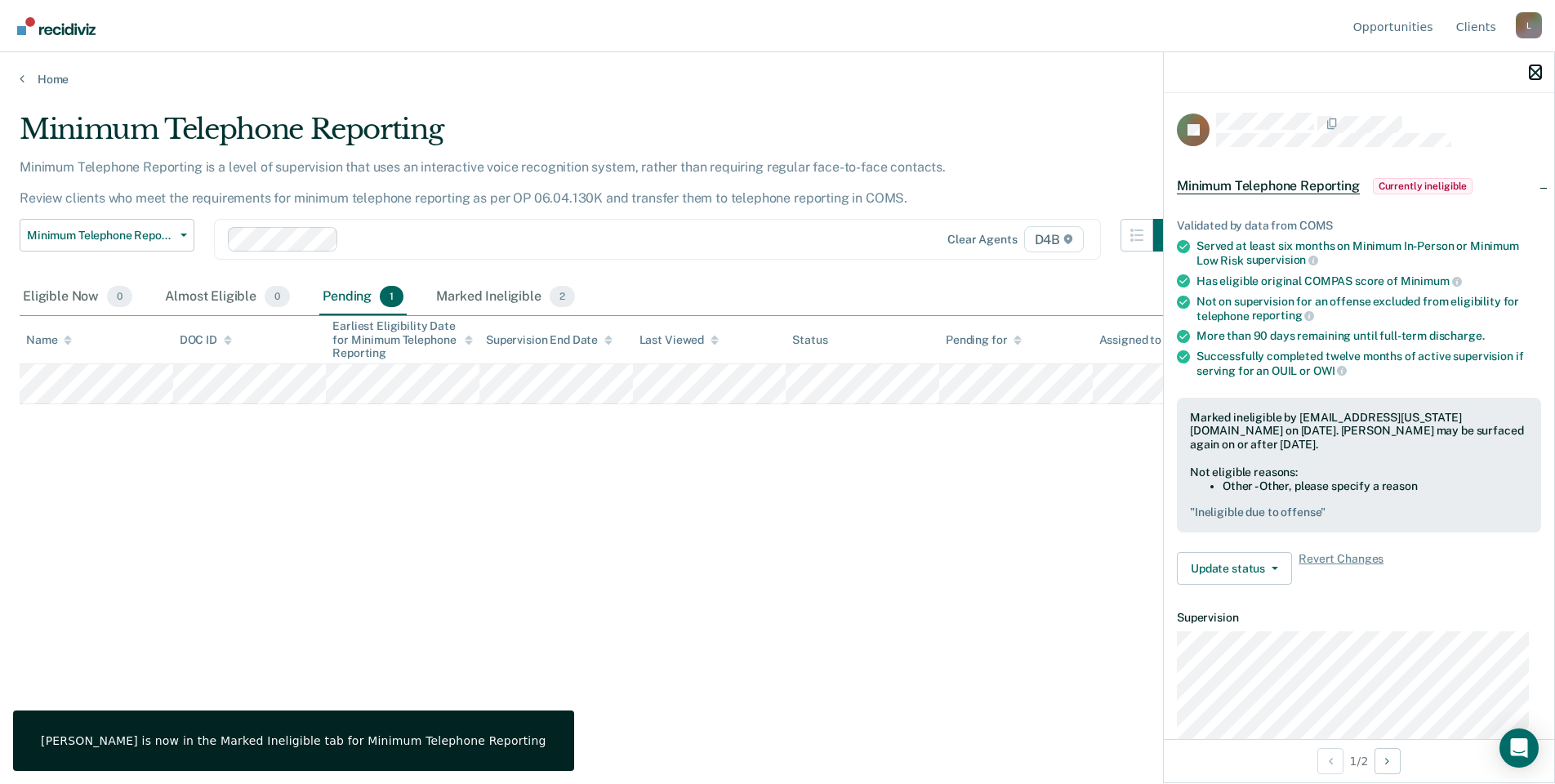
click at [1537, 74] on icon "button" at bounding box center [1535, 73] width 11 height 11
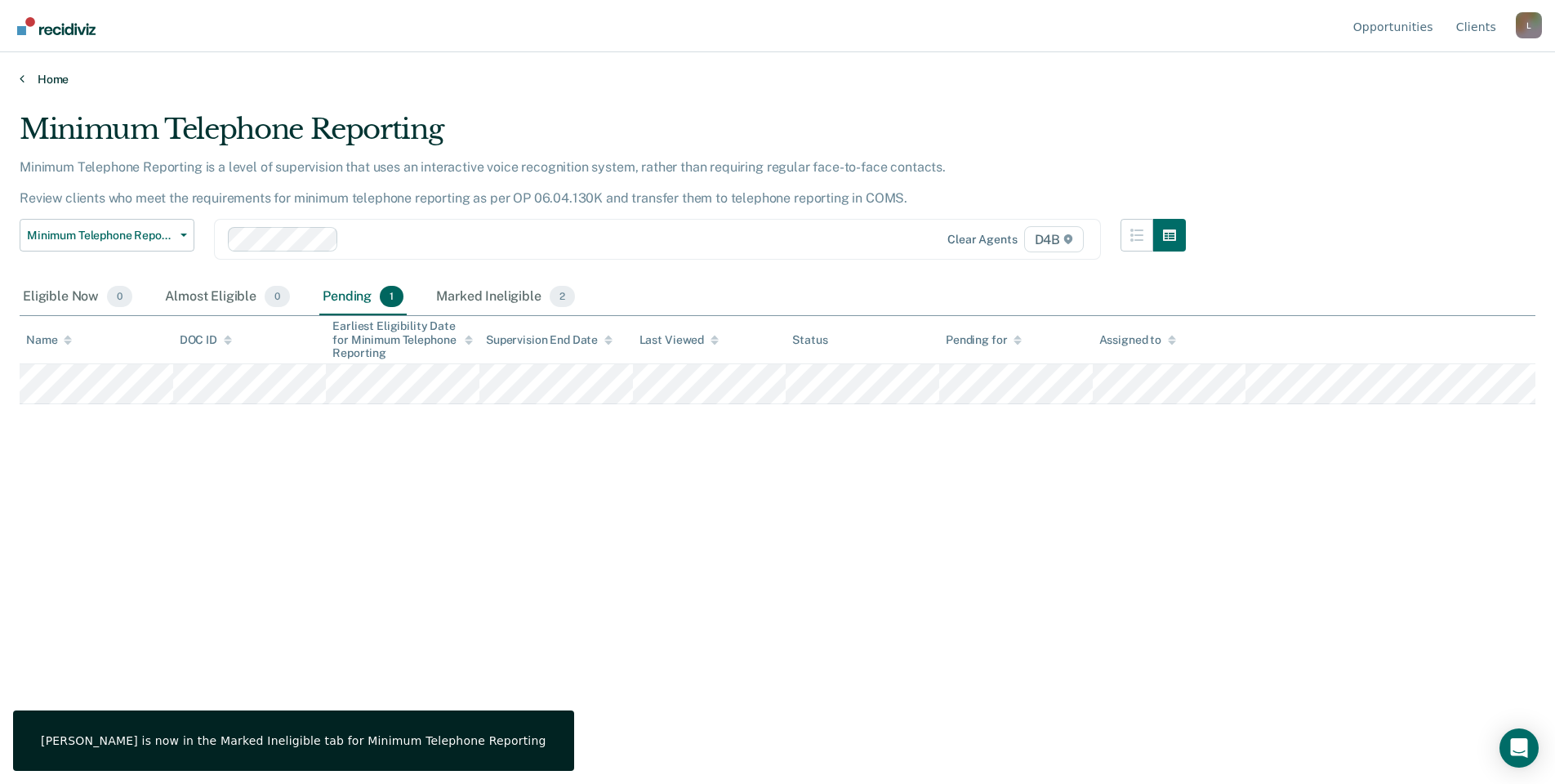
click at [25, 76] on link "Home" at bounding box center [777, 79] width 1516 height 15
